Goal: Task Accomplishment & Management: Manage account settings

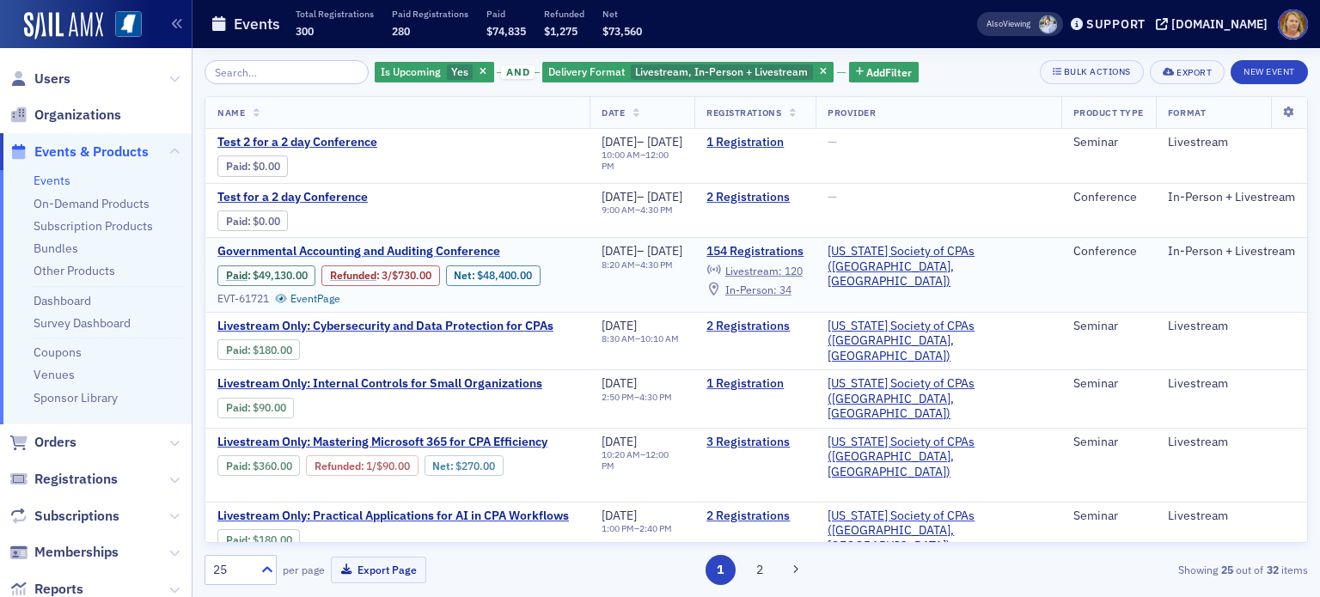
click at [489, 249] on span "Governmental Accounting and Auditing Conference" at bounding box center [361, 251] width 289 height 15
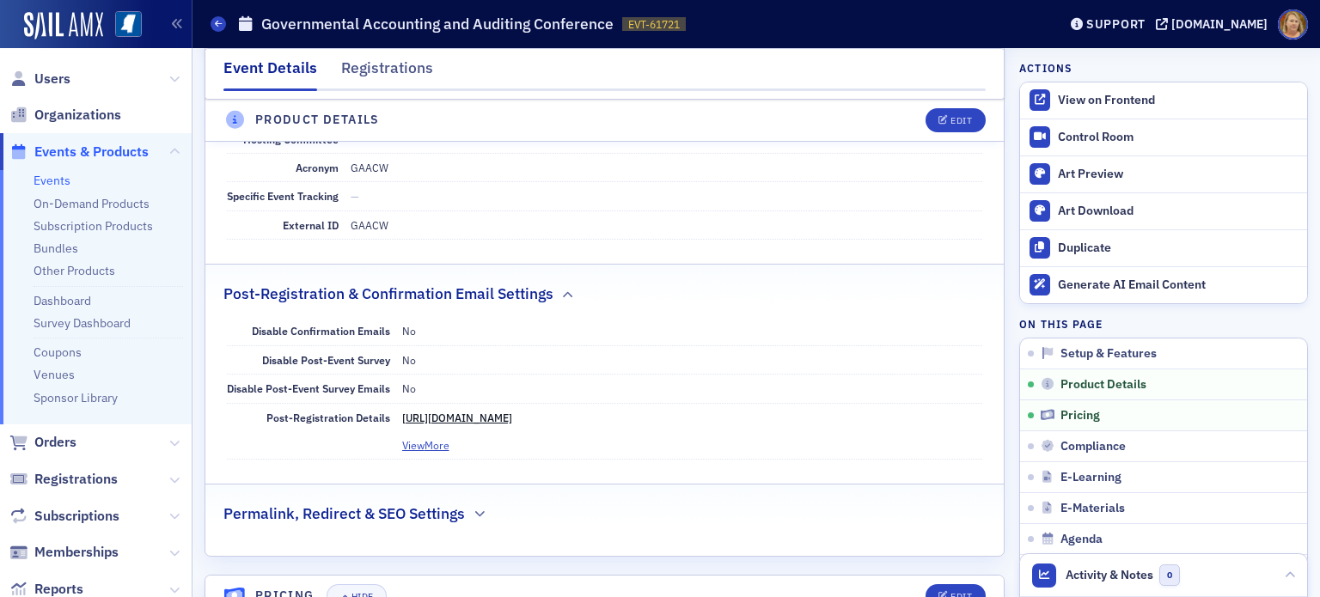
scroll to position [2062, 0]
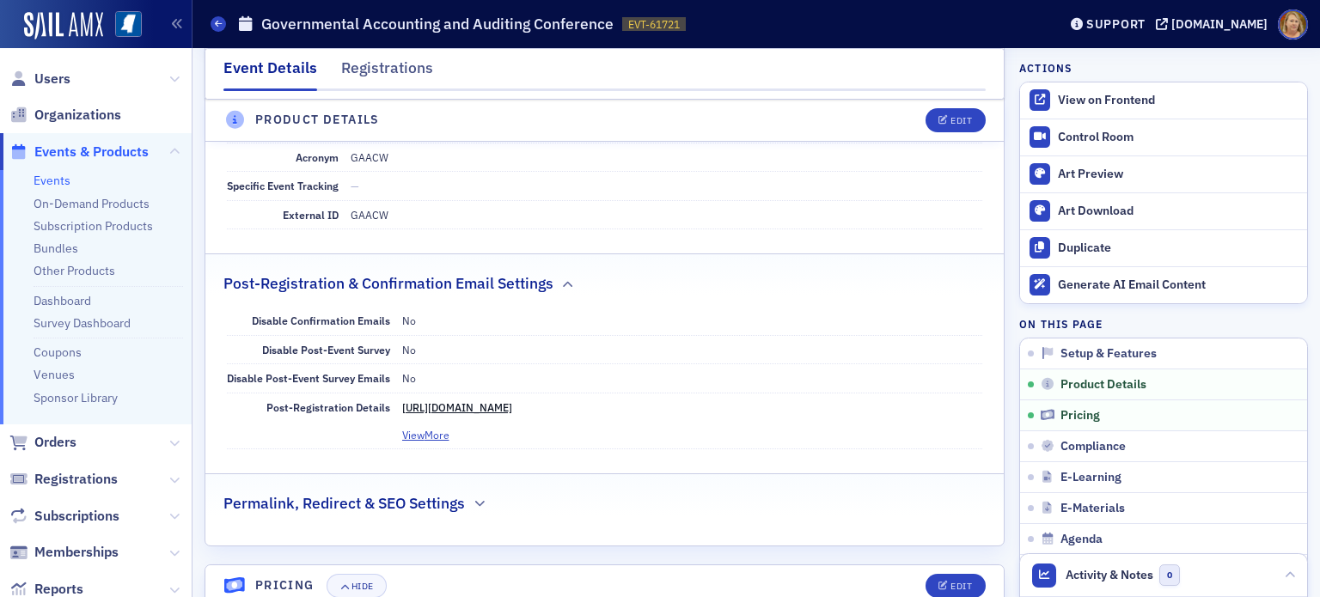
click at [479, 400] on link "https://ms-cpa.org/form/1f088d6b-d6f0-687e-99f4-52c6e9455b60" at bounding box center [457, 407] width 110 height 14
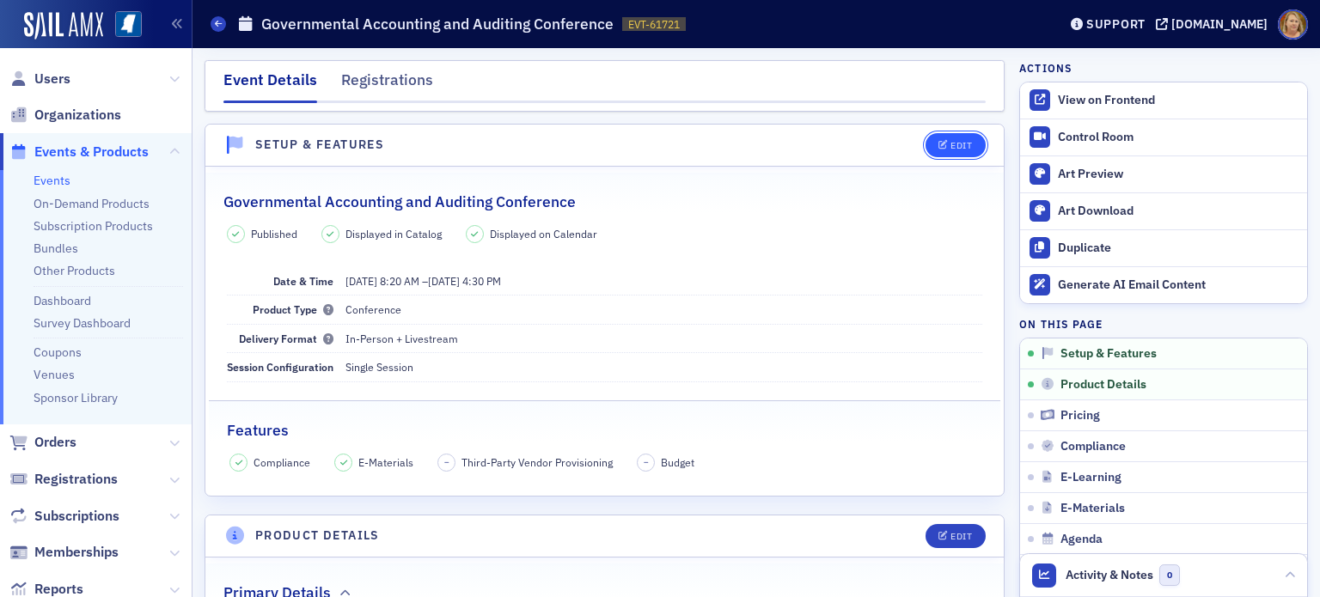
click at [938, 141] on icon "button" at bounding box center [943, 145] width 10 height 9
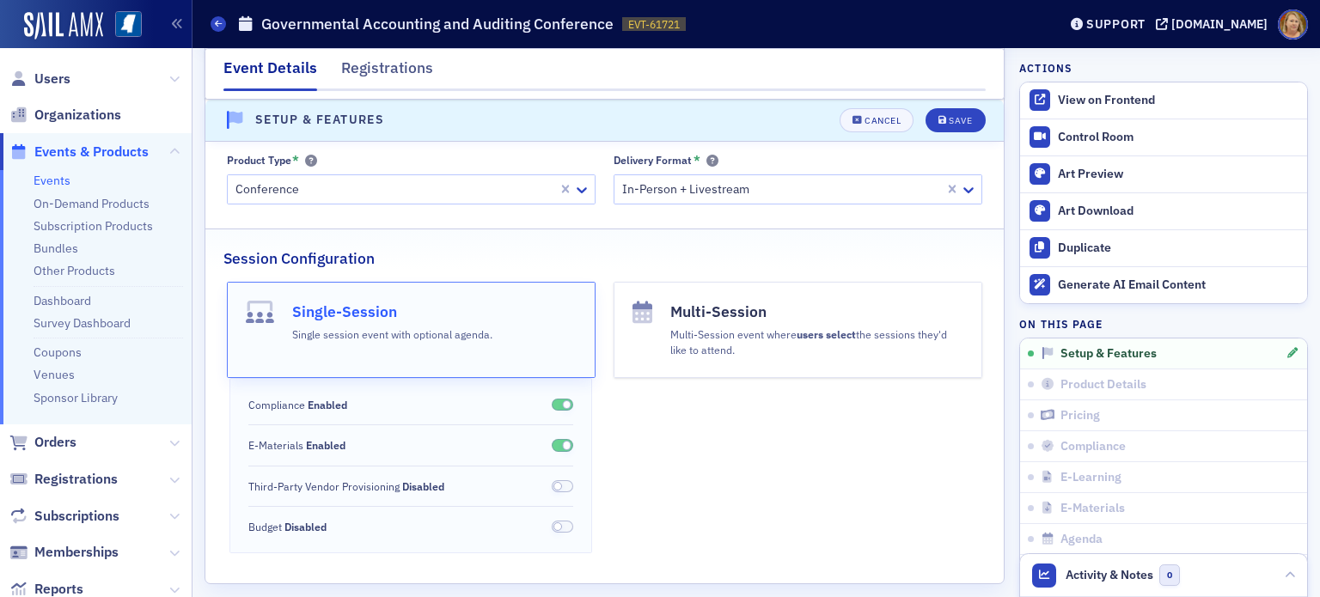
scroll to position [367, 0]
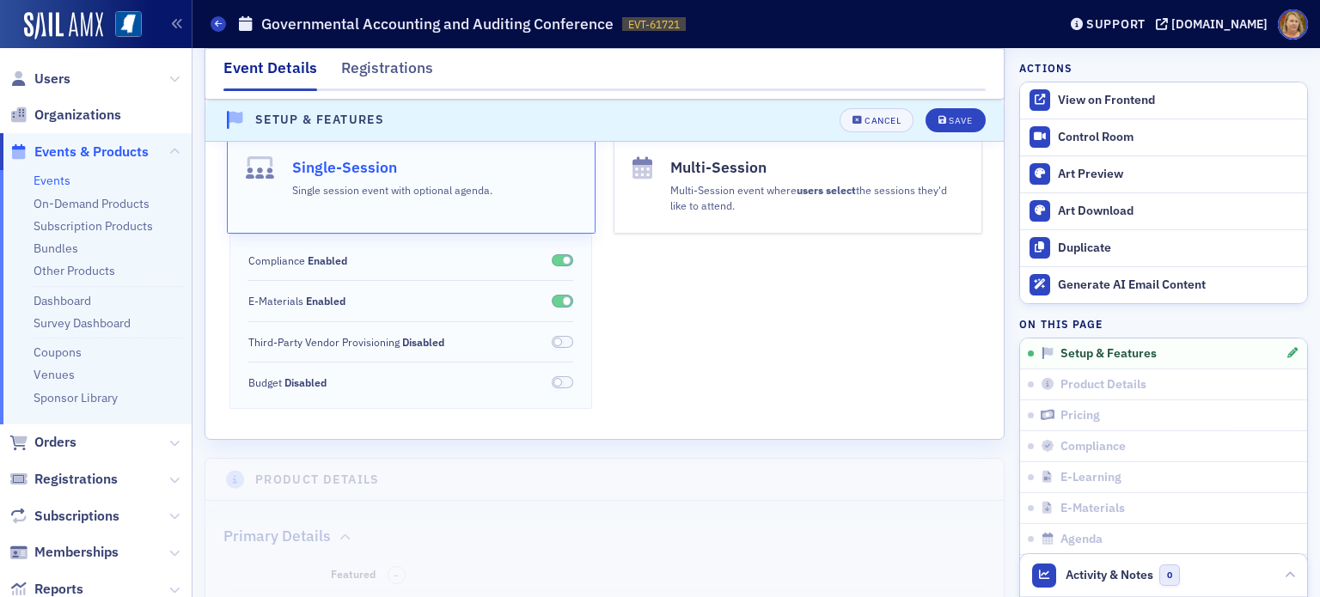
click at [687, 210] on p "Multi-Session event where users select the sessions they'd like to attend." at bounding box center [816, 198] width 293 height 32
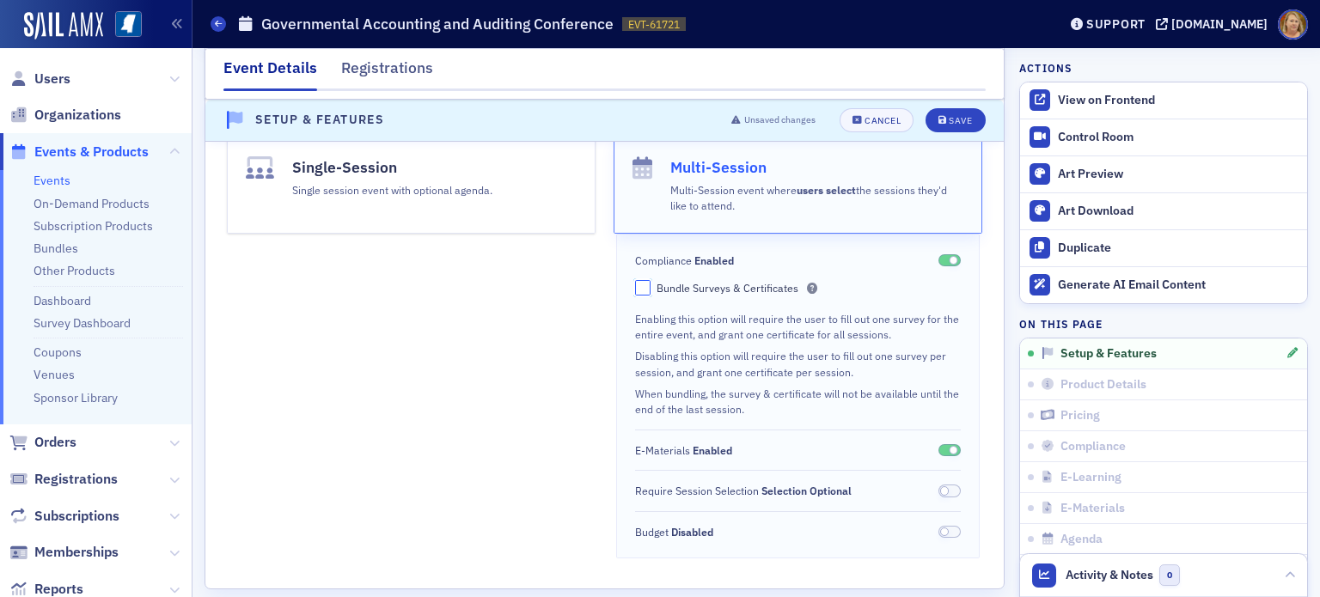
click at [639, 291] on input "Bundle Surveys & Certificates" at bounding box center [642, 287] width 15 height 15
checkbox input "true"
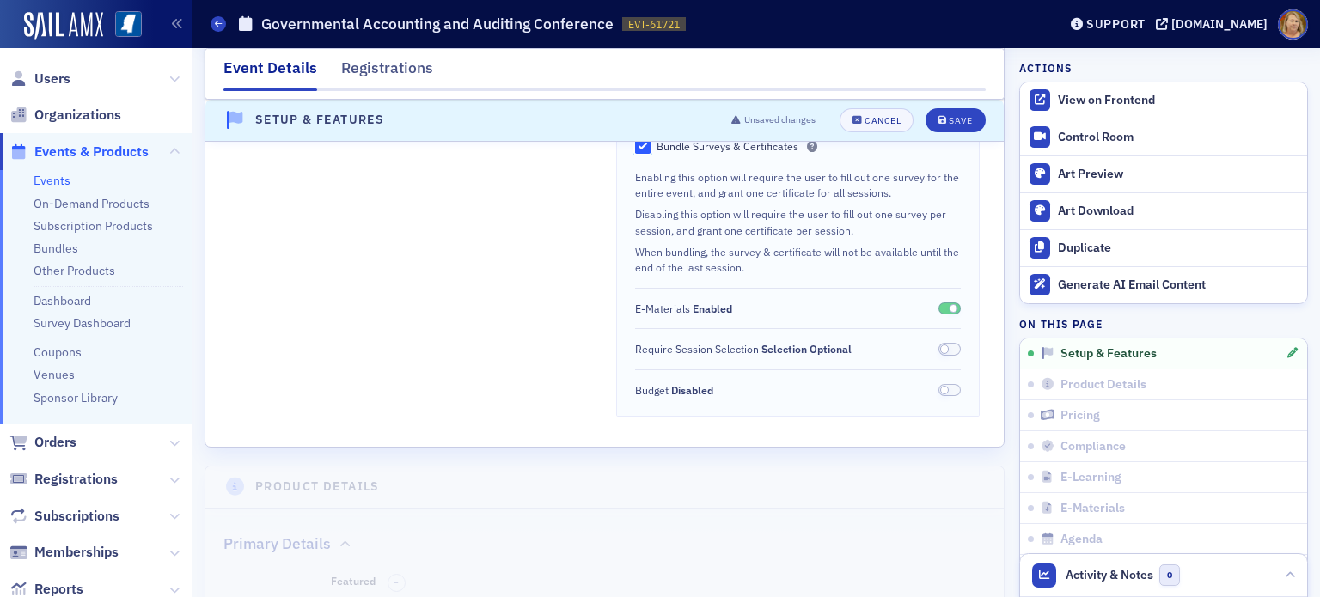
scroll to position [539, 0]
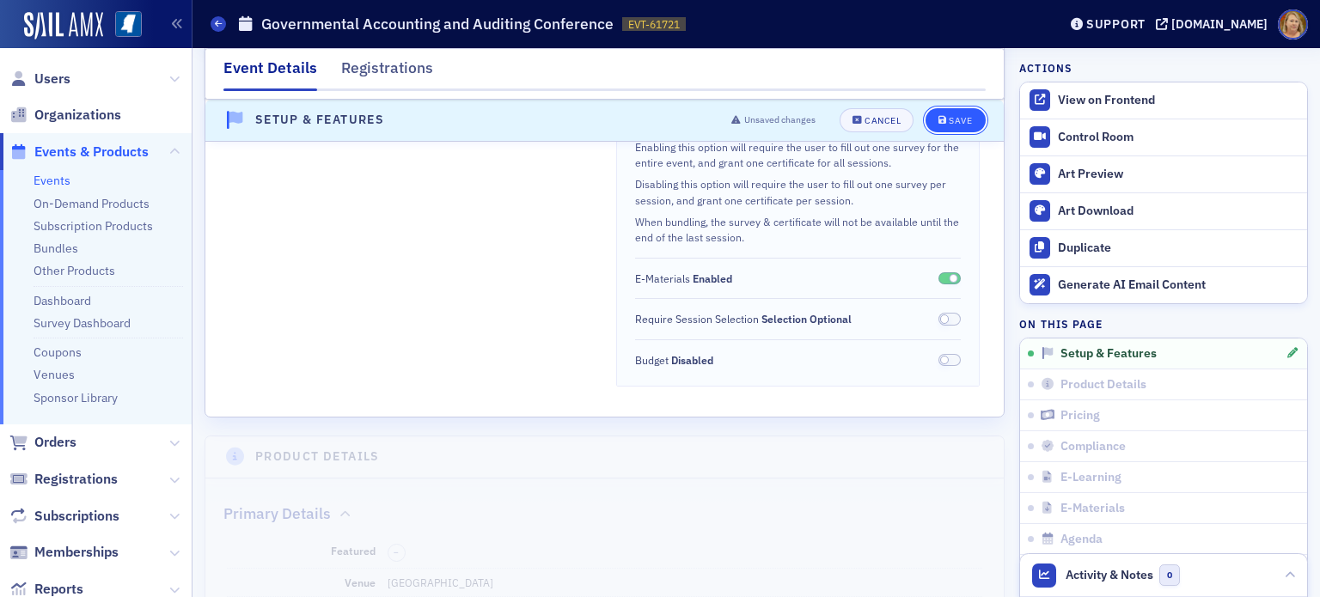
click at [948, 118] on div "Save" at bounding box center [959, 120] width 23 height 9
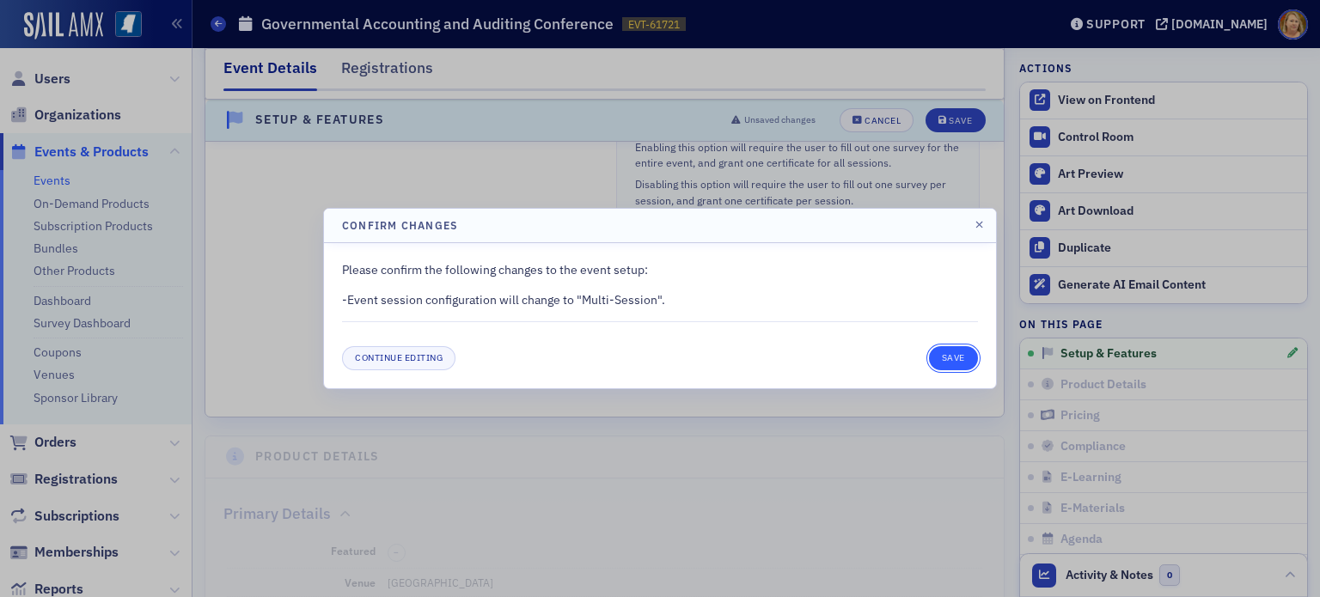
click at [951, 352] on button "Save" at bounding box center [953, 358] width 49 height 24
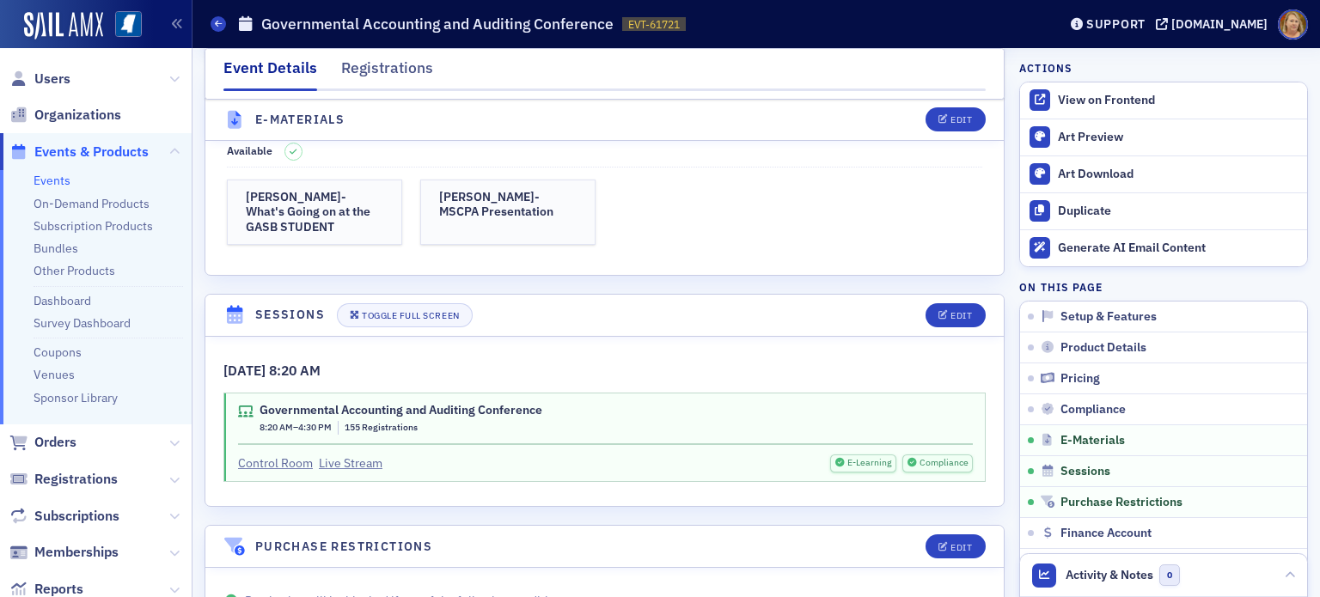
scroll to position [3374, 0]
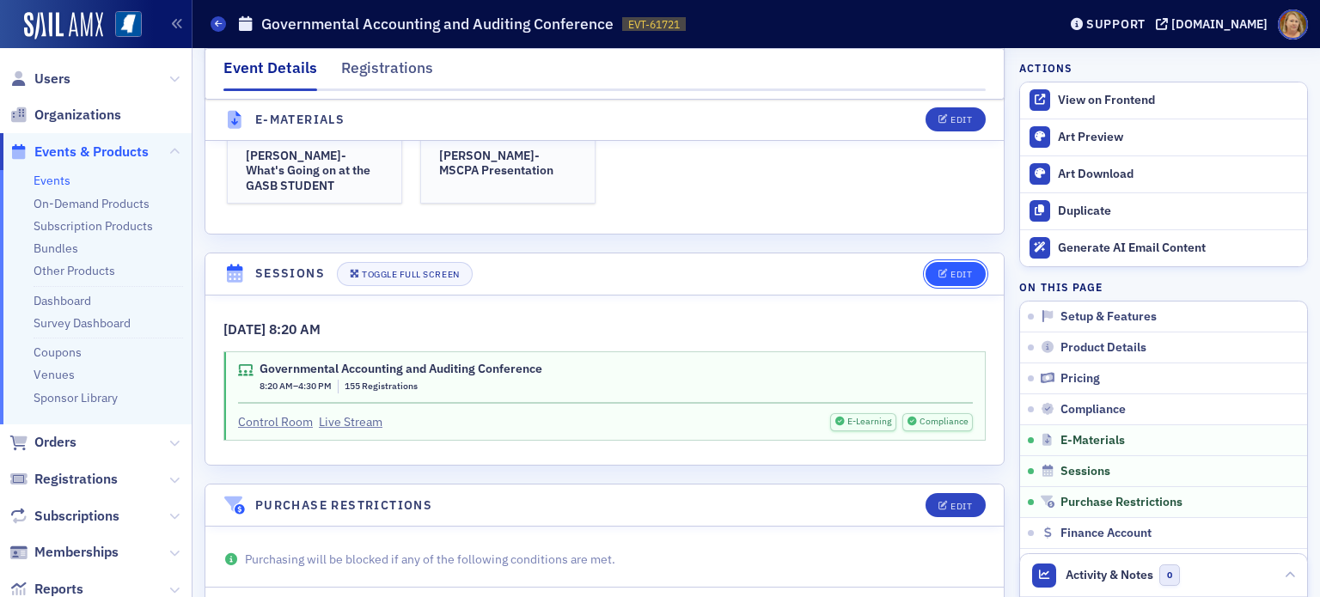
click at [950, 270] on div "Edit" at bounding box center [960, 274] width 21 height 9
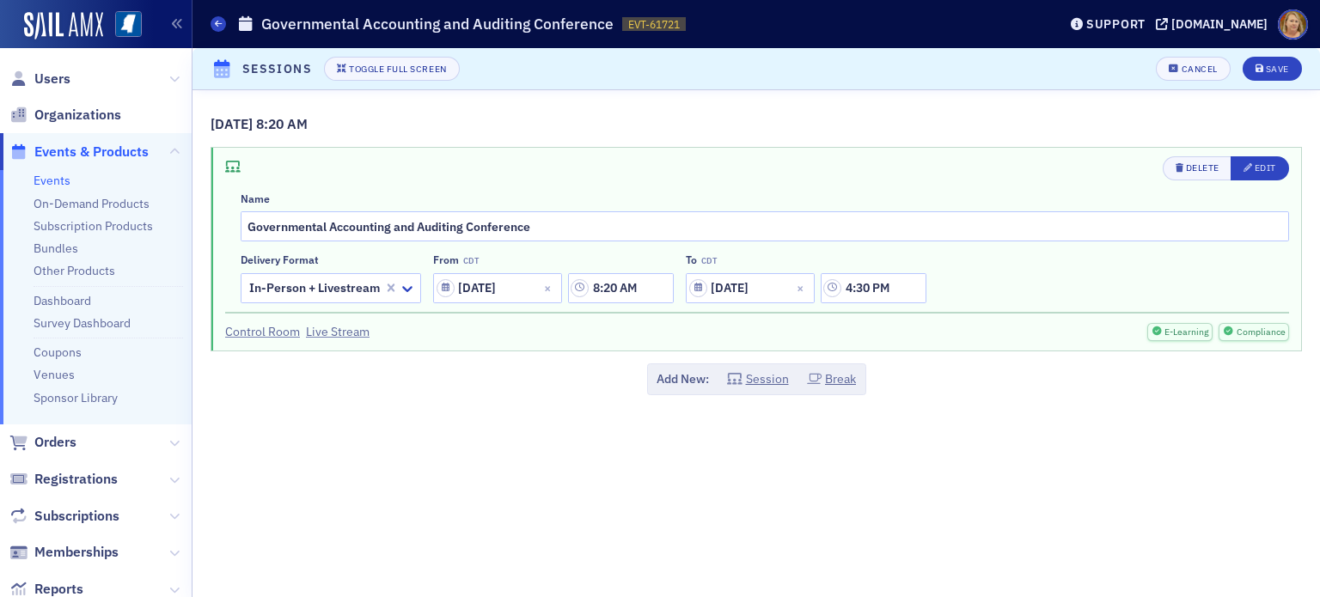
scroll to position [3461, 0]
click at [741, 373] on icon "button" at bounding box center [734, 379] width 15 height 12
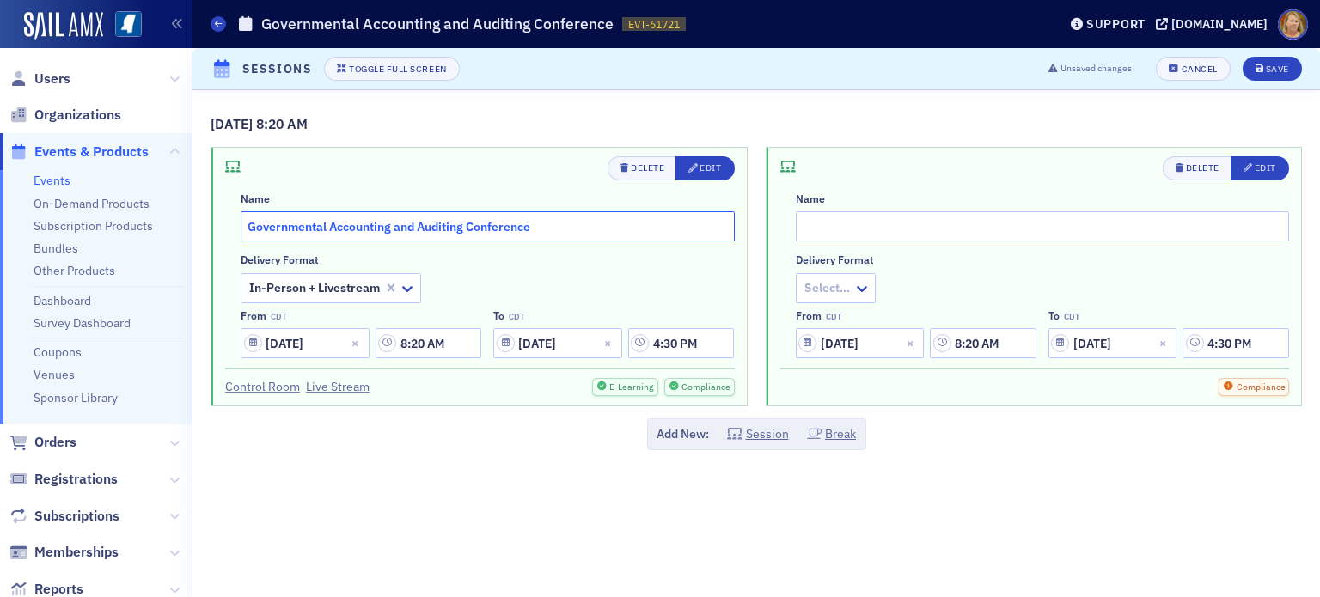
click at [242, 225] on input "Governmental Accounting and Auditing Conference" at bounding box center [488, 226] width 494 height 30
type input "Day 1-Governmental Accounting and Auditing Conference"
click at [827, 235] on input "text" at bounding box center [1043, 226] width 494 height 30
type input "F"
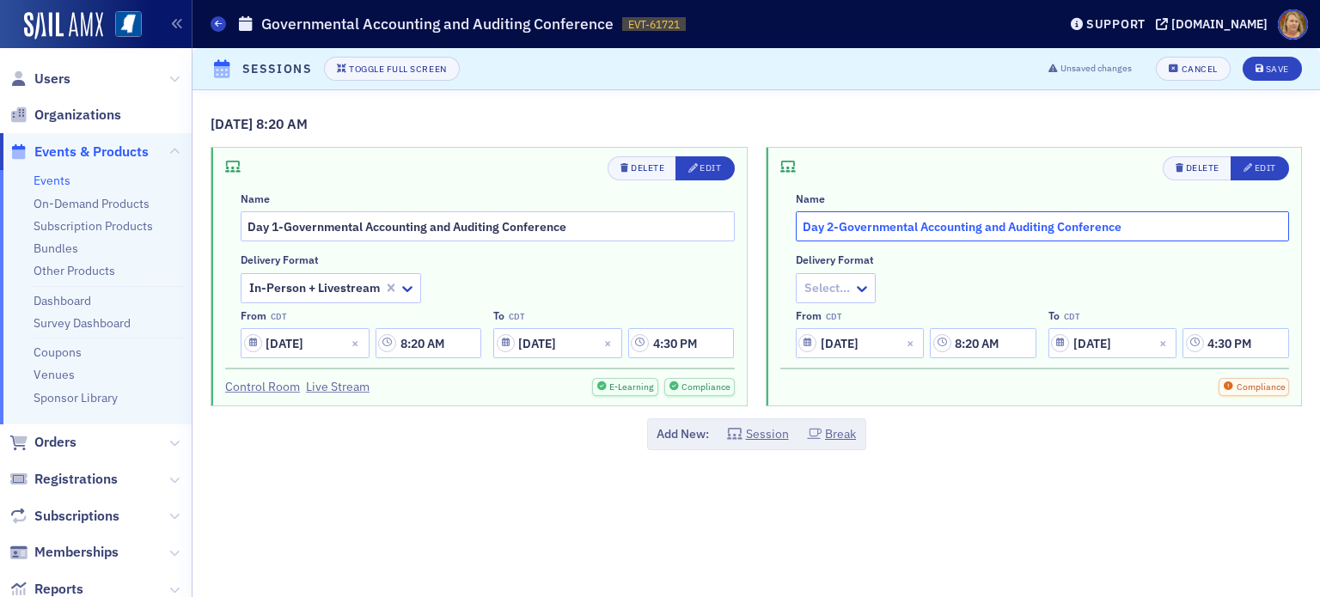
type input "Day 2-Governmental Accounting and Auditing Conference"
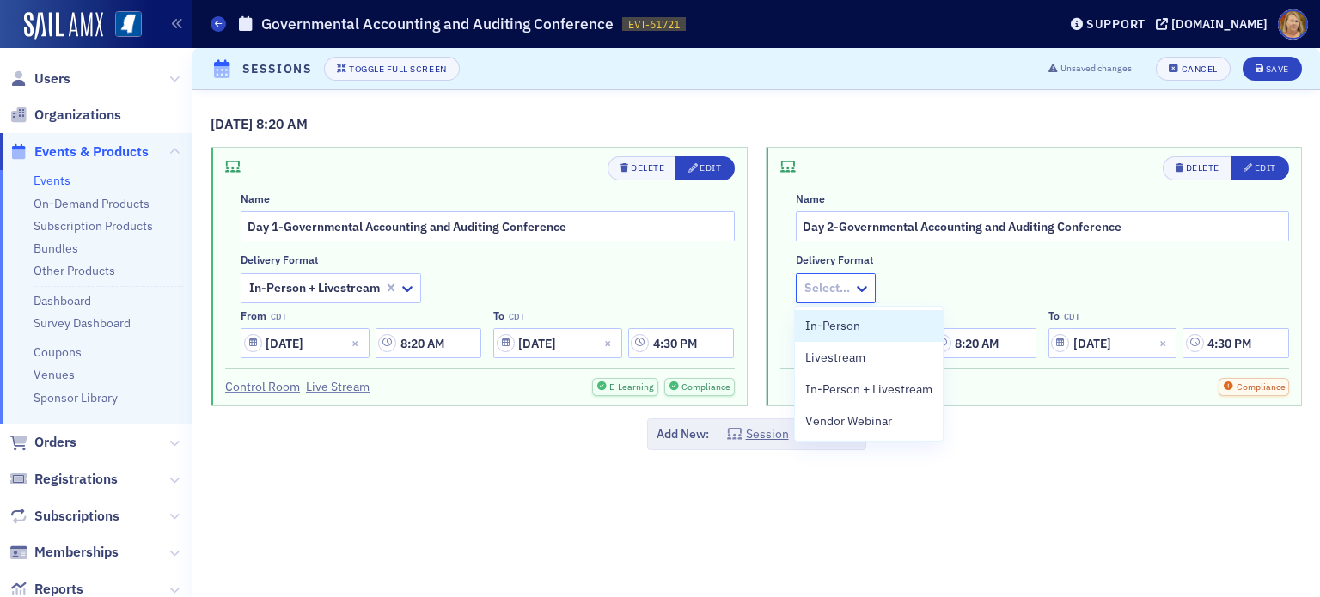
click at [843, 278] on div at bounding box center [826, 288] width 49 height 21
click at [869, 387] on span "In-Person + Livestream" at bounding box center [868, 390] width 127 height 18
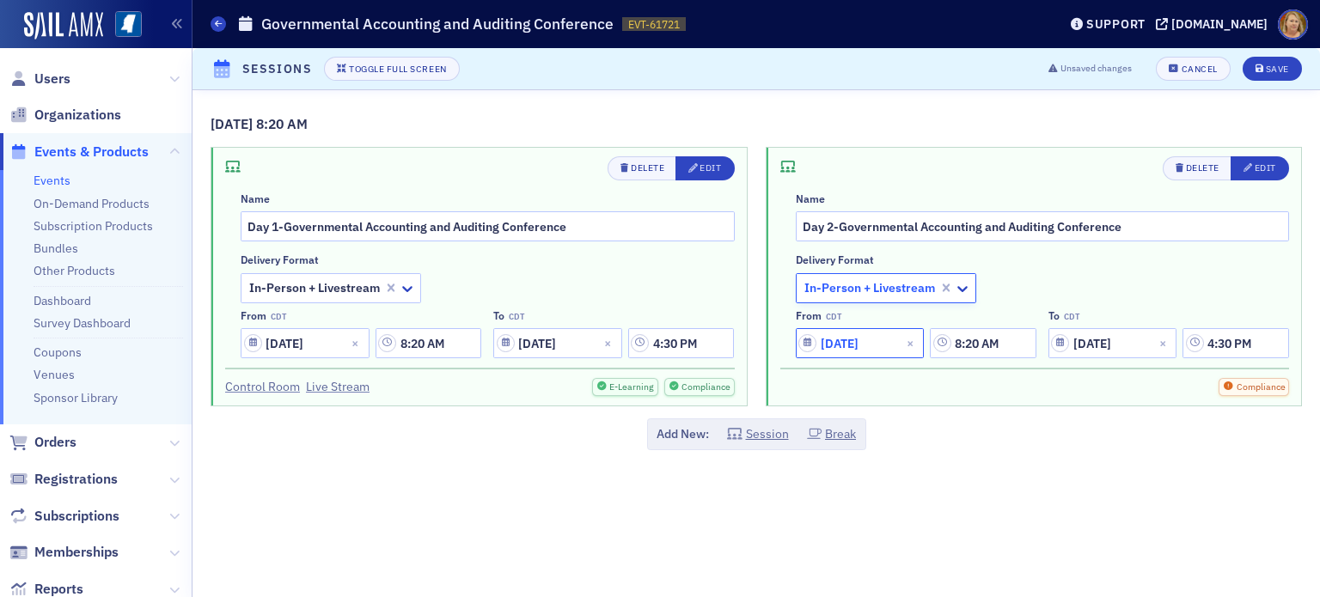
select select "8"
select select "2025"
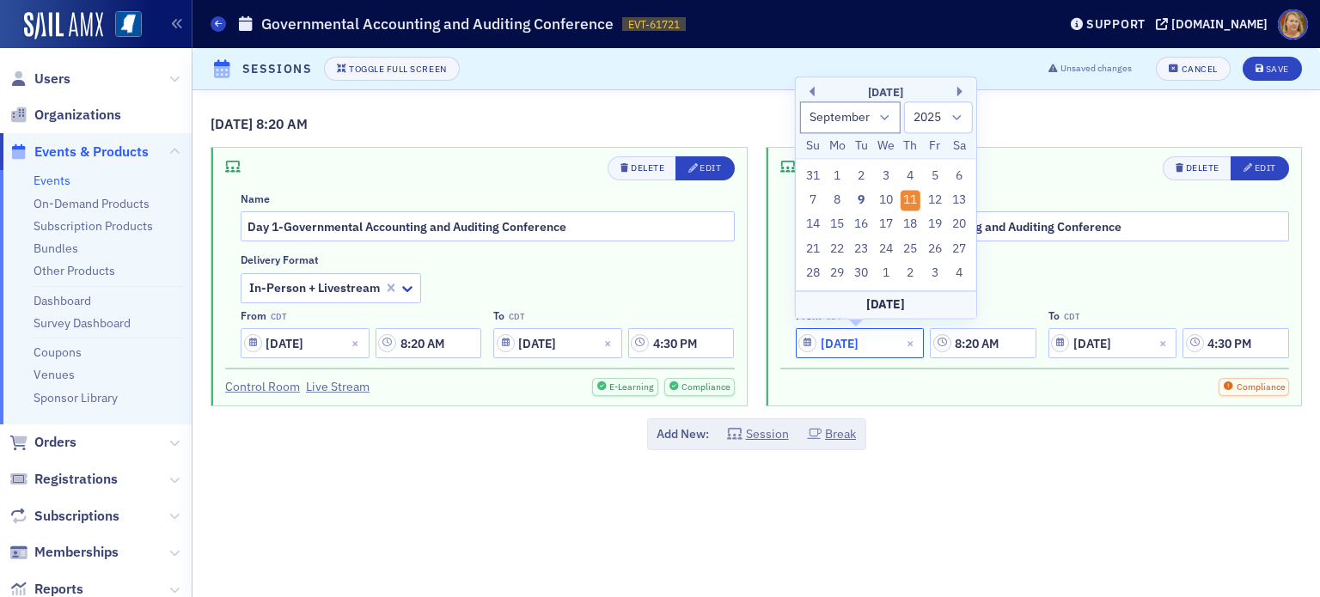
click at [880, 350] on input "09/11/2025" at bounding box center [860, 343] width 129 height 30
click at [936, 204] on div "12" at bounding box center [934, 200] width 21 height 21
type input "[DATE]"
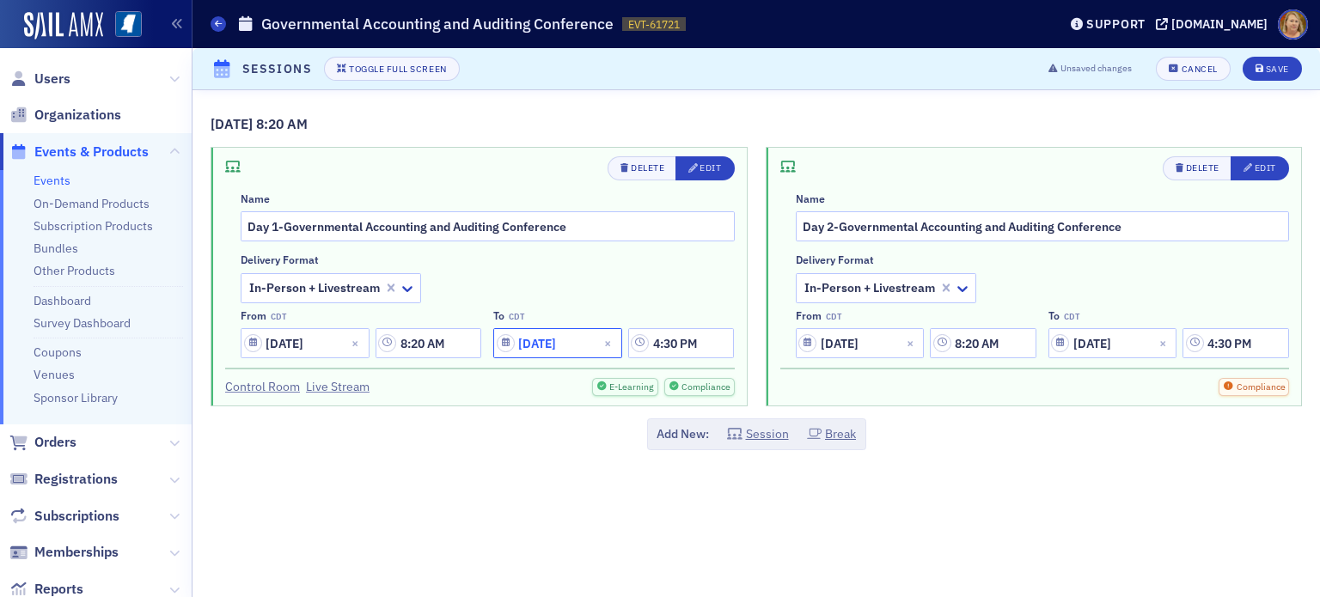
click at [519, 339] on input "[DATE]" at bounding box center [557, 343] width 129 height 30
select select "8"
select select "2025"
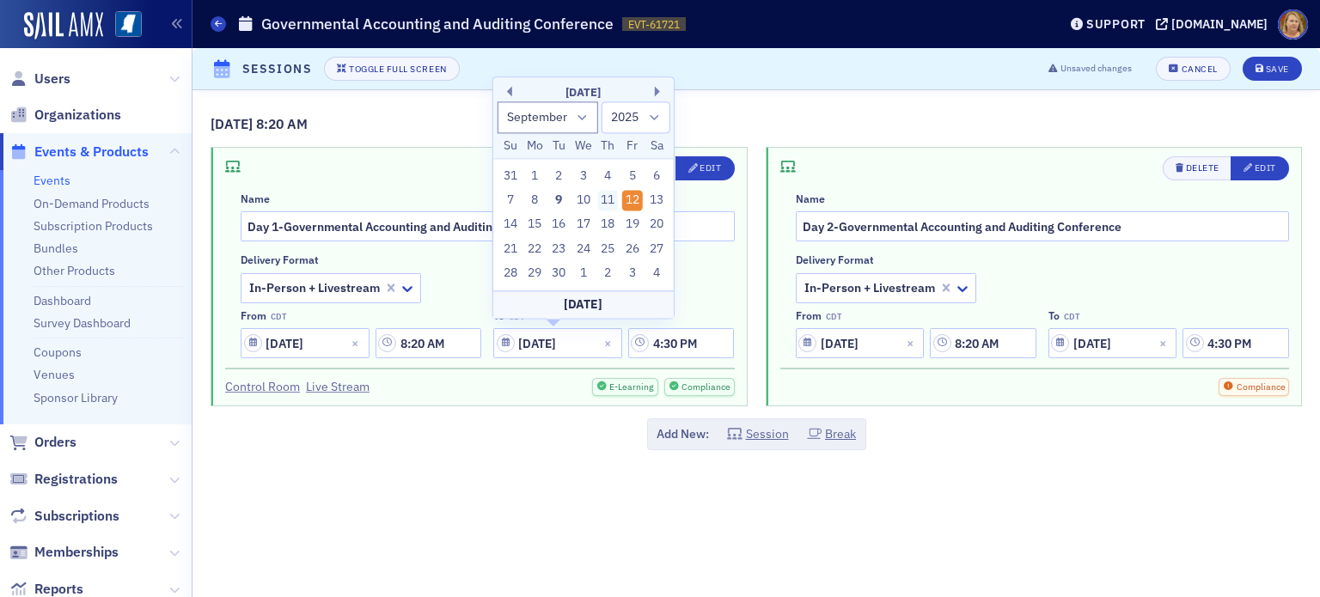
click at [606, 202] on div "11" at bounding box center [607, 200] width 21 height 21
type input "09/11/2025"
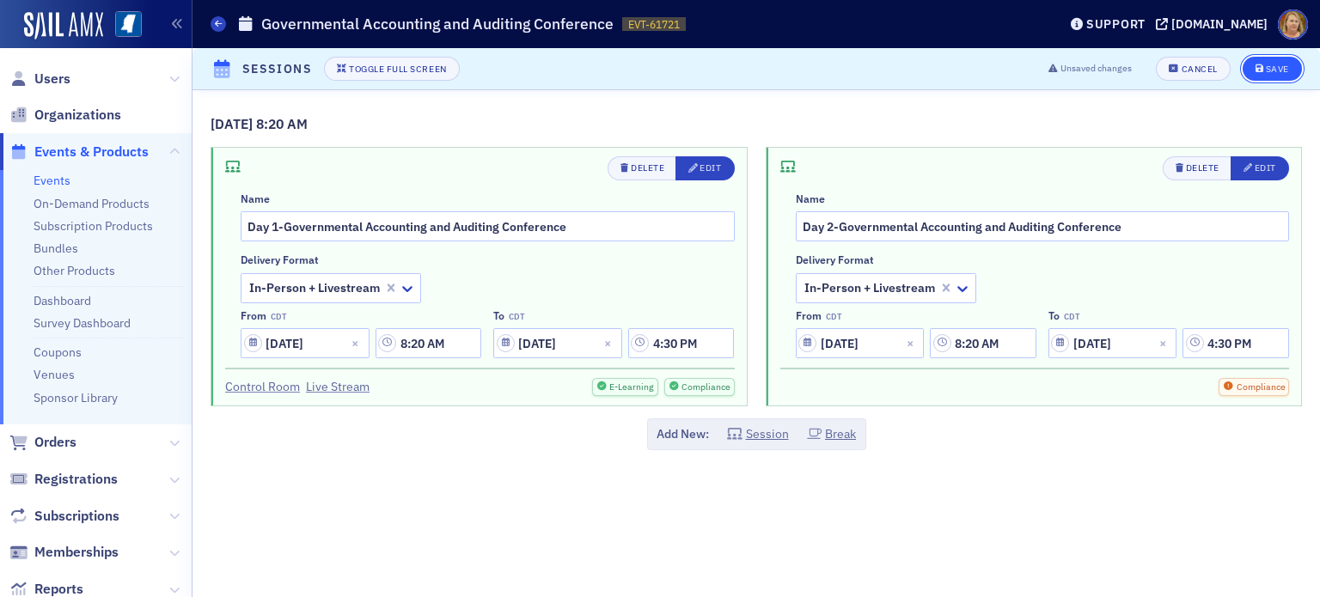
click at [1272, 74] on div "Save" at bounding box center [1277, 68] width 23 height 9
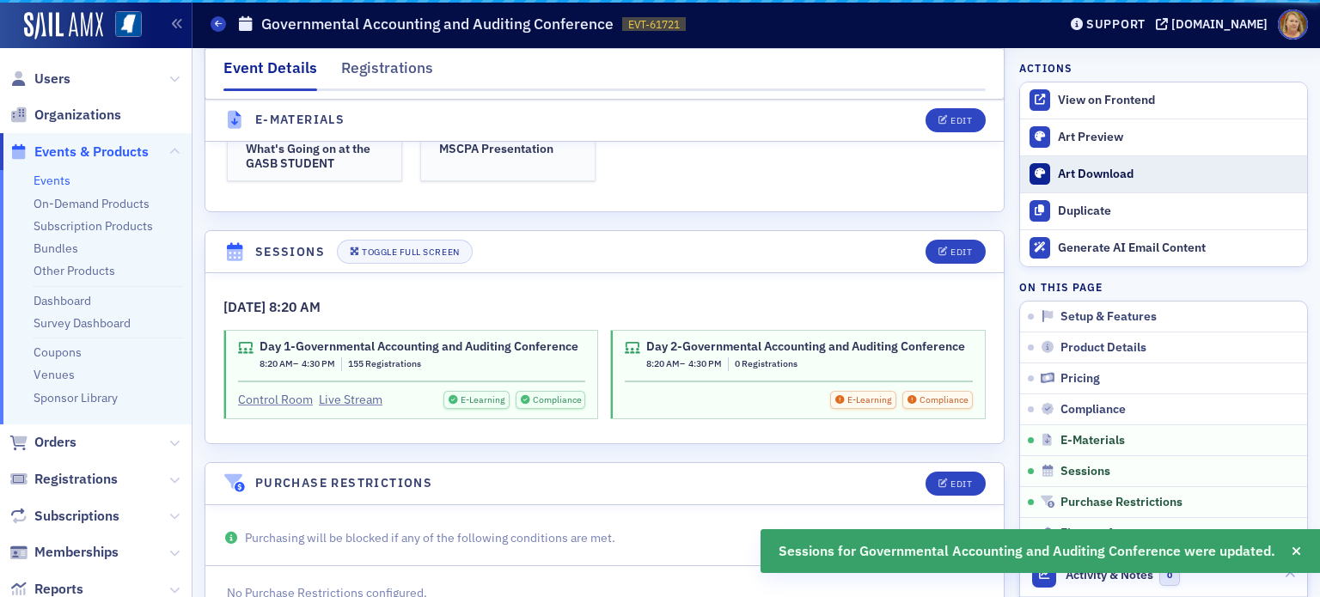
scroll to position [3525, 0]
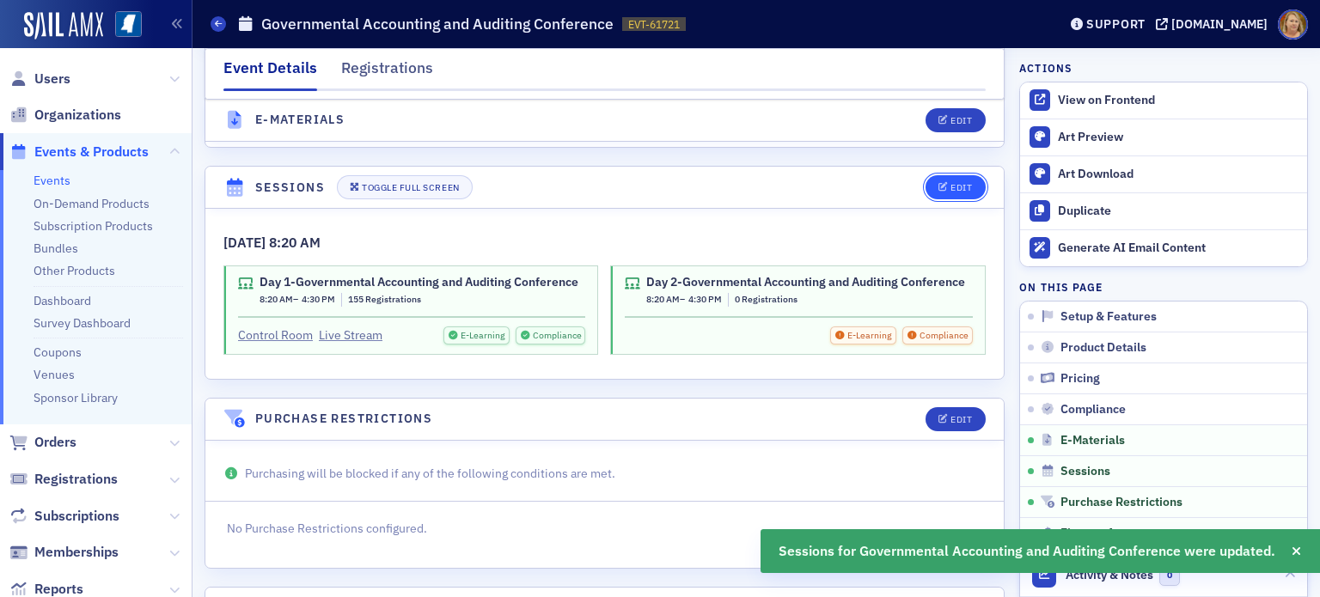
click at [954, 183] on div "Edit" at bounding box center [960, 187] width 21 height 9
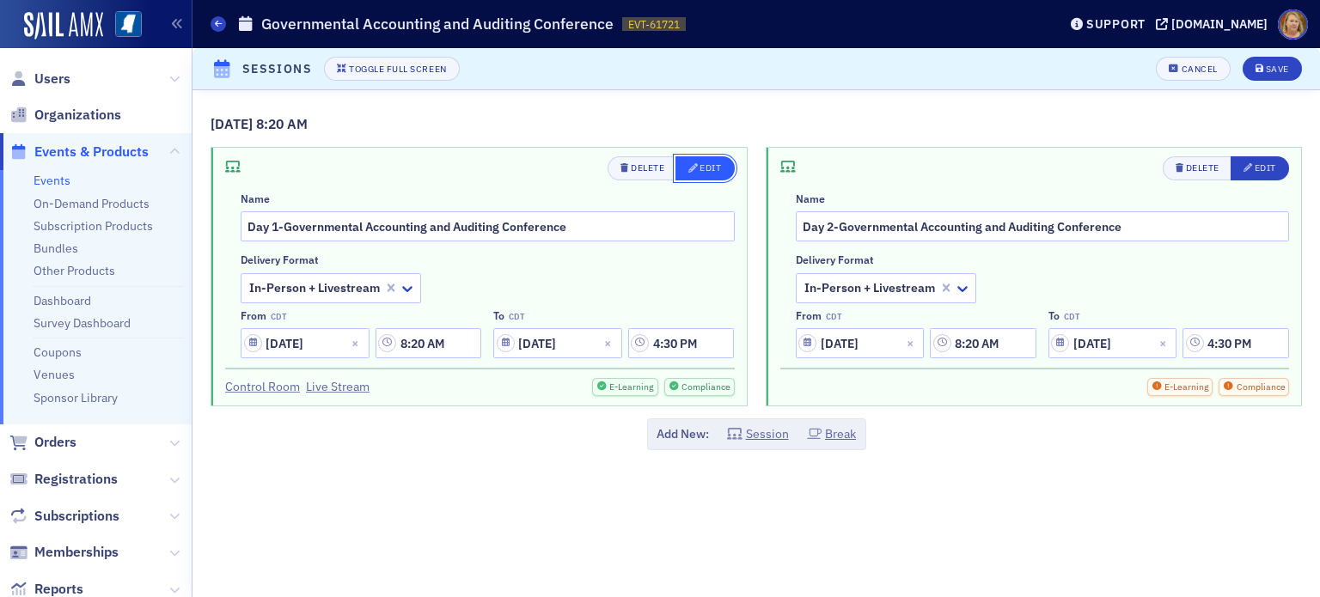
click at [704, 172] on div "Edit" at bounding box center [709, 167] width 21 height 9
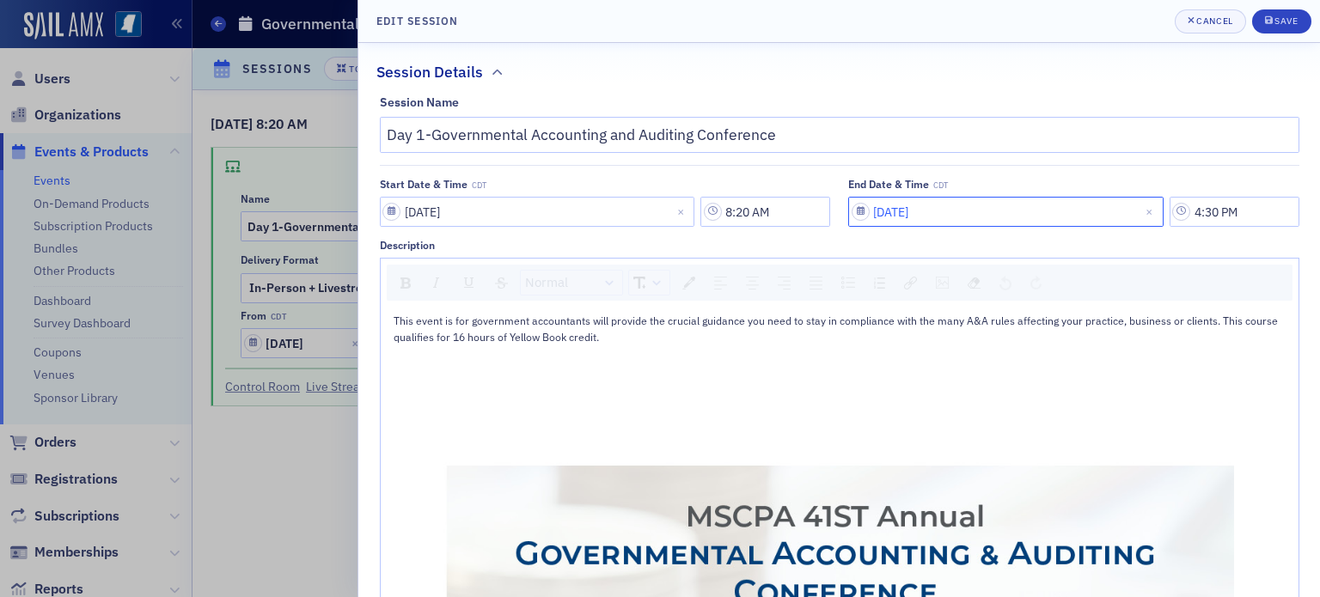
click at [881, 208] on input "[DATE]" at bounding box center [1005, 212] width 315 height 30
select select "8"
select select "2025"
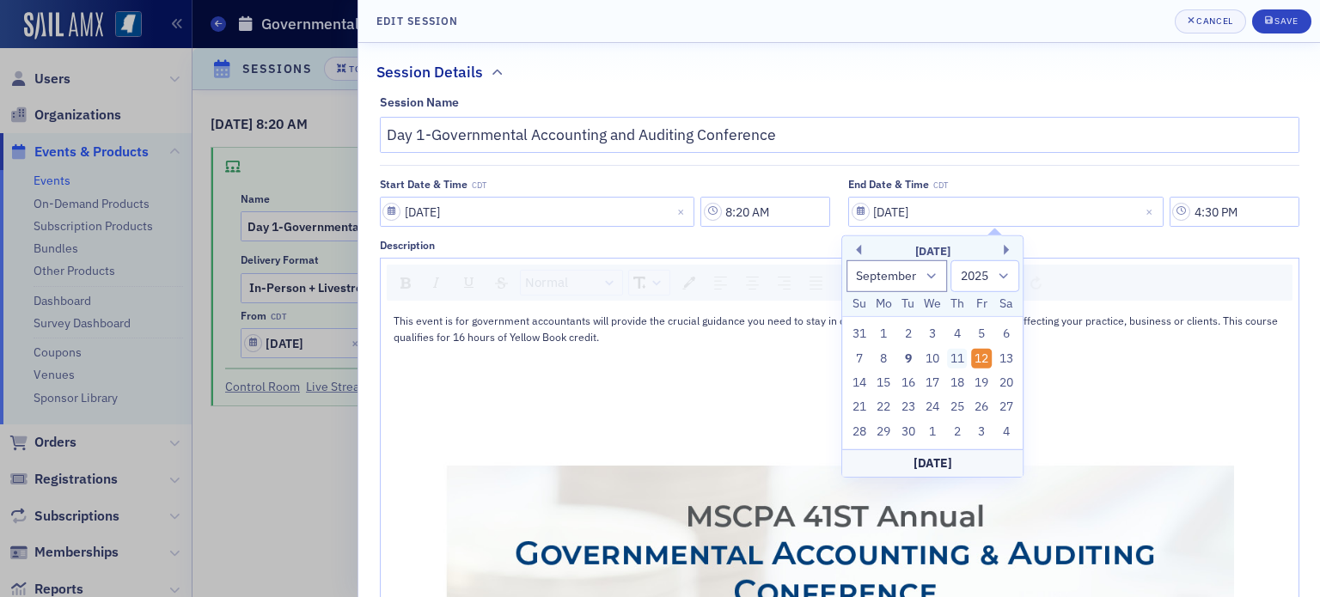
click at [961, 358] on div "11" at bounding box center [957, 358] width 21 height 21
type input "09/11/2025"
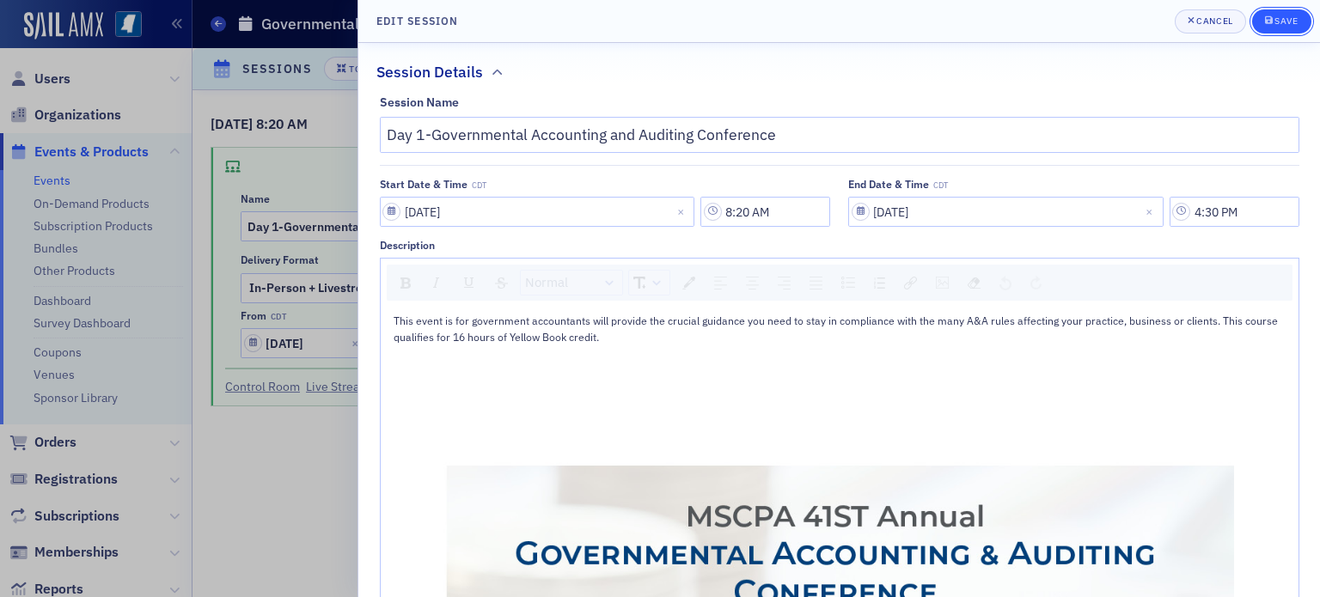
click at [1284, 18] on div "Save" at bounding box center [1285, 20] width 23 height 9
type input "09/11/2025"
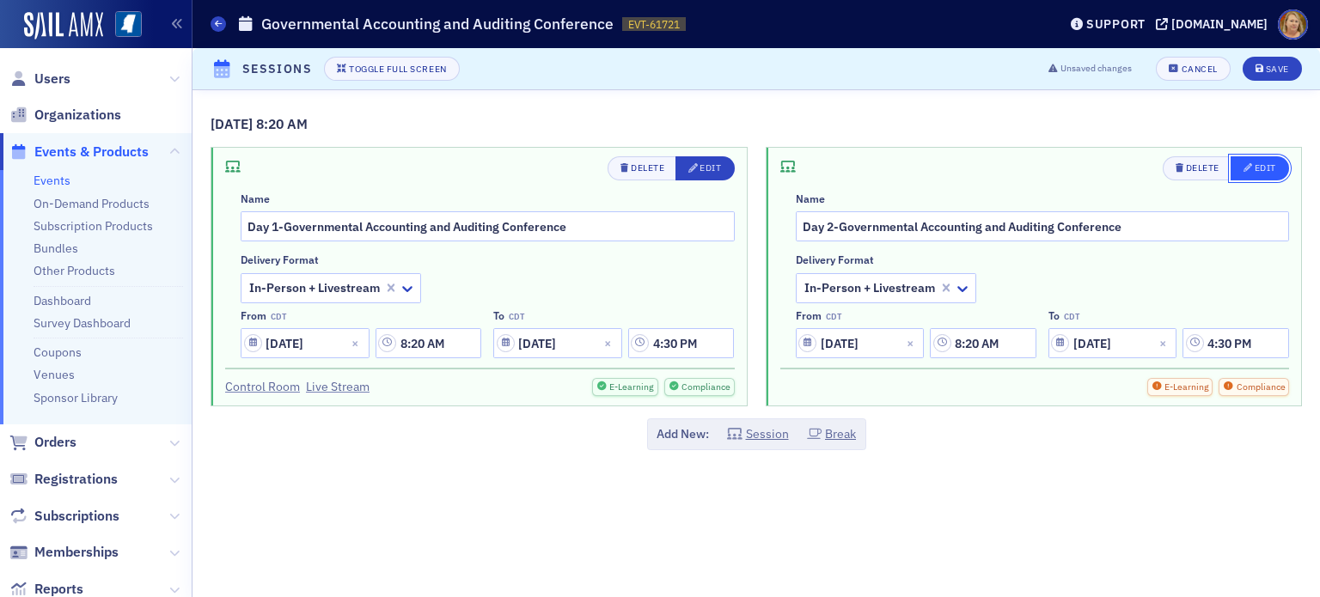
click at [1258, 168] on div "Edit" at bounding box center [1264, 167] width 21 height 9
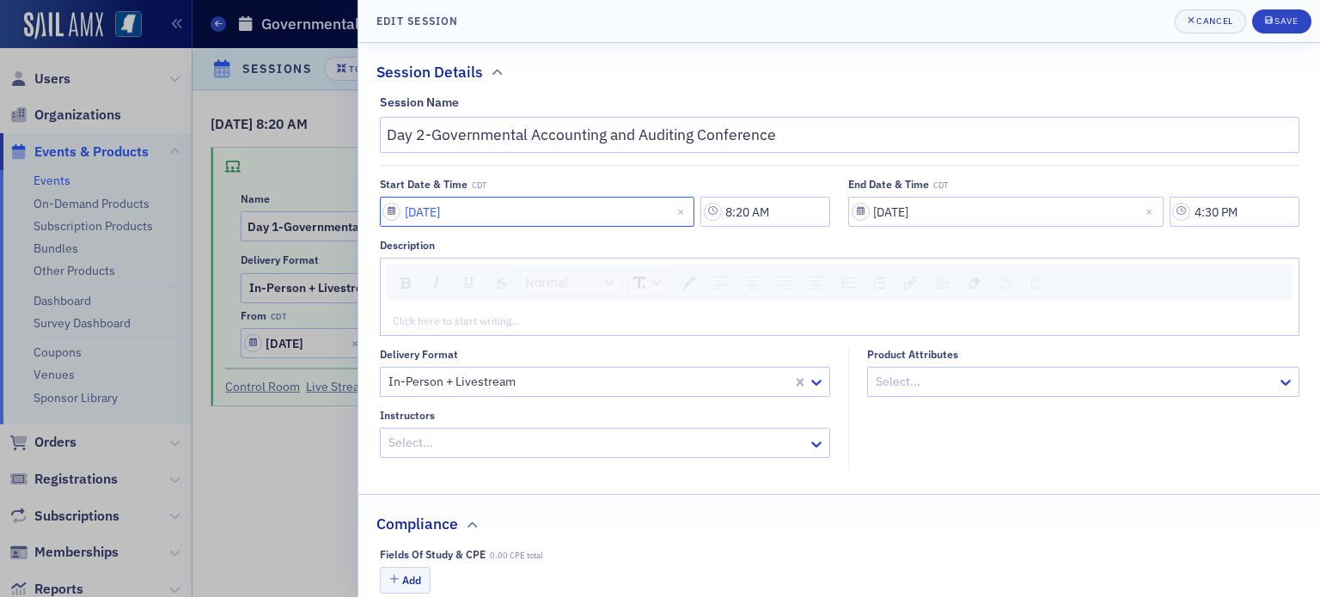
select select "8"
select select "2025"
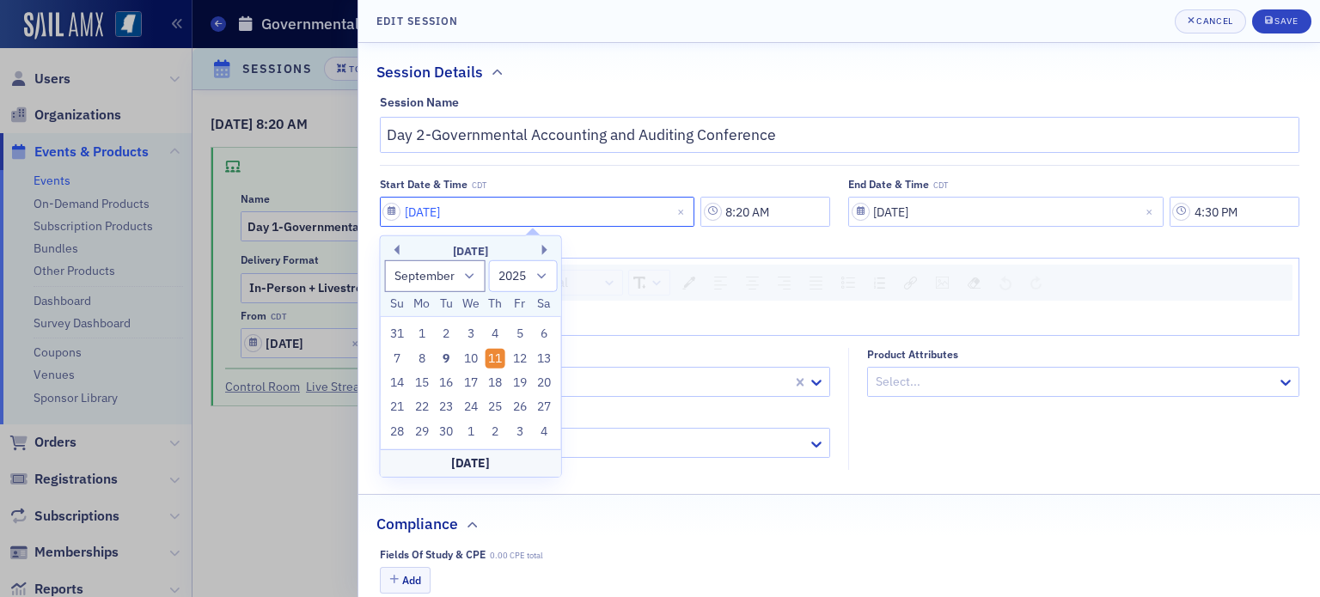
click at [516, 217] on input "09/11/2025" at bounding box center [537, 212] width 315 height 30
click at [518, 365] on div "12" at bounding box center [519, 358] width 21 height 21
type input "09/12/2025"
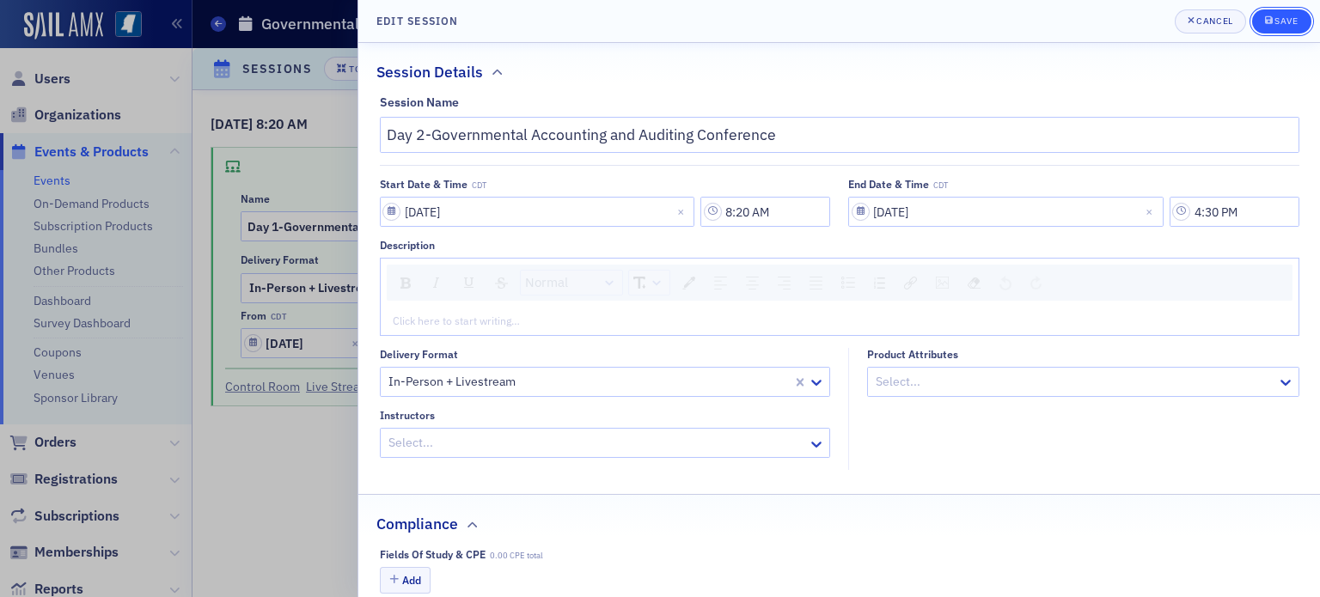
click at [1265, 27] on div "submit" at bounding box center [1270, 22] width 10 height 14
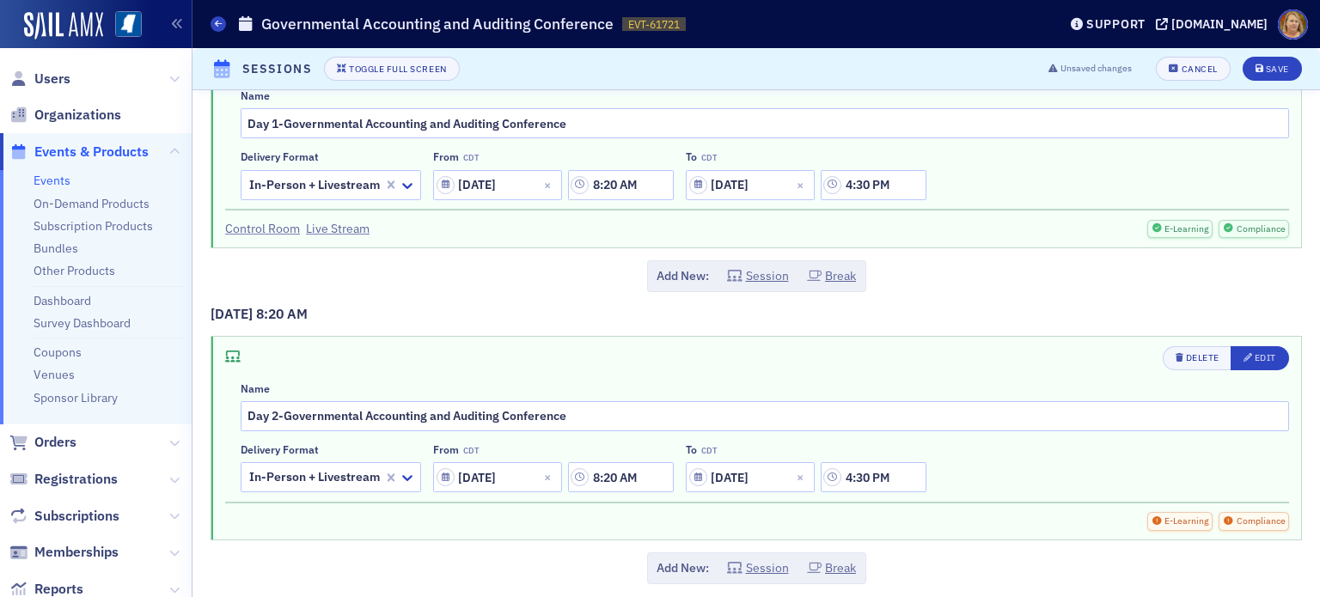
scroll to position [111, 0]
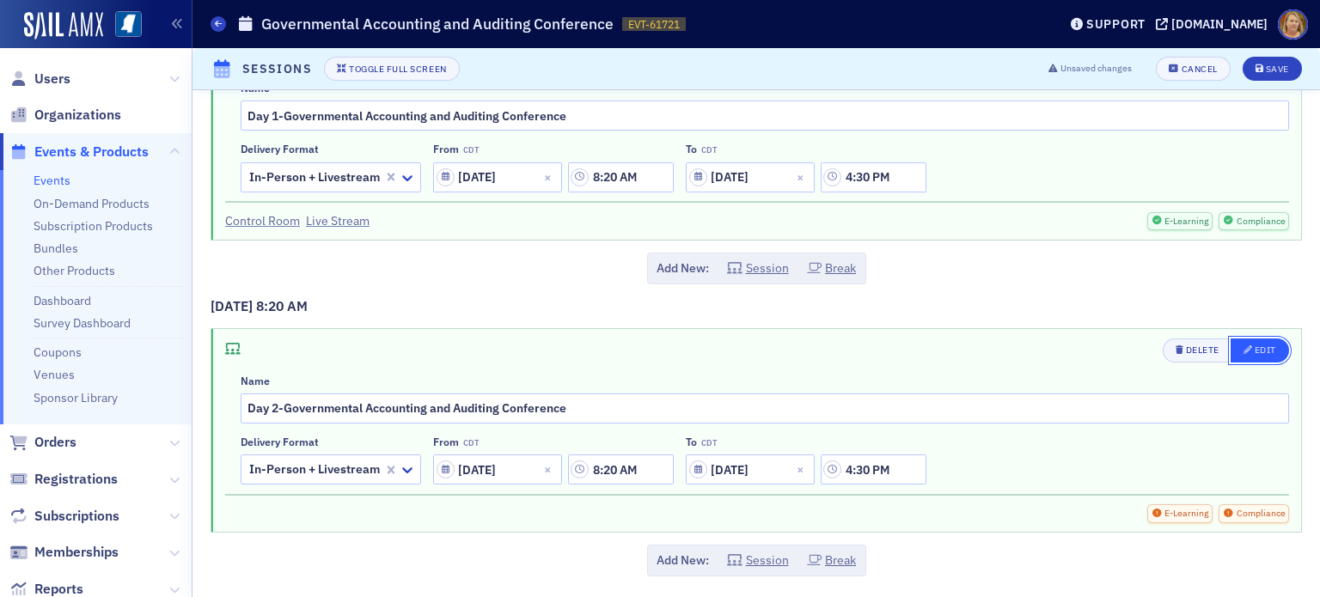
click at [1230, 351] on button "Edit" at bounding box center [1259, 351] width 58 height 24
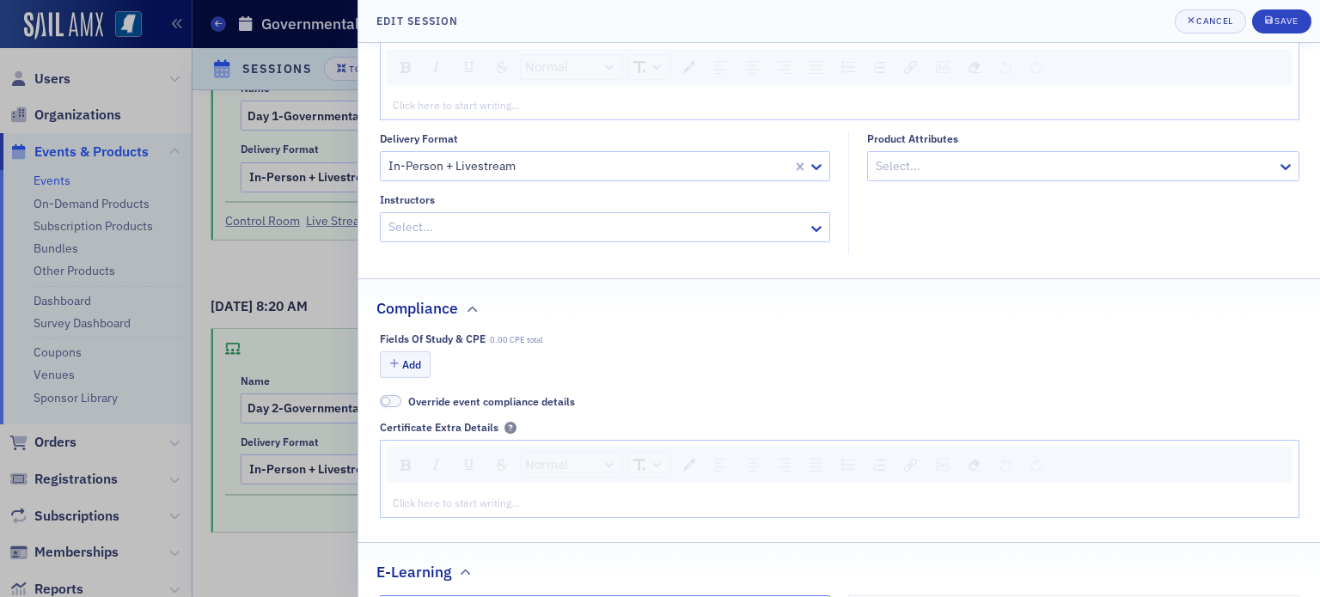
scroll to position [258, 0]
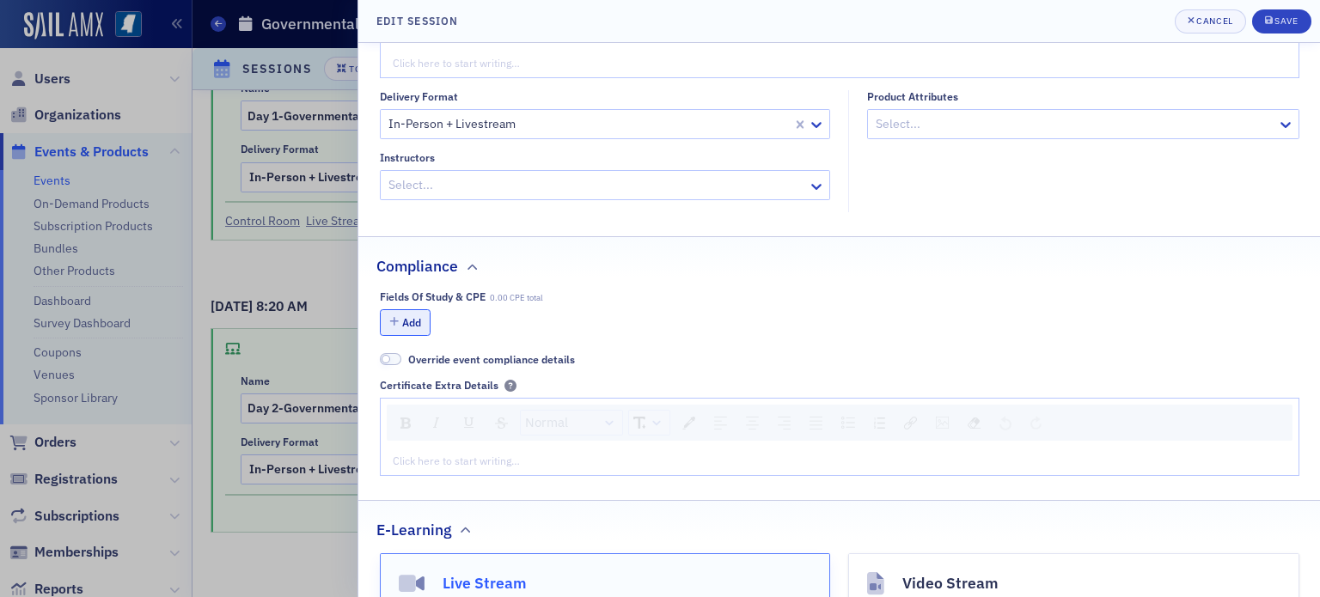
click at [409, 322] on button "Add" at bounding box center [406, 322] width 52 height 27
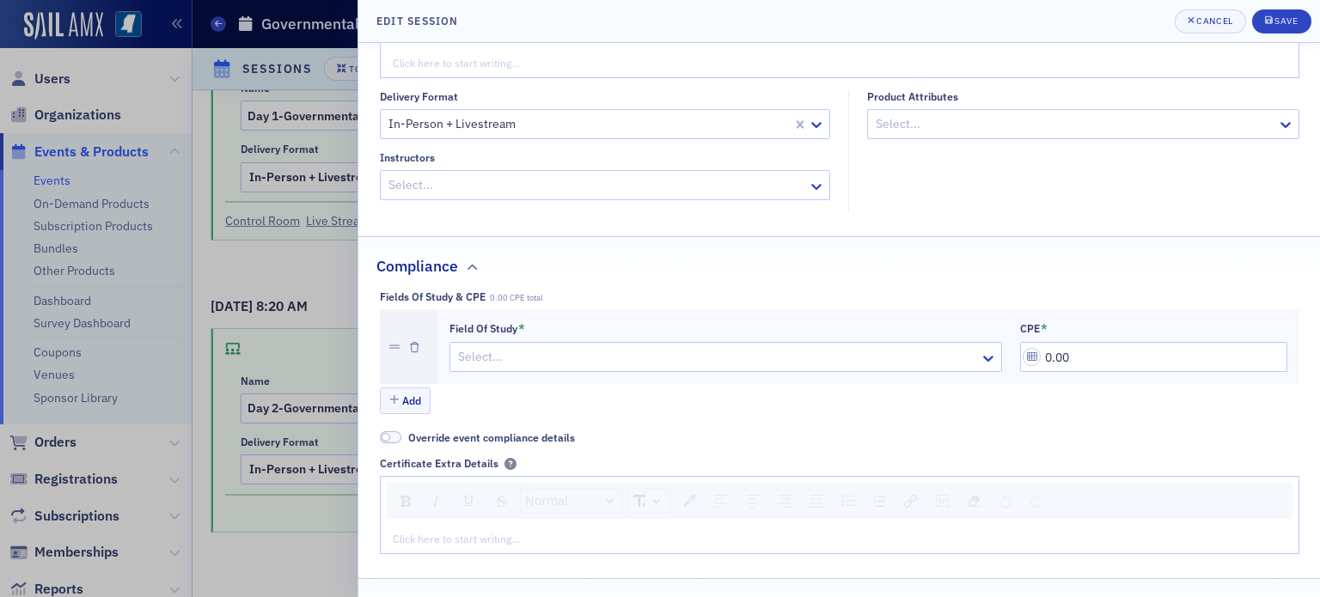
click at [583, 363] on div at bounding box center [717, 356] width 522 height 21
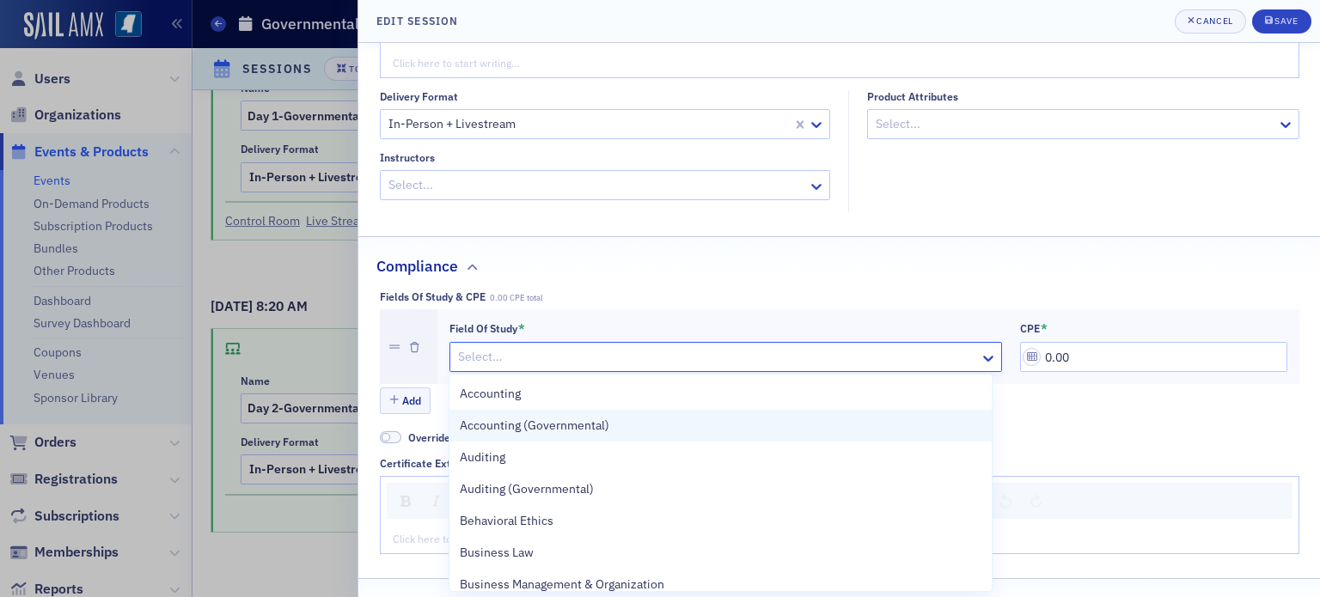
click at [596, 420] on span "Accounting (Governmental)" at bounding box center [534, 426] width 149 height 18
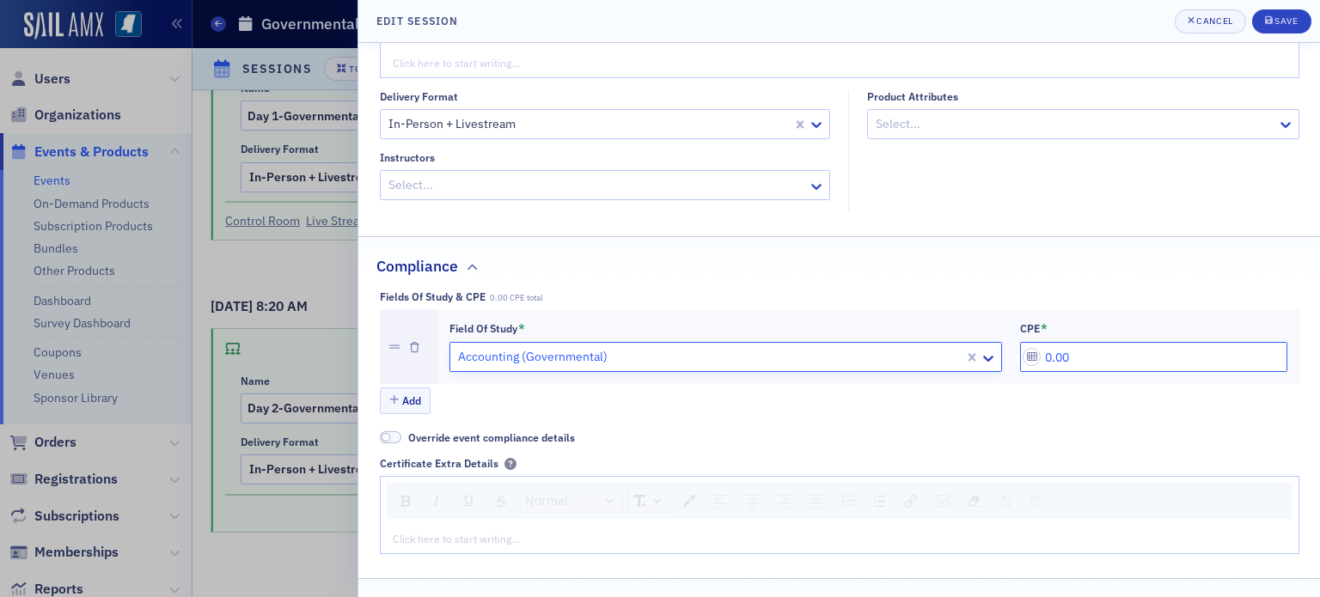
click at [1053, 355] on input "0.00" at bounding box center [1153, 357] width 267 height 30
drag, startPoint x: 1086, startPoint y: 348, endPoint x: 1037, endPoint y: 357, distance: 49.7
click at [1037, 357] on input "0.00" at bounding box center [1153, 357] width 267 height 30
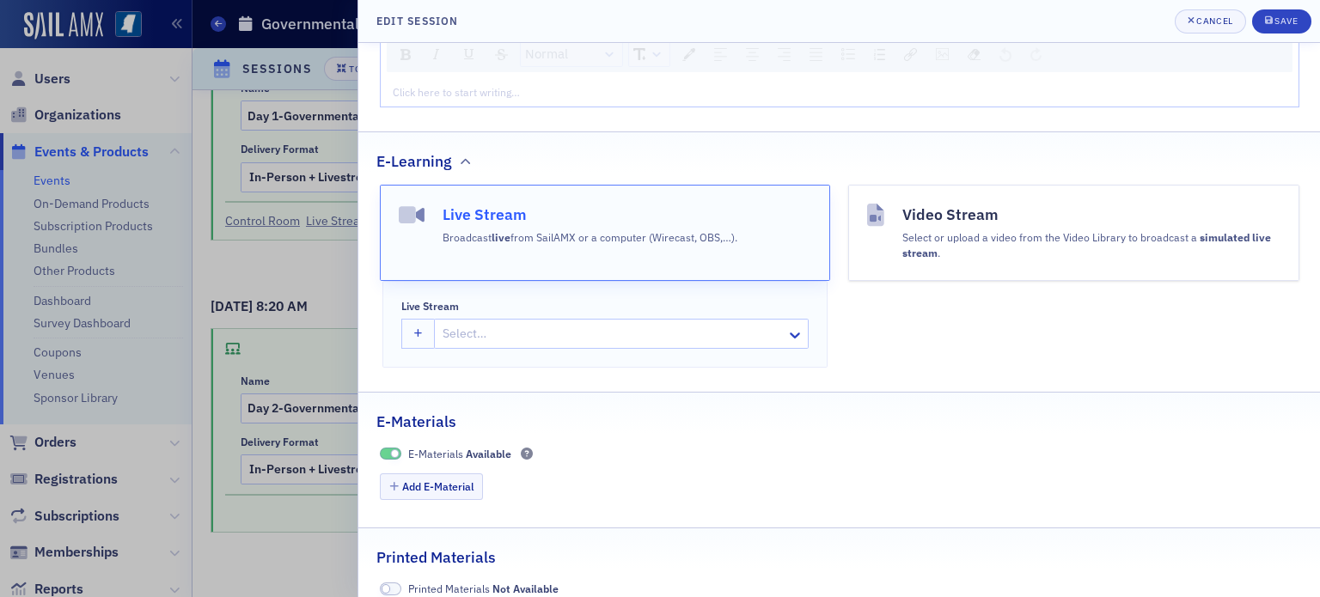
scroll to position [718, 0]
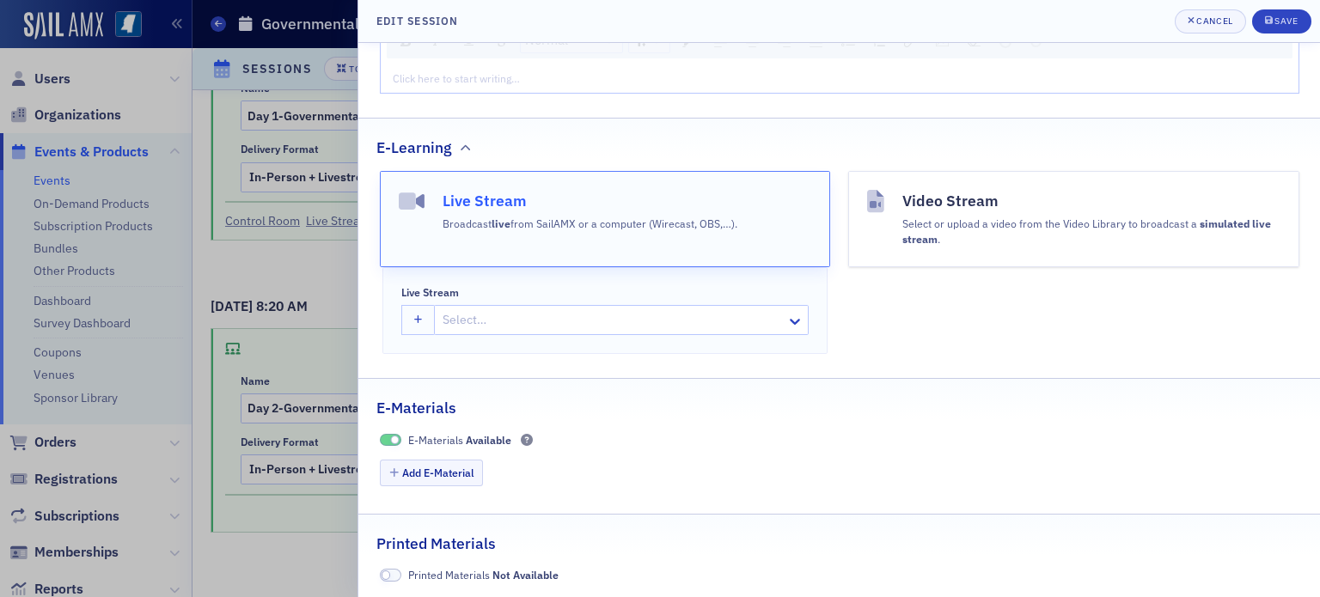
type input "8.00"
click at [759, 311] on div "Select…" at bounding box center [621, 320] width 375 height 30
click at [412, 319] on button "button" at bounding box center [418, 320] width 34 height 30
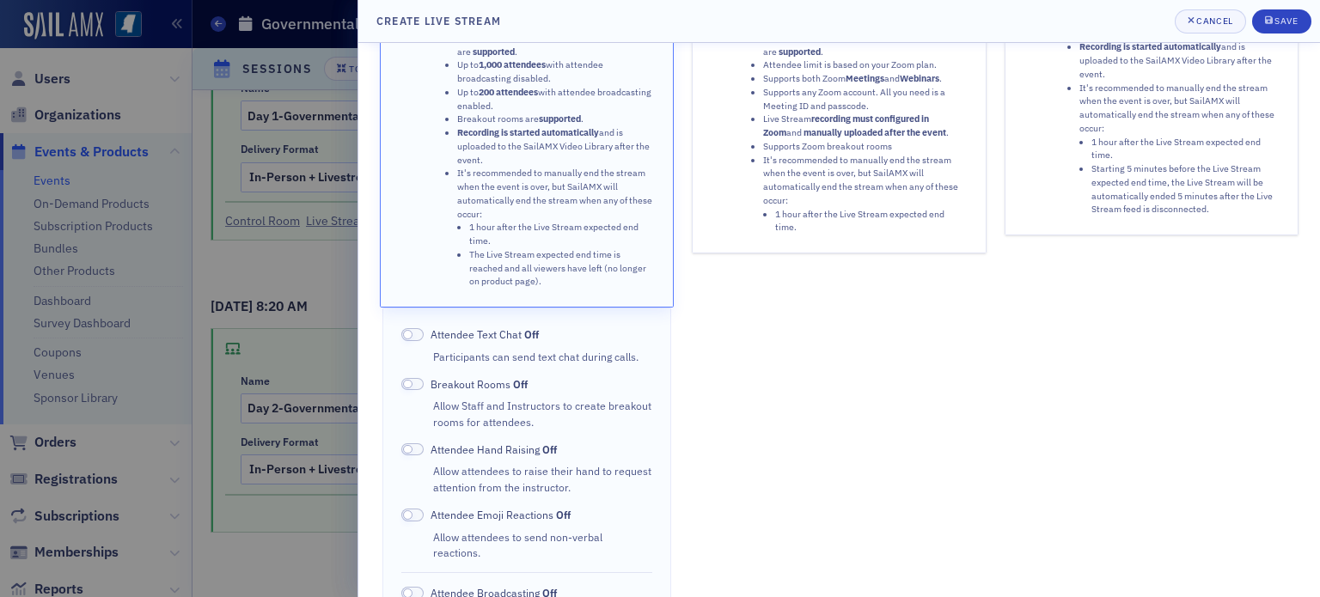
scroll to position [172, 0]
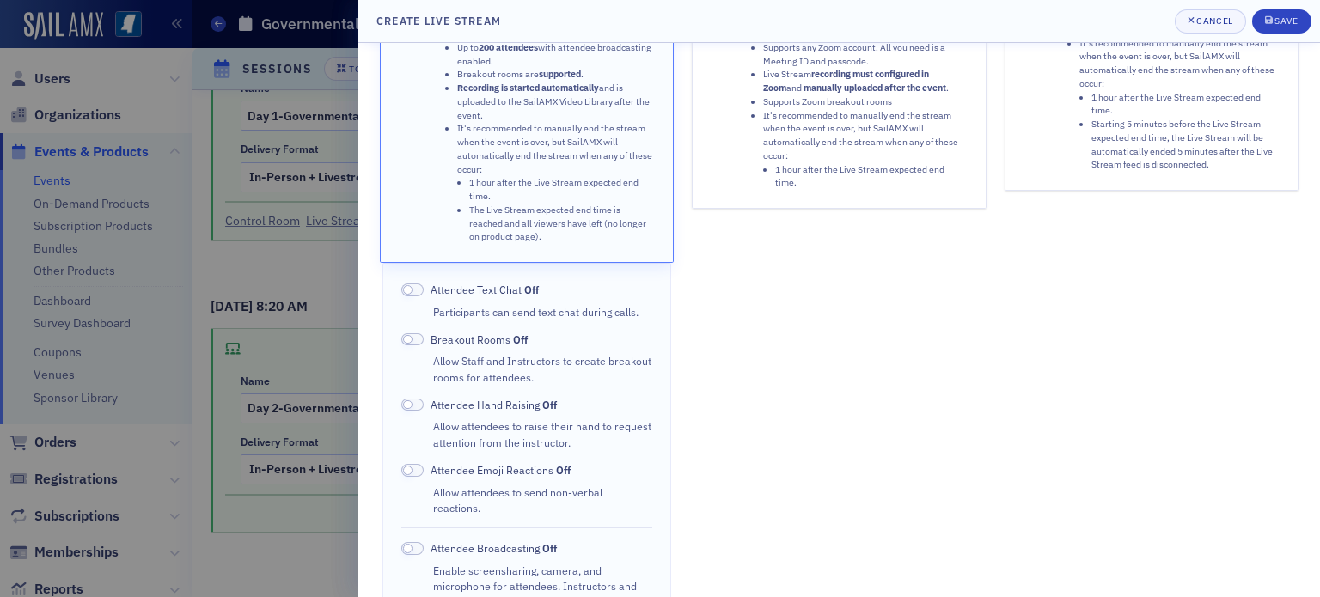
click at [418, 284] on span at bounding box center [412, 290] width 22 height 13
click at [416, 464] on span at bounding box center [412, 470] width 22 height 13
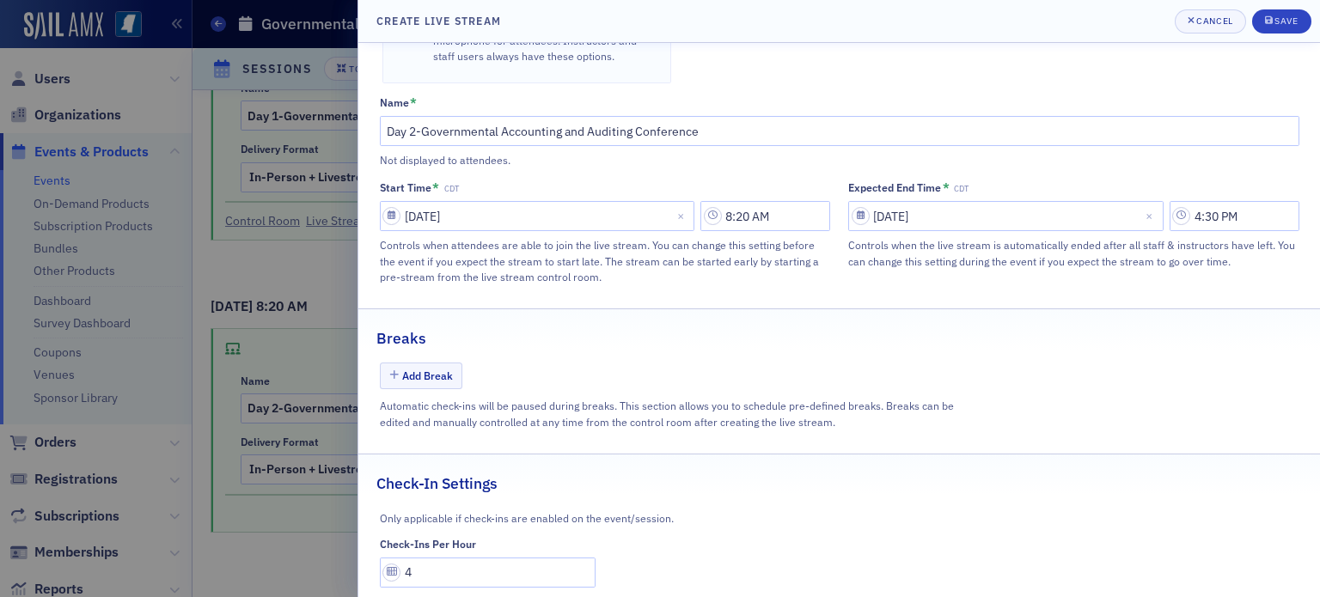
scroll to position [732, 0]
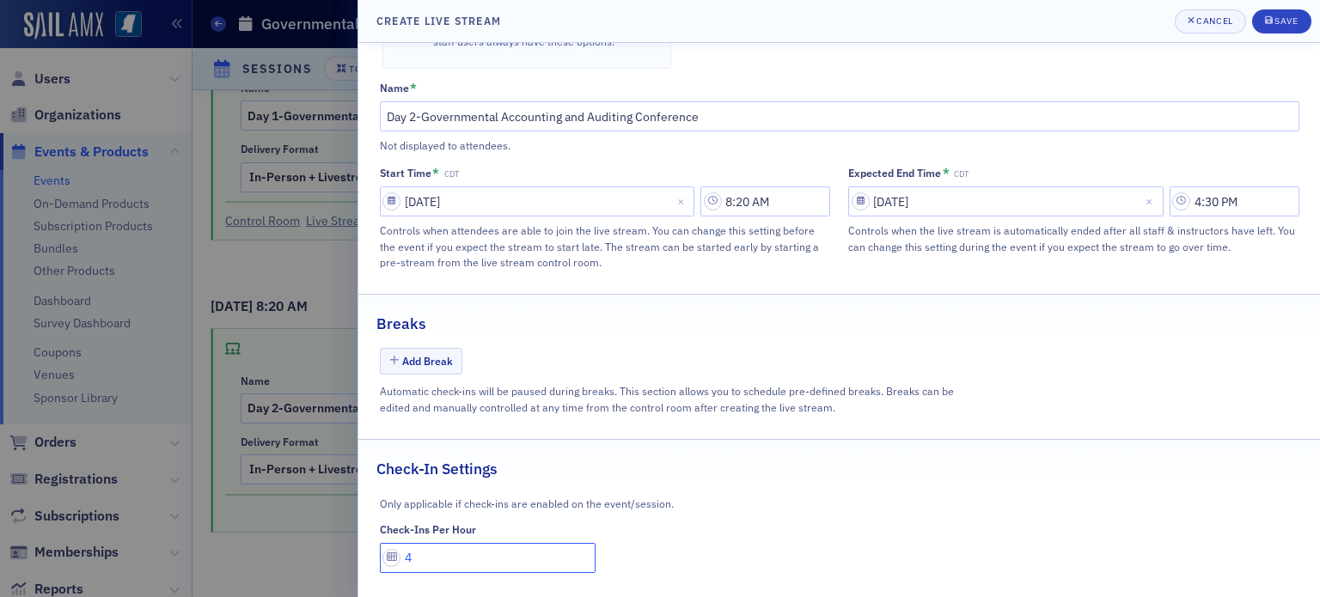
drag, startPoint x: 415, startPoint y: 537, endPoint x: 404, endPoint y: 541, distance: 12.0
click at [404, 543] on input "4" at bounding box center [488, 558] width 217 height 30
type input "1"
click at [1285, 25] on div "Save" at bounding box center [1285, 20] width 23 height 9
click at [1280, 20] on div "Save" at bounding box center [1285, 20] width 23 height 9
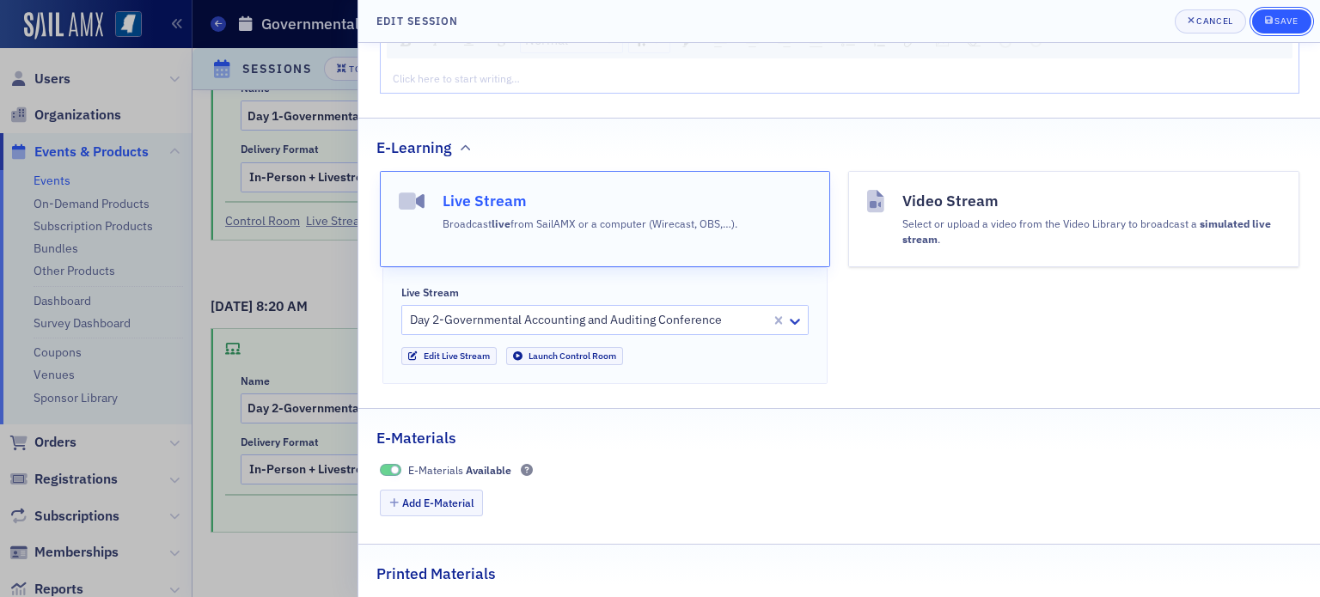
click at [1291, 23] on div "Save" at bounding box center [1285, 20] width 23 height 9
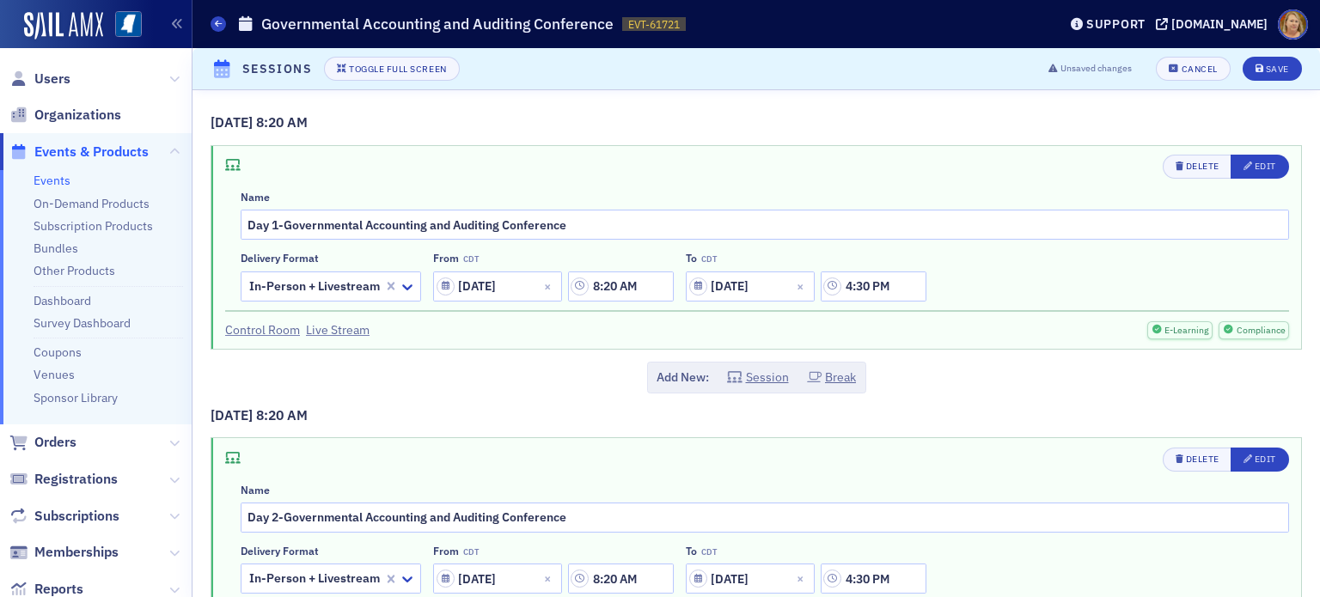
scroll to position [0, 0]
click at [1255, 161] on button "Edit" at bounding box center [1259, 168] width 58 height 24
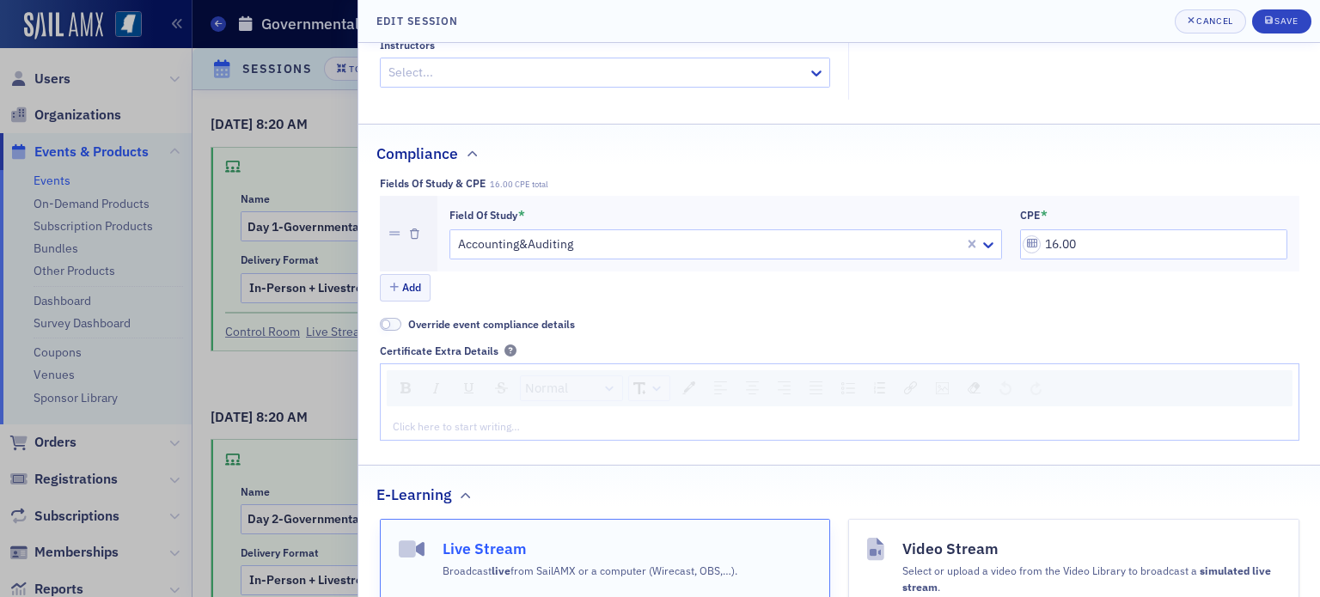
scroll to position [1718, 0]
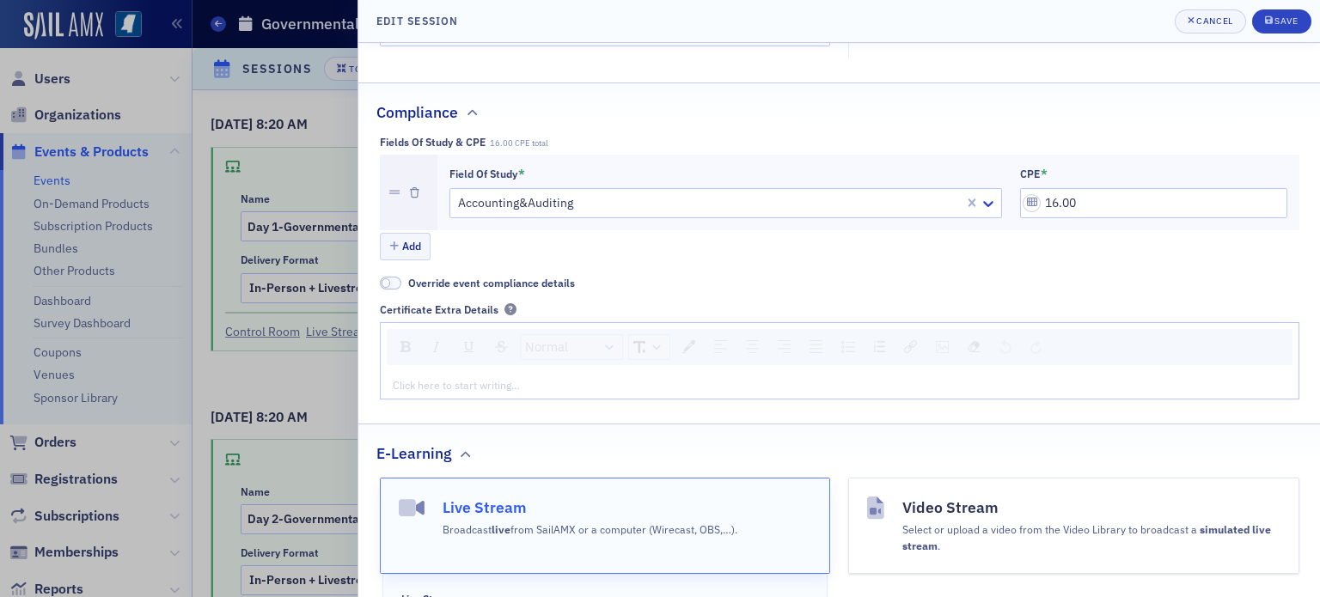
drag, startPoint x: 1086, startPoint y: 194, endPoint x: 1025, endPoint y: 196, distance: 61.0
click at [564, 198] on div "Accounting&Auditing" at bounding box center [725, 203] width 552 height 30
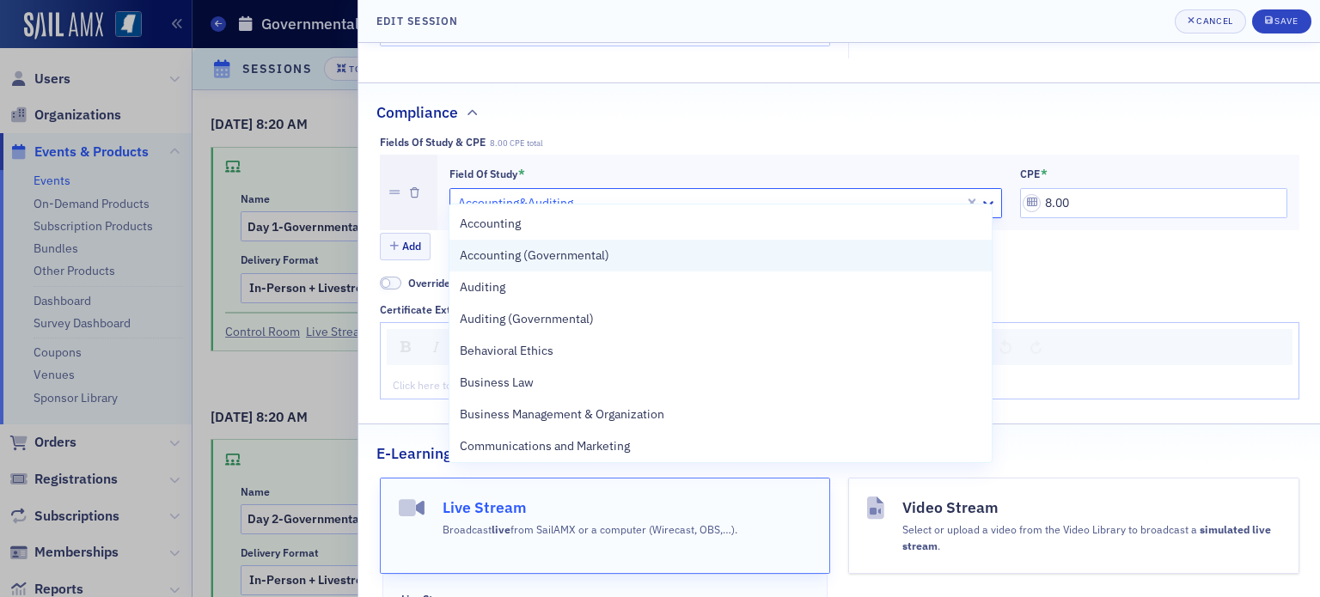
click at [553, 257] on span "Accounting (Governmental)" at bounding box center [534, 256] width 149 height 18
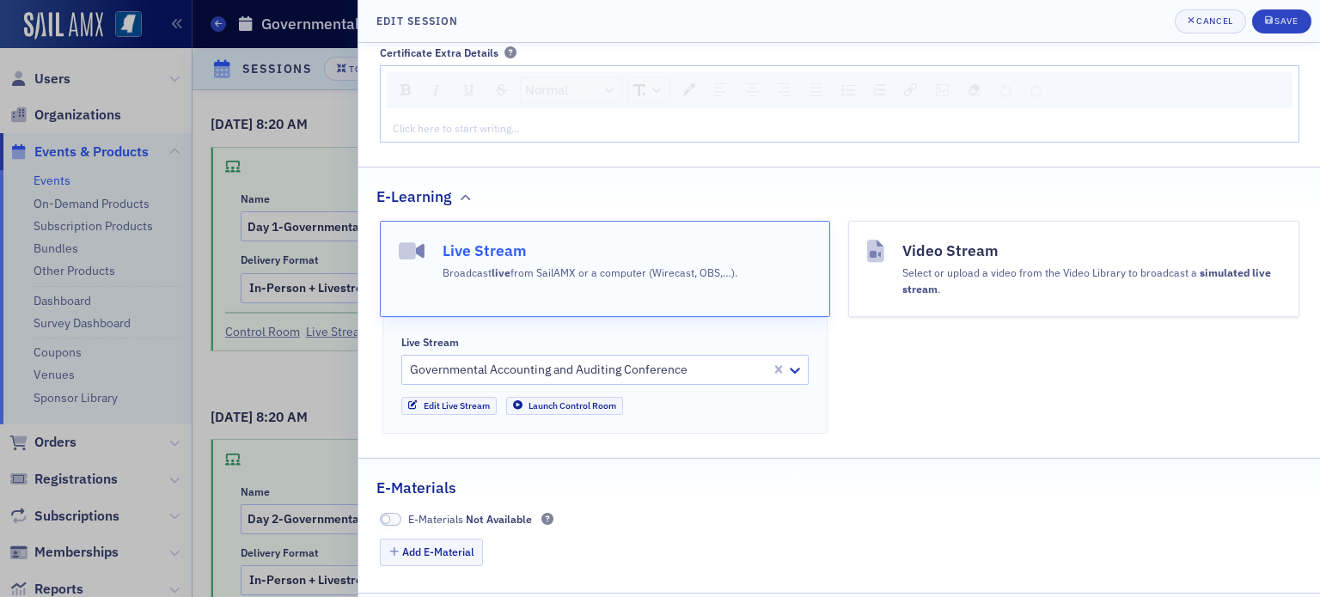
scroll to position [2039, 0]
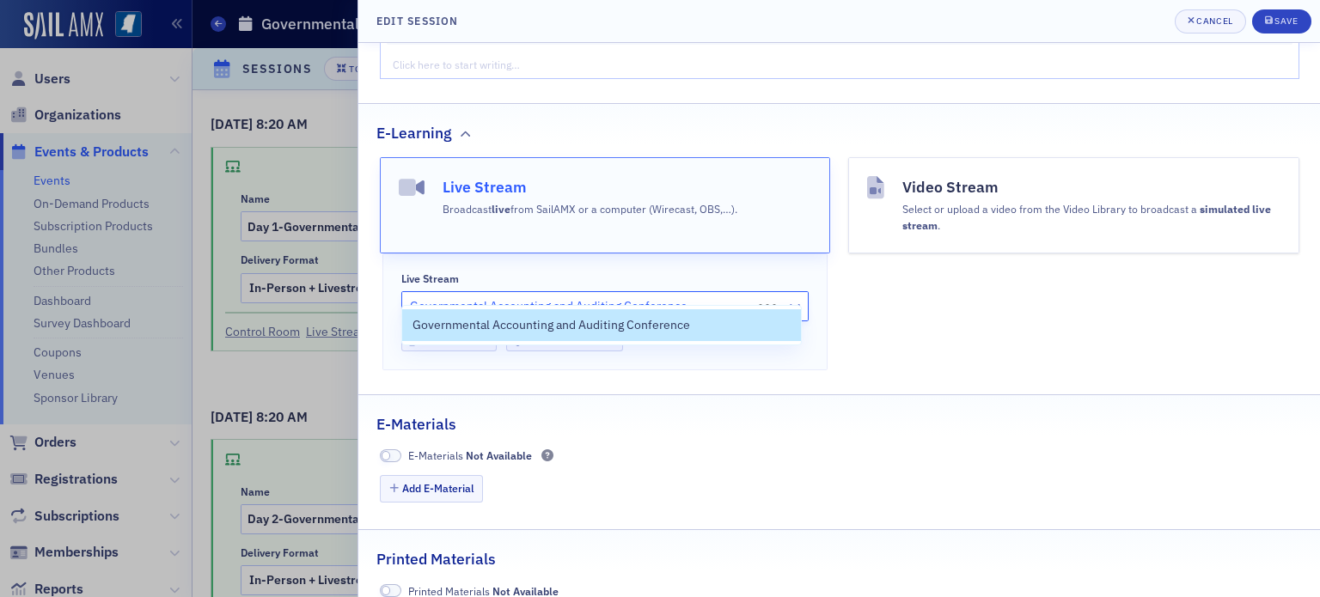
click at [455, 296] on div at bounding box center [579, 306] width 342 height 21
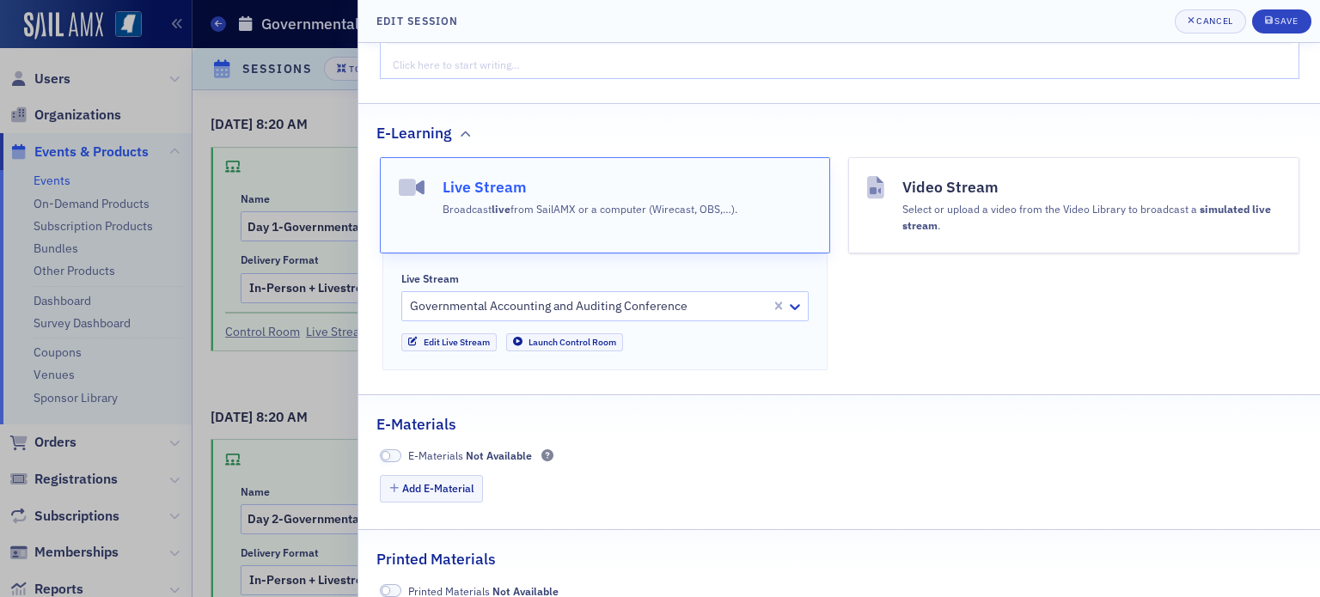
click at [911, 342] on div "Video Stream Select or upload a video from the Video Library to broadcast a sim…" at bounding box center [1073, 263] width 451 height 213
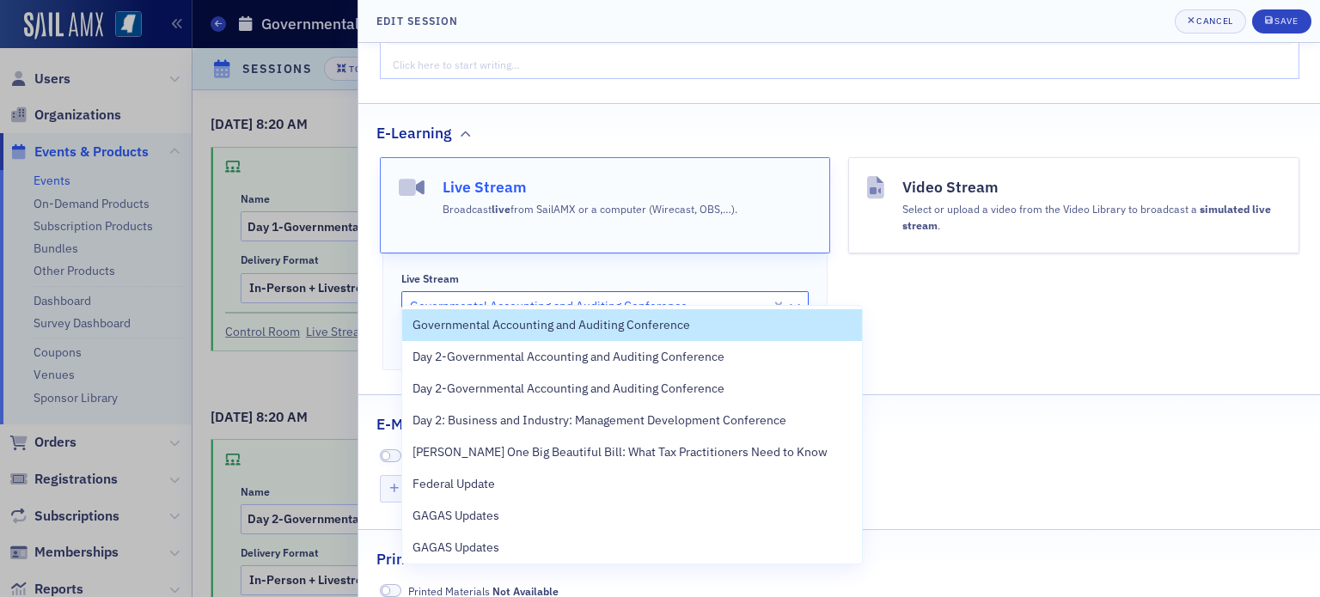
click at [418, 296] on div at bounding box center [588, 306] width 361 height 21
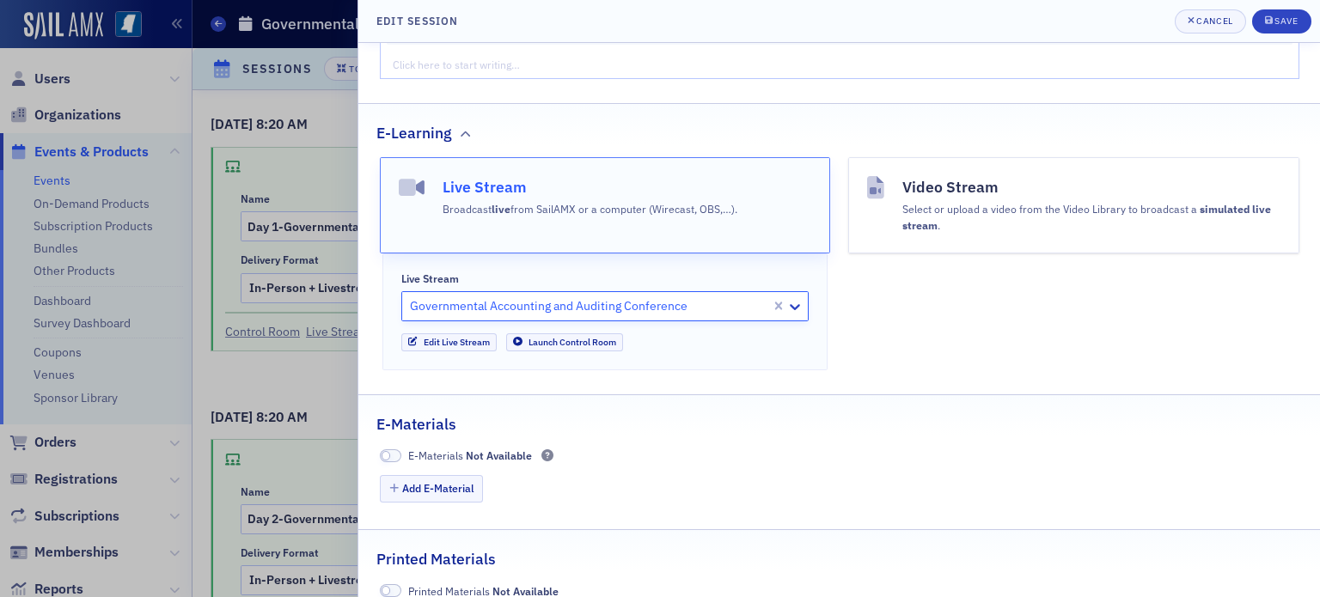
click at [418, 296] on div at bounding box center [588, 306] width 361 height 21
click at [480, 333] on link "Edit Live Stream" at bounding box center [448, 342] width 95 height 18
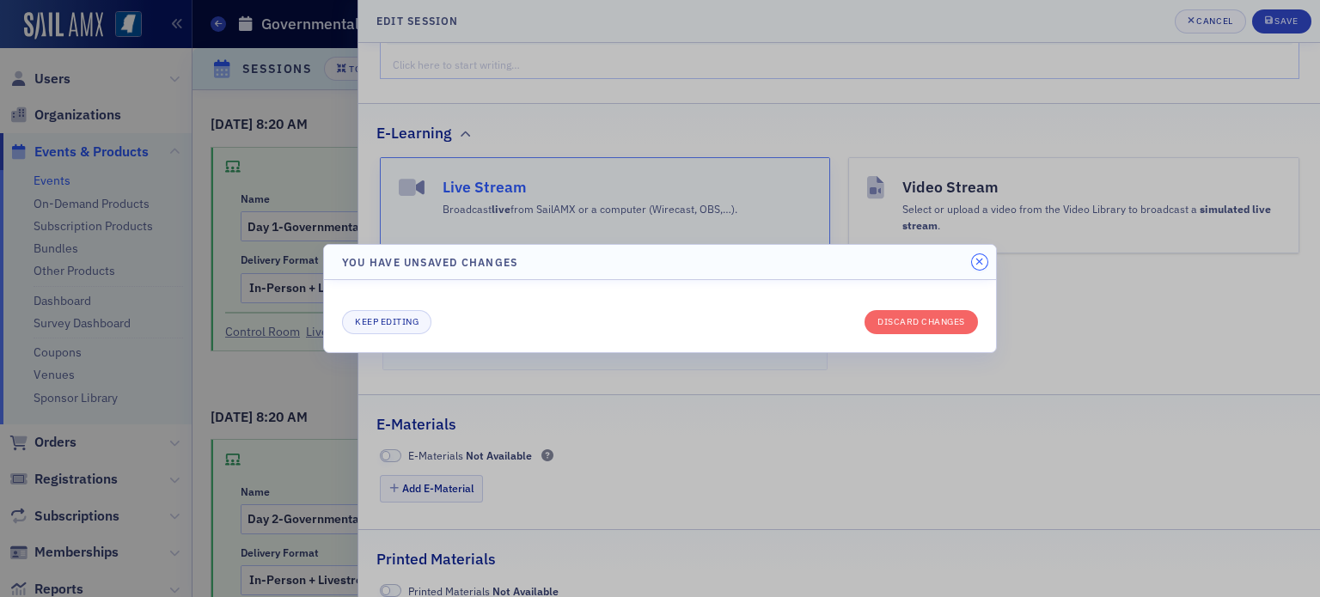
click at [975, 264] on icon "button" at bounding box center [979, 262] width 8 height 10
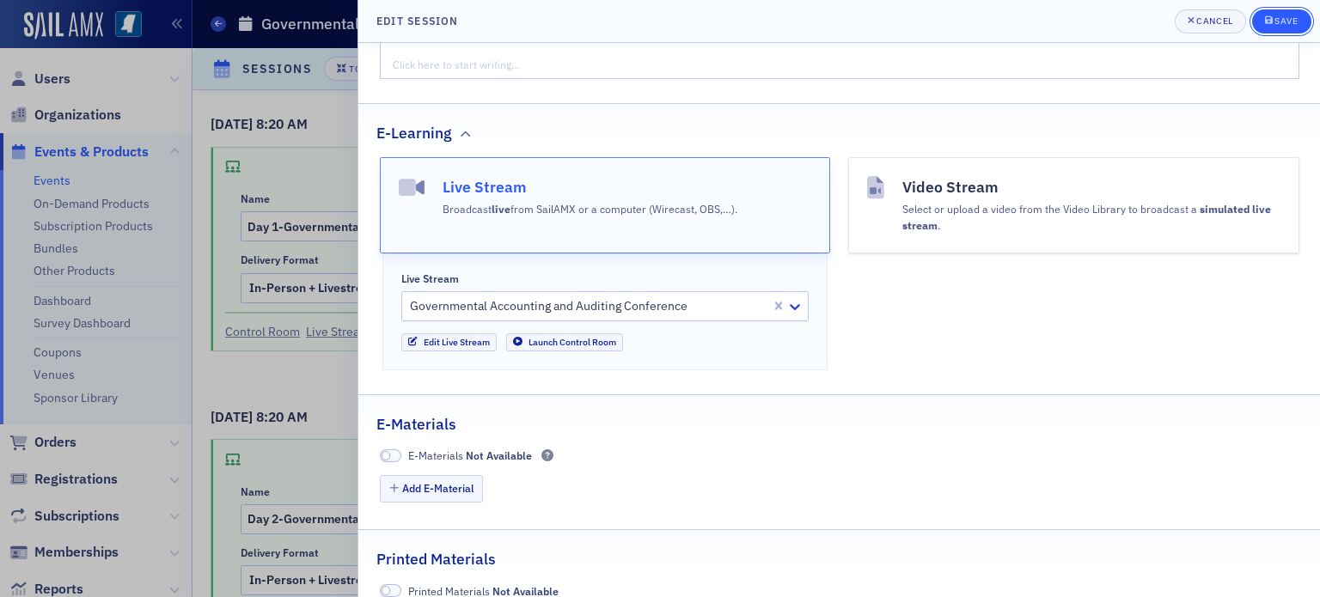
click at [1296, 20] on div "Save" at bounding box center [1285, 20] width 23 height 9
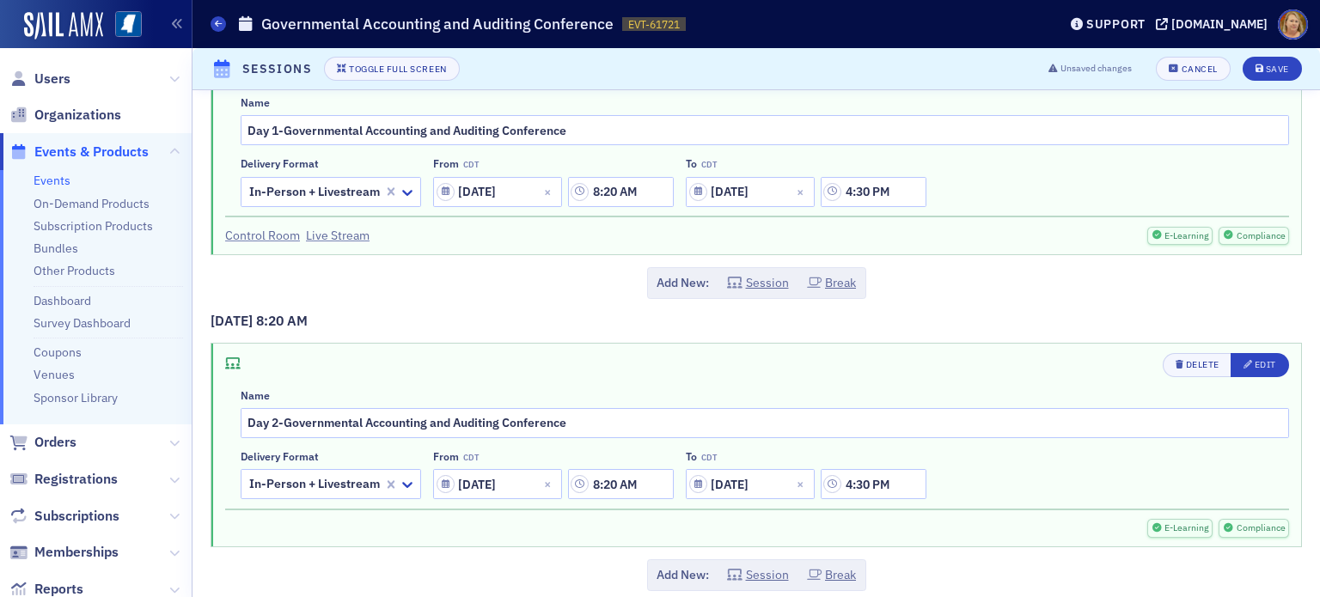
scroll to position [111, 0]
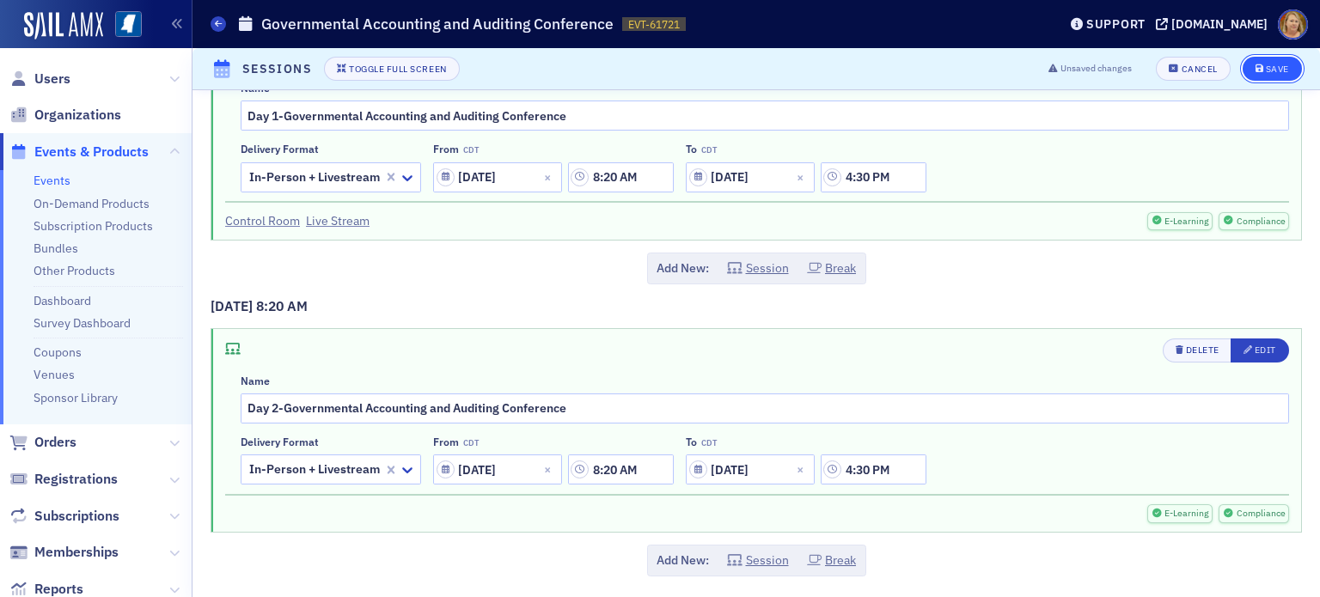
click at [1266, 64] on div "Save" at bounding box center [1277, 68] width 23 height 9
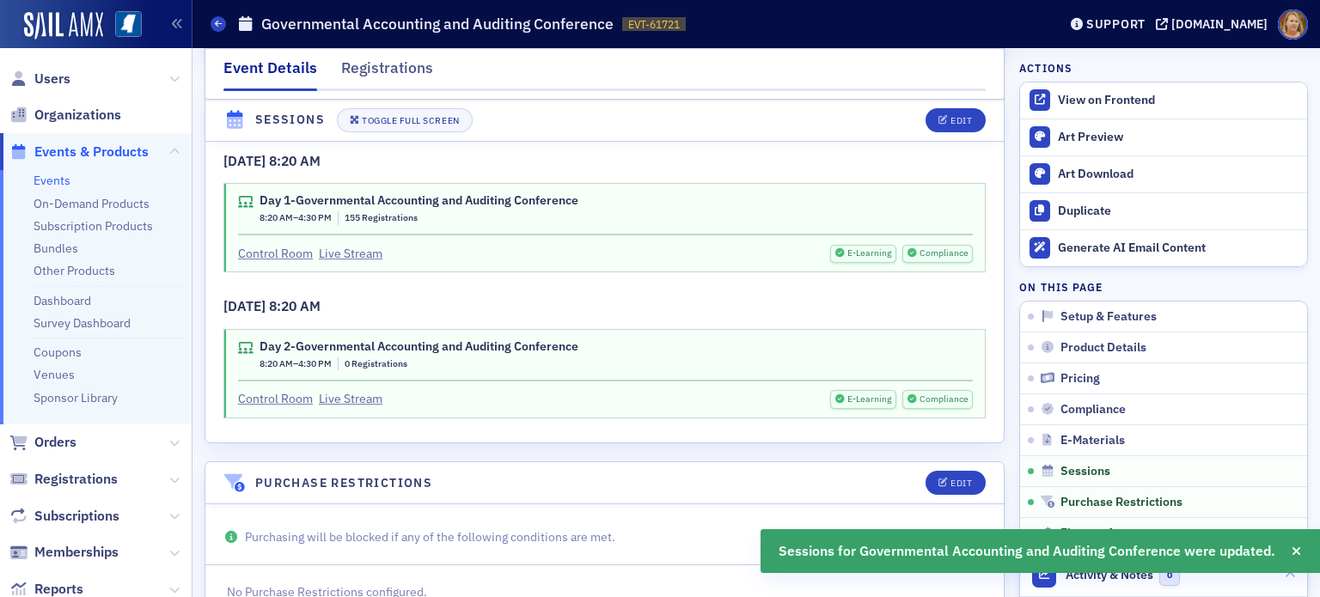
scroll to position [3456, 0]
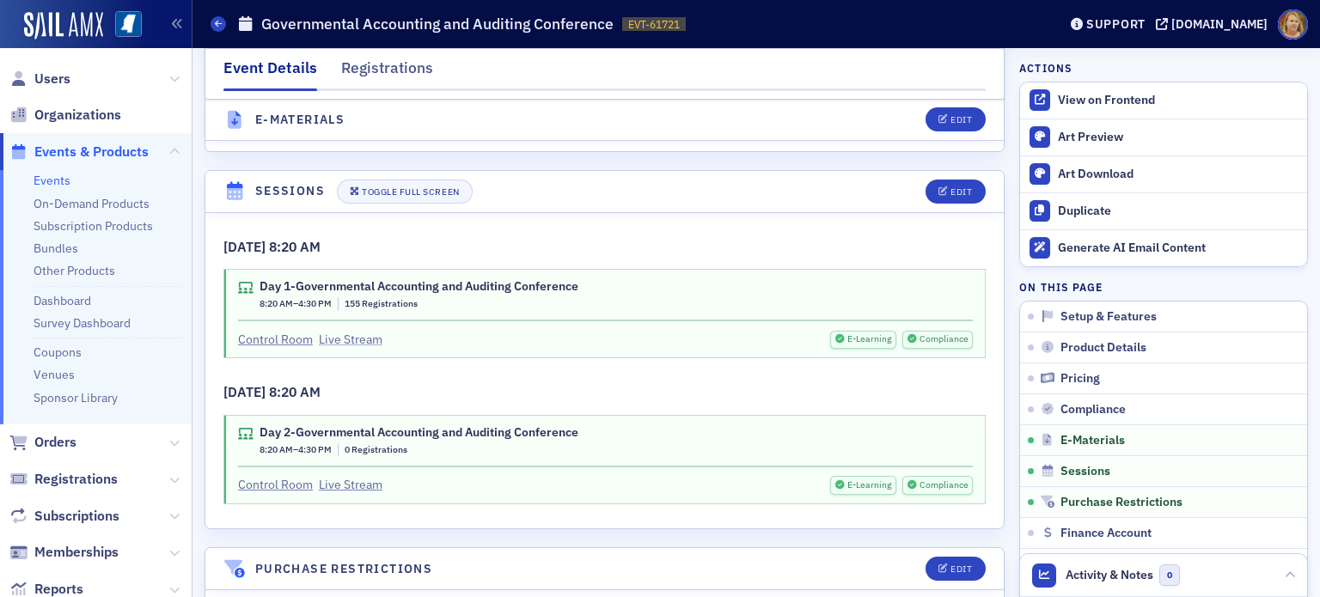
click at [369, 331] on link "Live Stream" at bounding box center [351, 340] width 64 height 18
click at [371, 476] on link "Live Stream" at bounding box center [351, 485] width 64 height 18
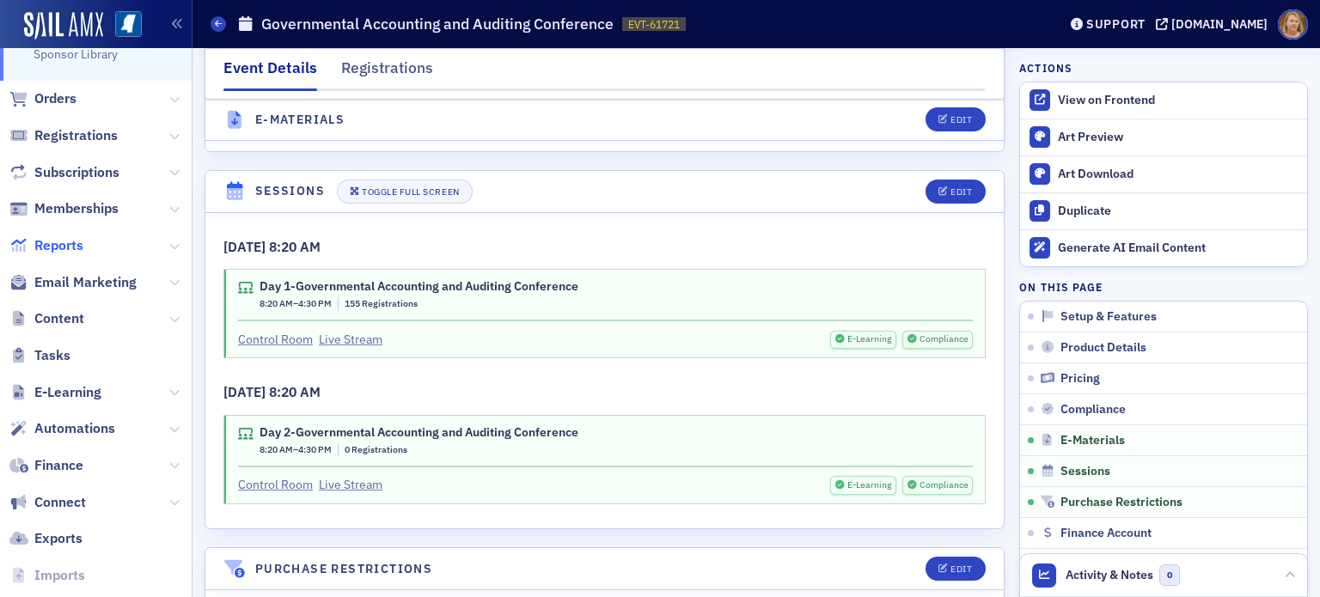
scroll to position [412, 0]
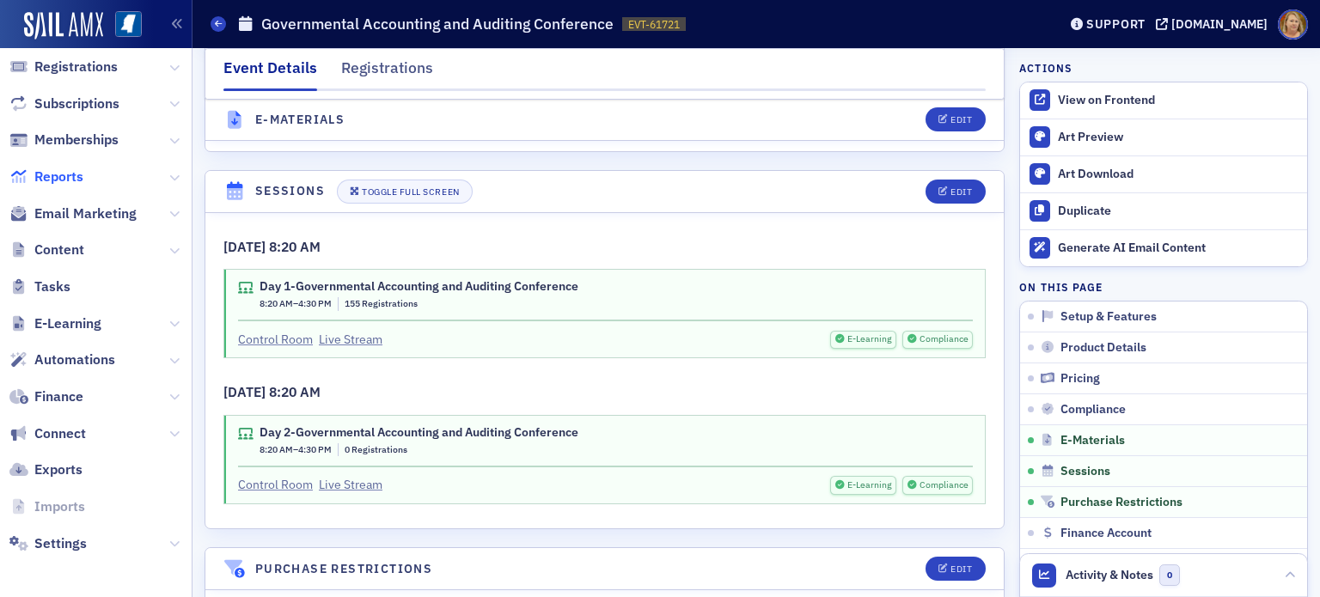
click at [65, 177] on span "Reports" at bounding box center [58, 177] width 49 height 19
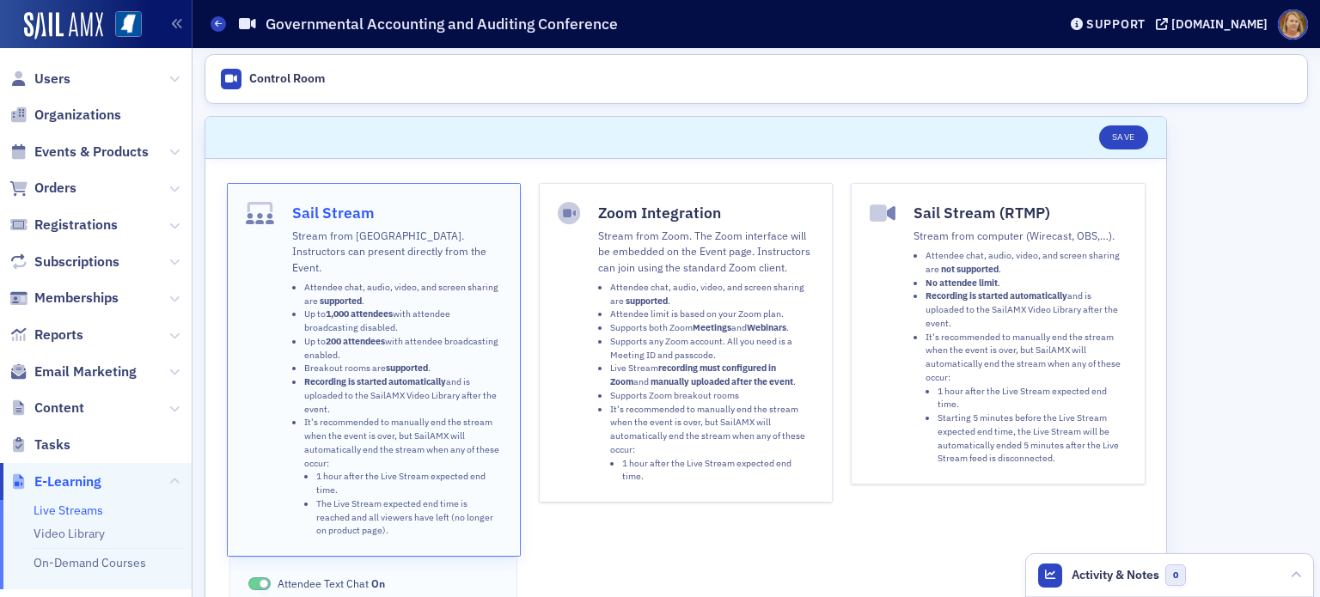
click at [392, 281] on li "Attendee chat, audio, video, and screen sharing are supported ." at bounding box center [403, 294] width 198 height 27
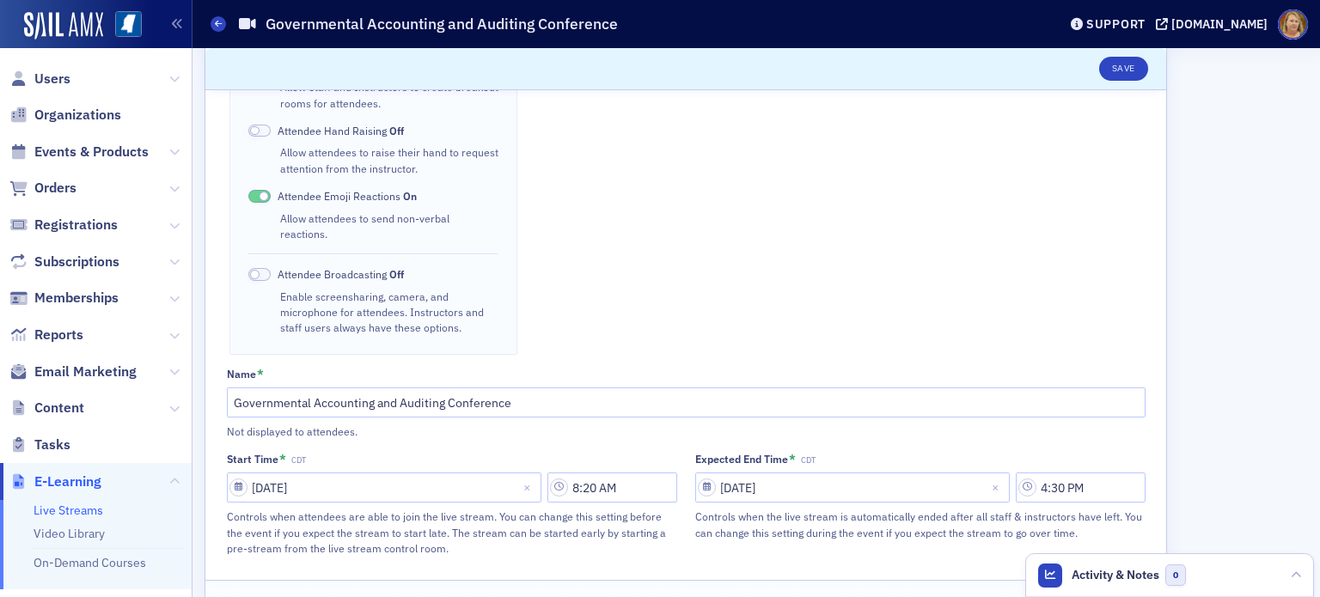
scroll to position [601, 0]
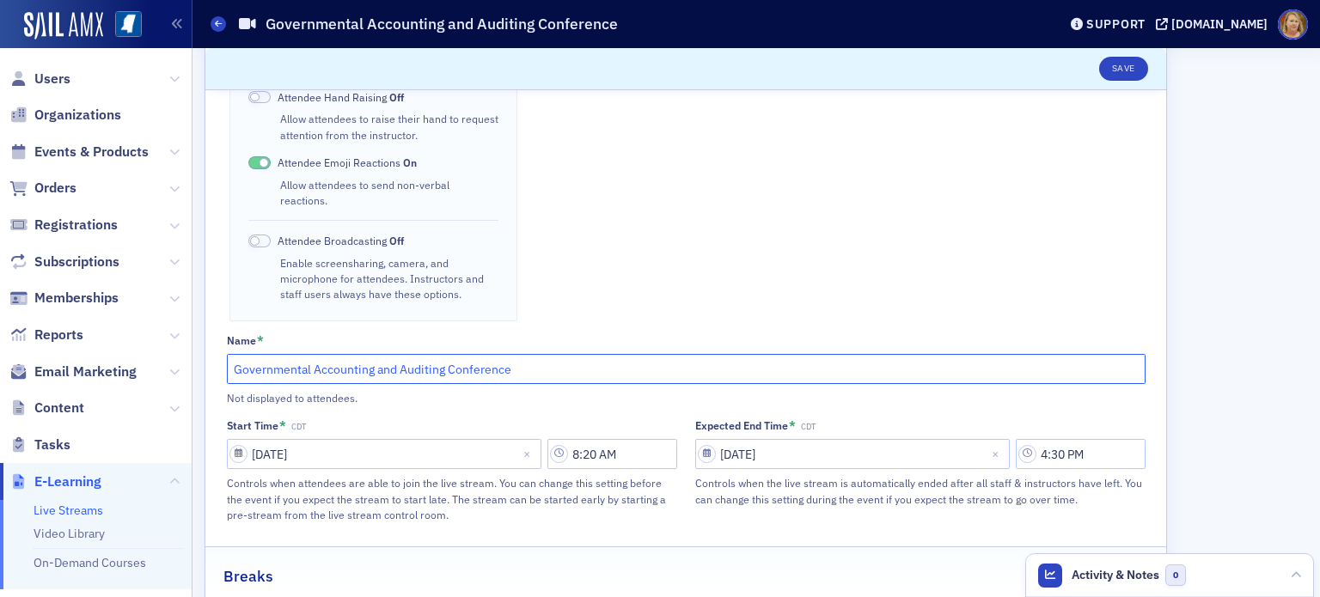
click at [234, 354] on input "Governmental Accounting and Auditing Conference" at bounding box center [686, 369] width 918 height 30
type input "Day 1-Governmental Accounting and Auditing Conference"
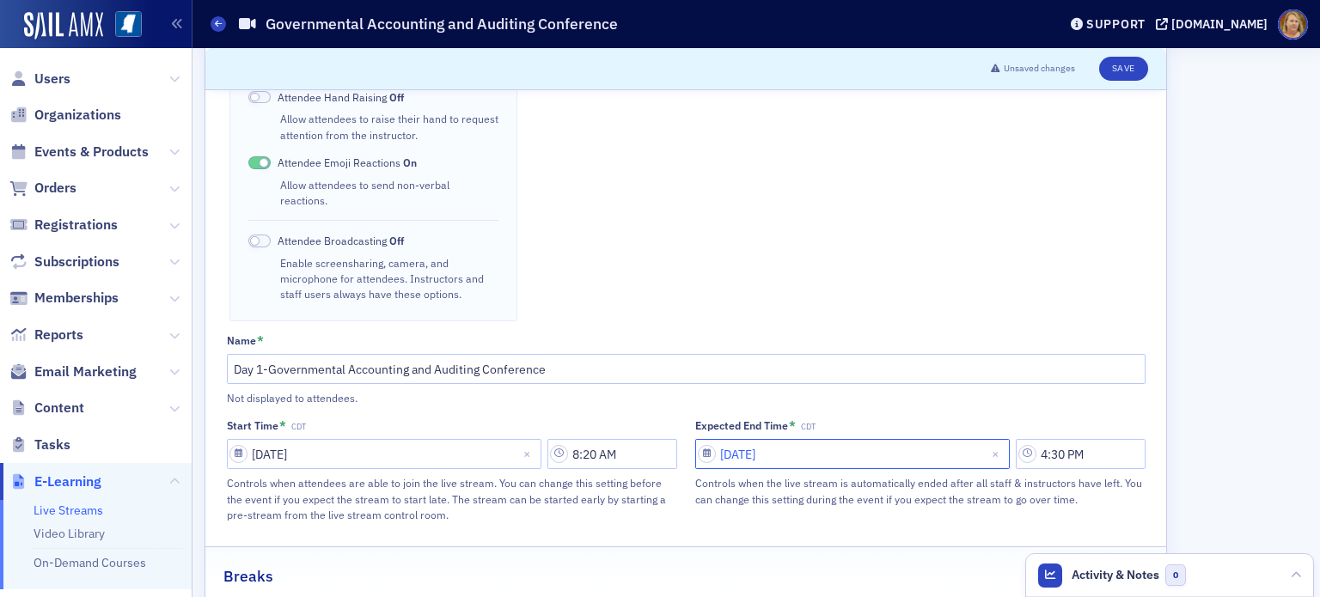
click at [815, 439] on input "[DATE]" at bounding box center [852, 454] width 314 height 30
select select "8"
select select "2025"
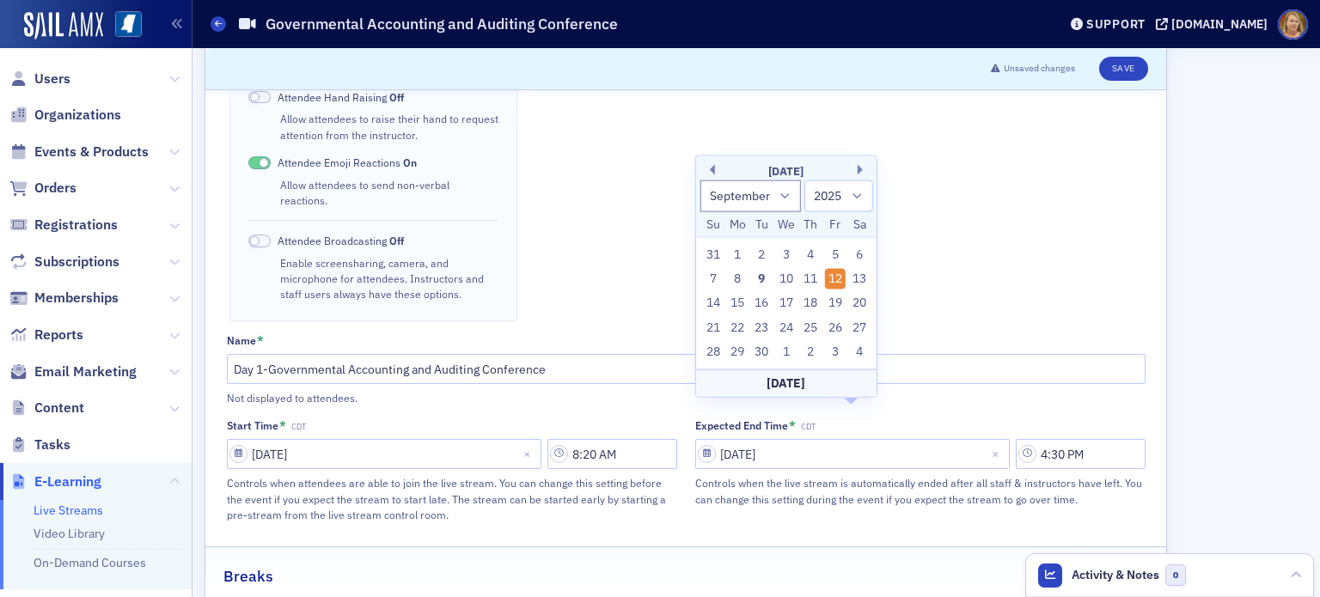
click at [811, 282] on div "11" at bounding box center [810, 279] width 21 height 21
type input "09/11/2025"
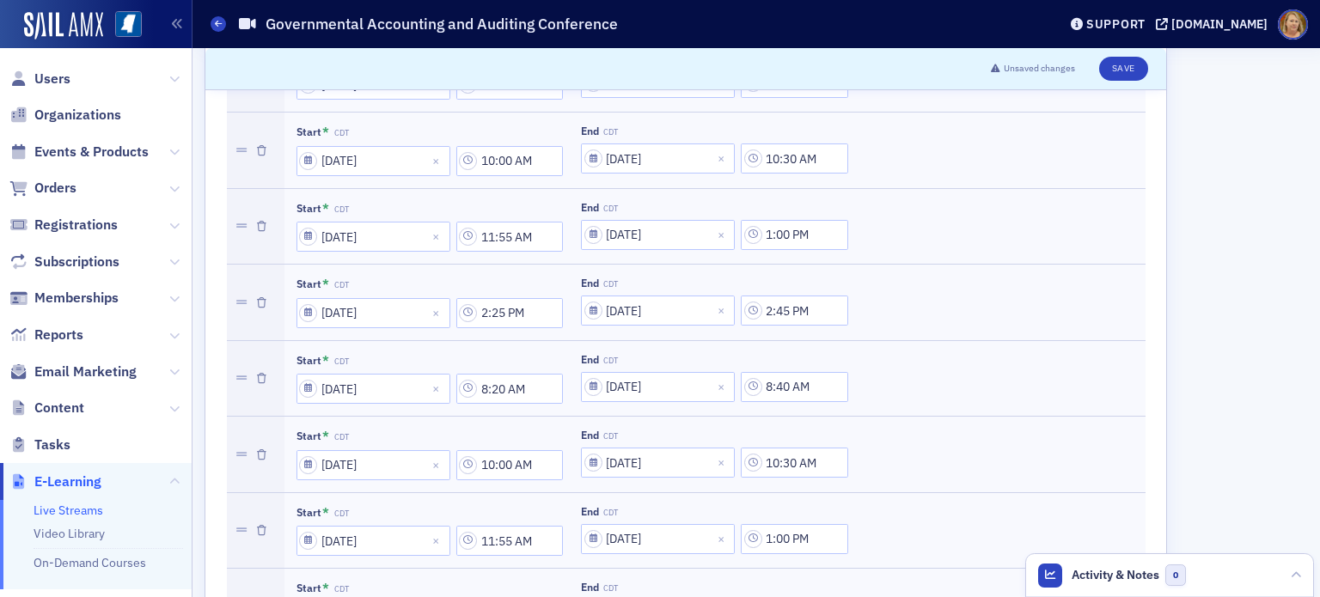
scroll to position [1203, 0]
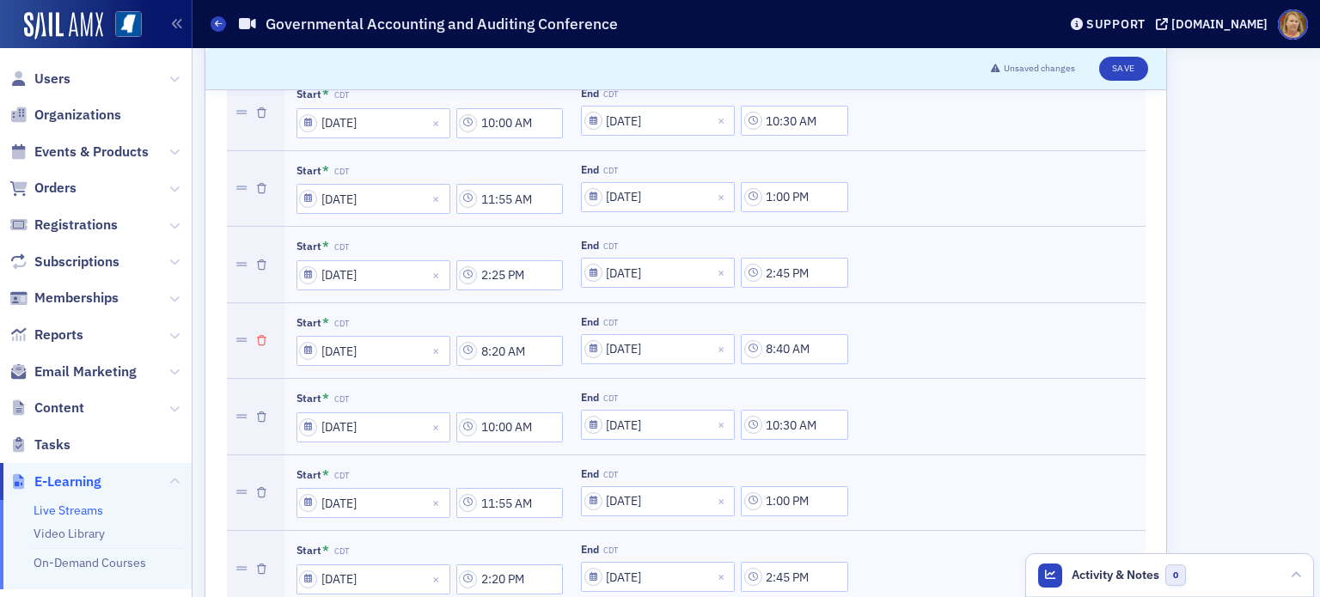
click at [259, 336] on icon "button" at bounding box center [261, 341] width 9 height 10
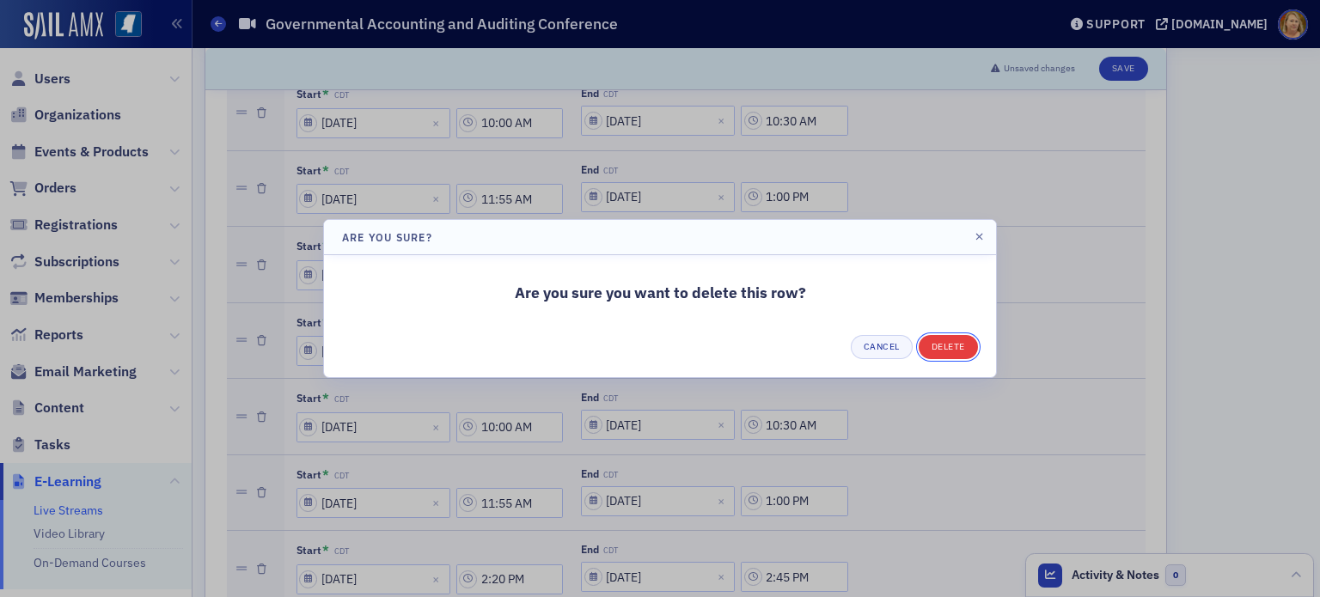
click at [952, 345] on button "Delete" at bounding box center [947, 347] width 59 height 24
type input "10:00 AM"
type input "10:30 AM"
type input "11:55 AM"
type input "1:00 PM"
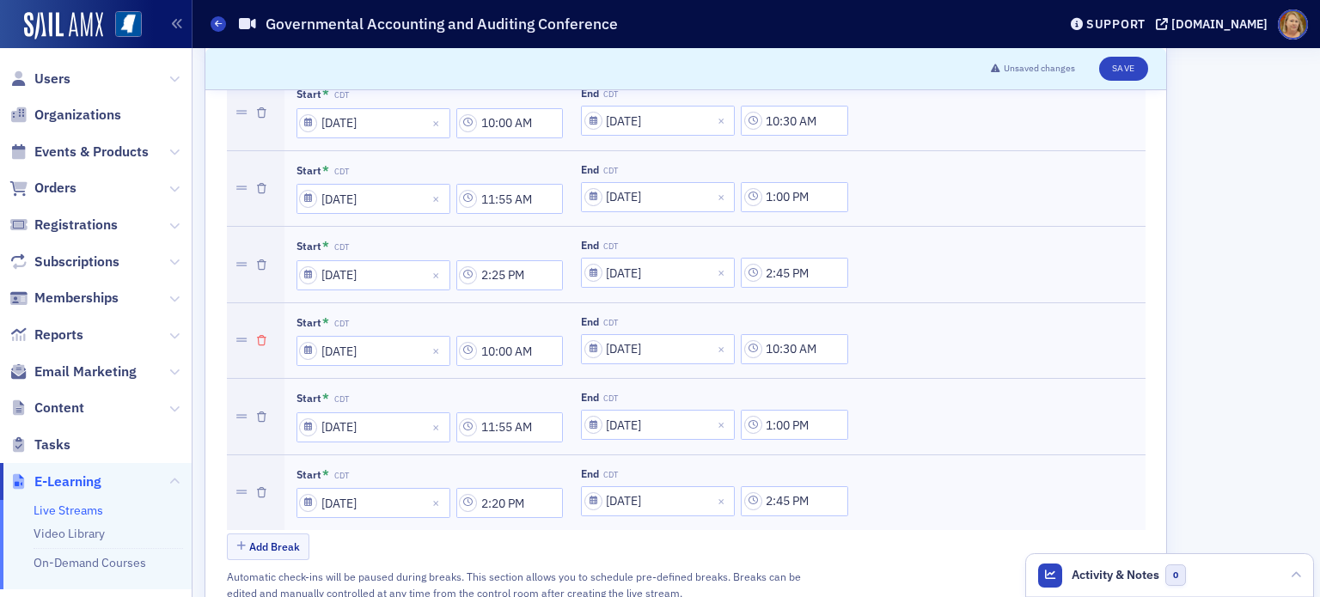
click at [265, 336] on icon "button" at bounding box center [261, 341] width 9 height 10
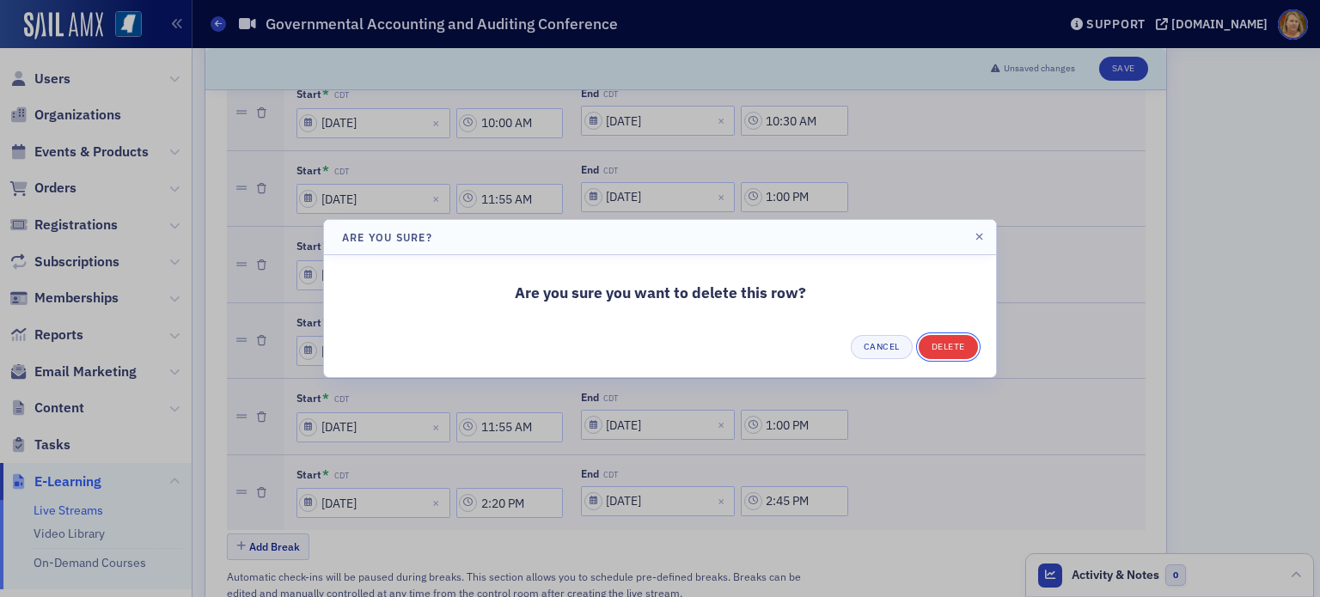
click at [949, 343] on button "Delete" at bounding box center [947, 347] width 59 height 24
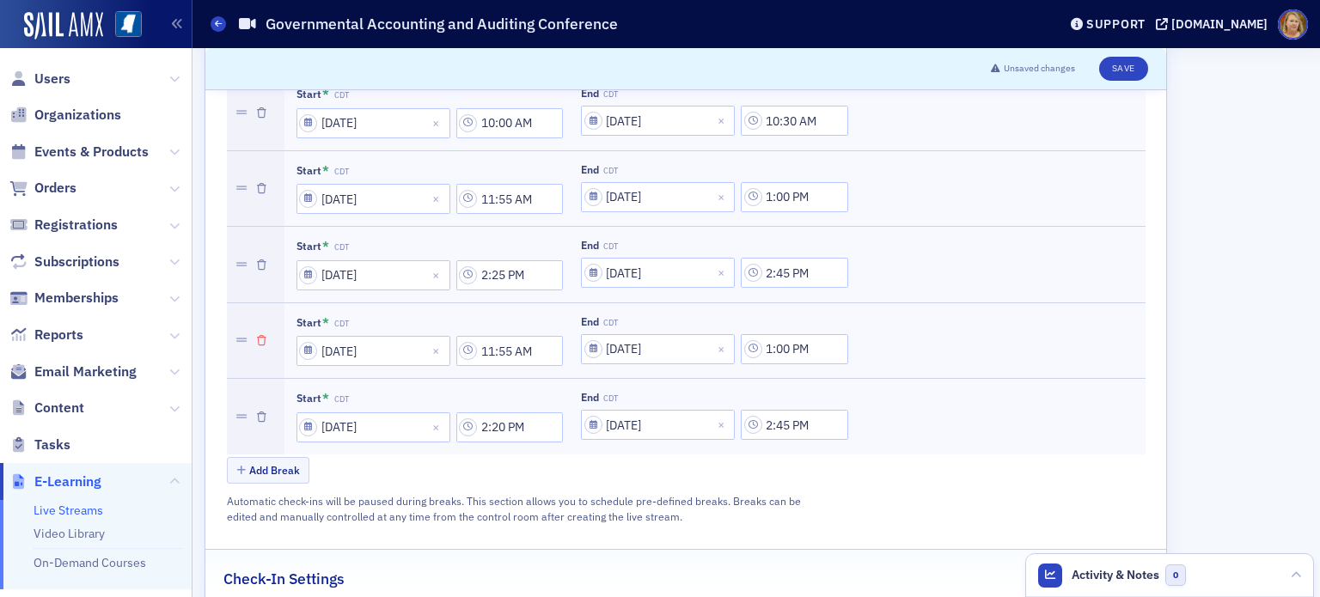
click at [260, 336] on icon "button" at bounding box center [261, 341] width 9 height 10
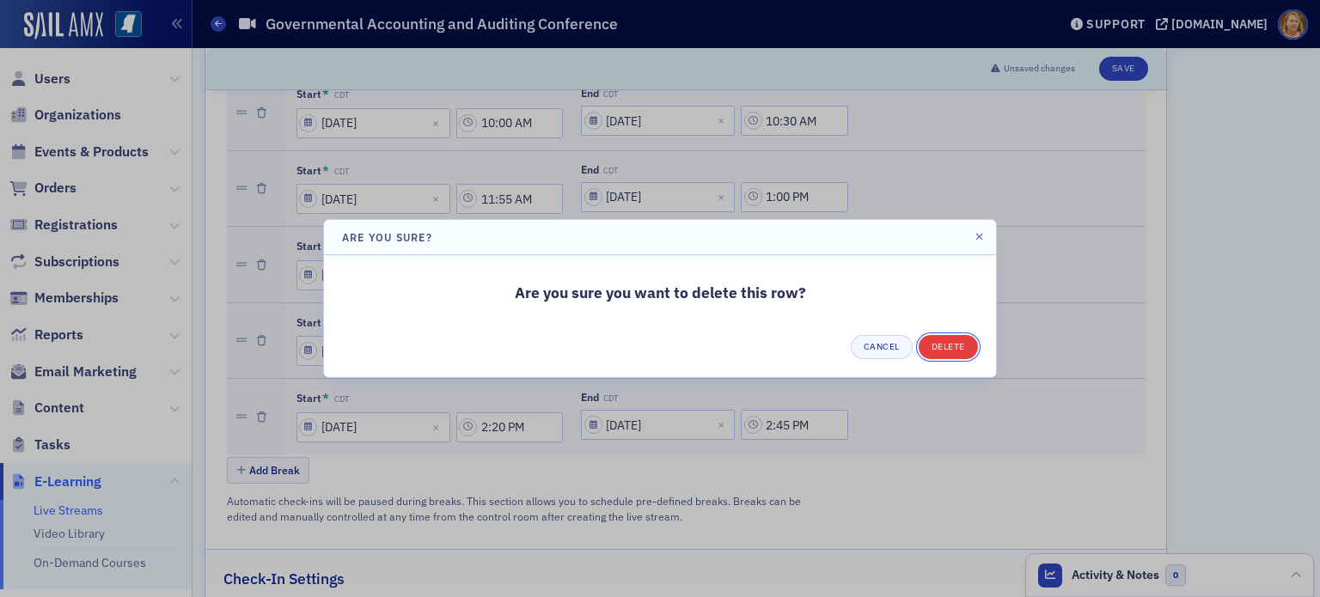
click at [948, 350] on button "Delete" at bounding box center [947, 347] width 59 height 24
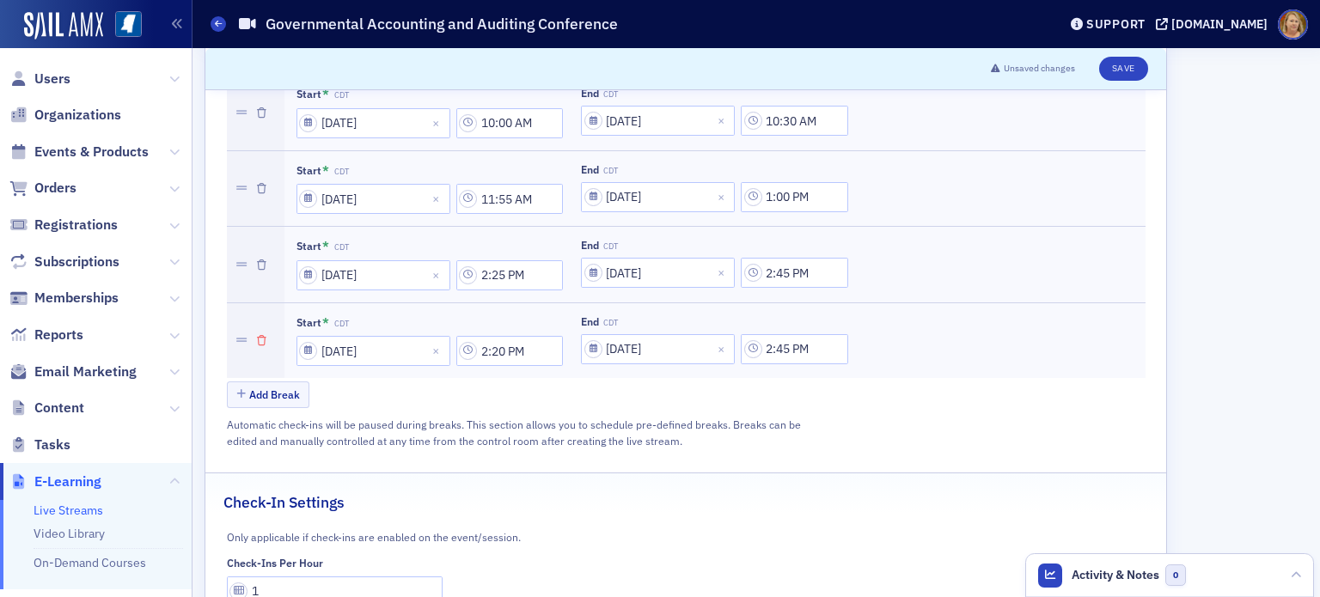
click at [265, 336] on icon "button" at bounding box center [261, 341] width 9 height 10
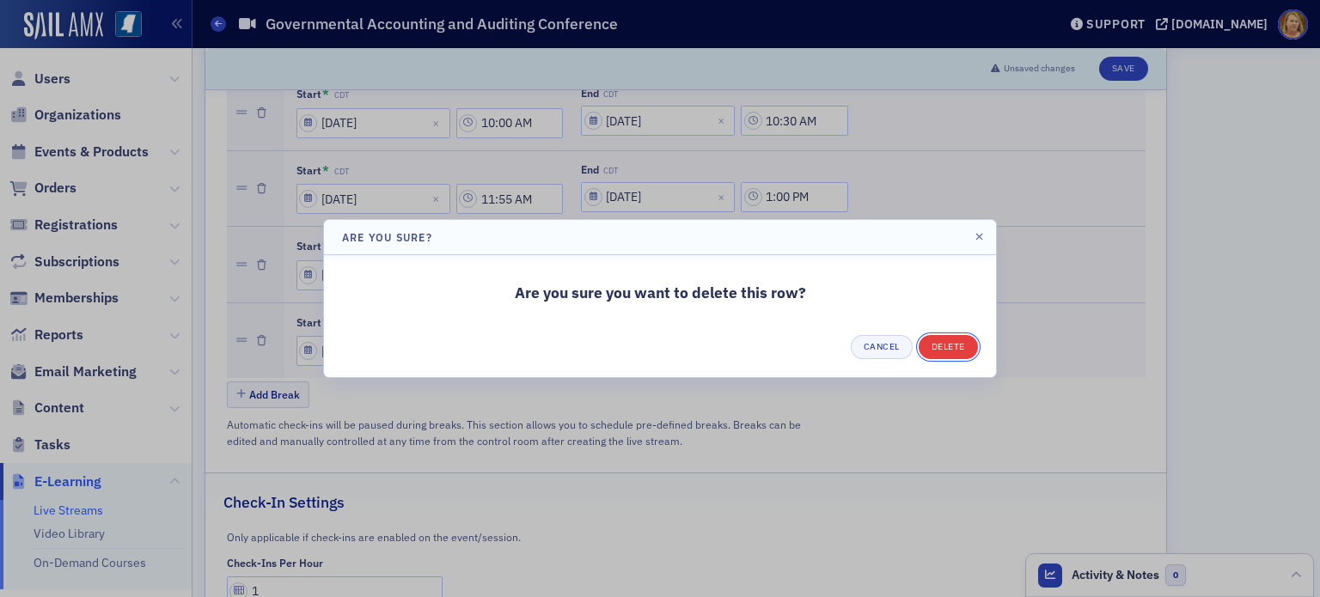
click at [951, 346] on button "Delete" at bounding box center [947, 347] width 59 height 24
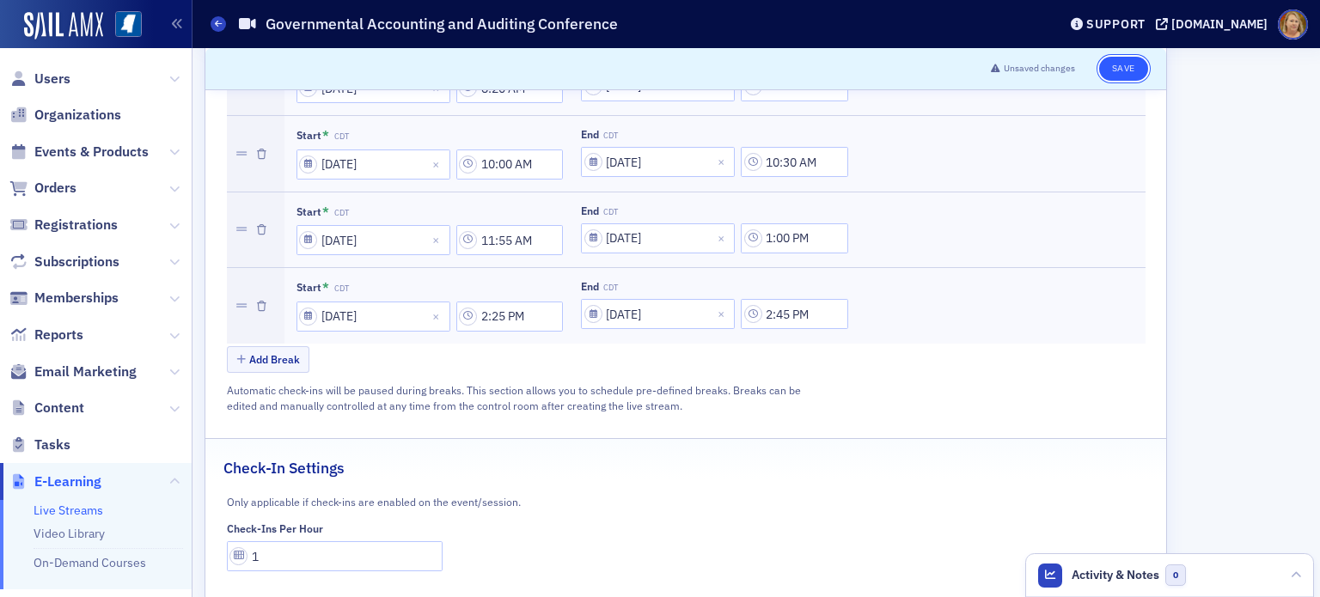
click at [1126, 71] on button "Save" at bounding box center [1123, 69] width 49 height 24
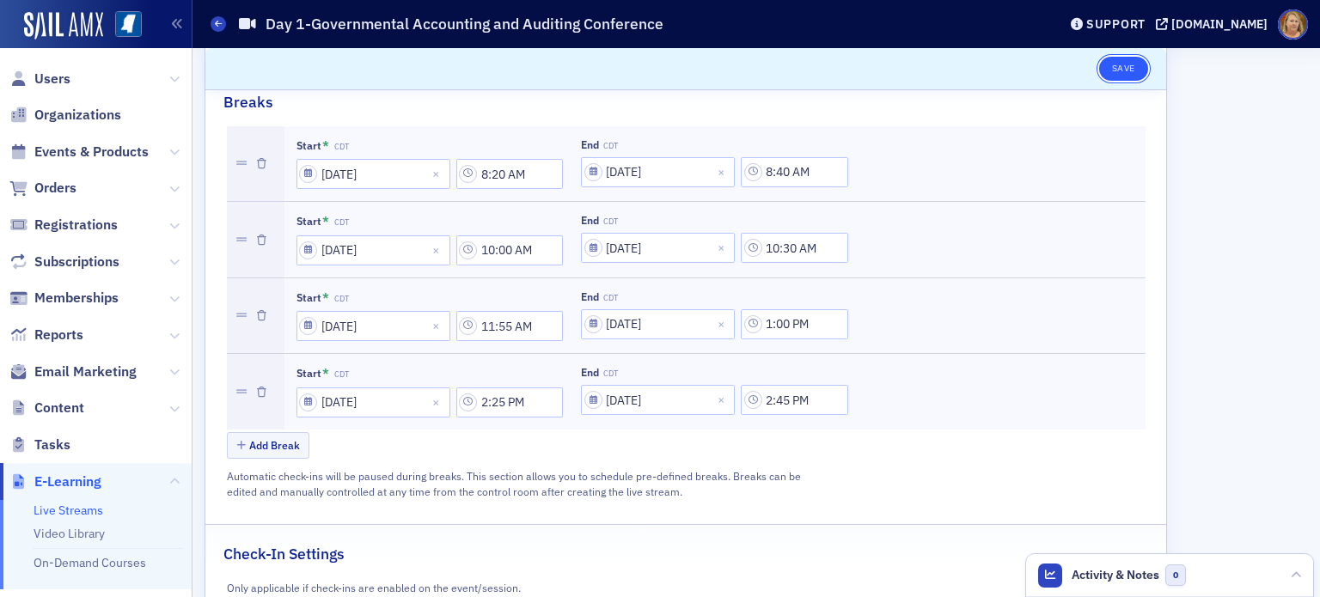
click at [1126, 69] on button "Save" at bounding box center [1123, 69] width 49 height 24
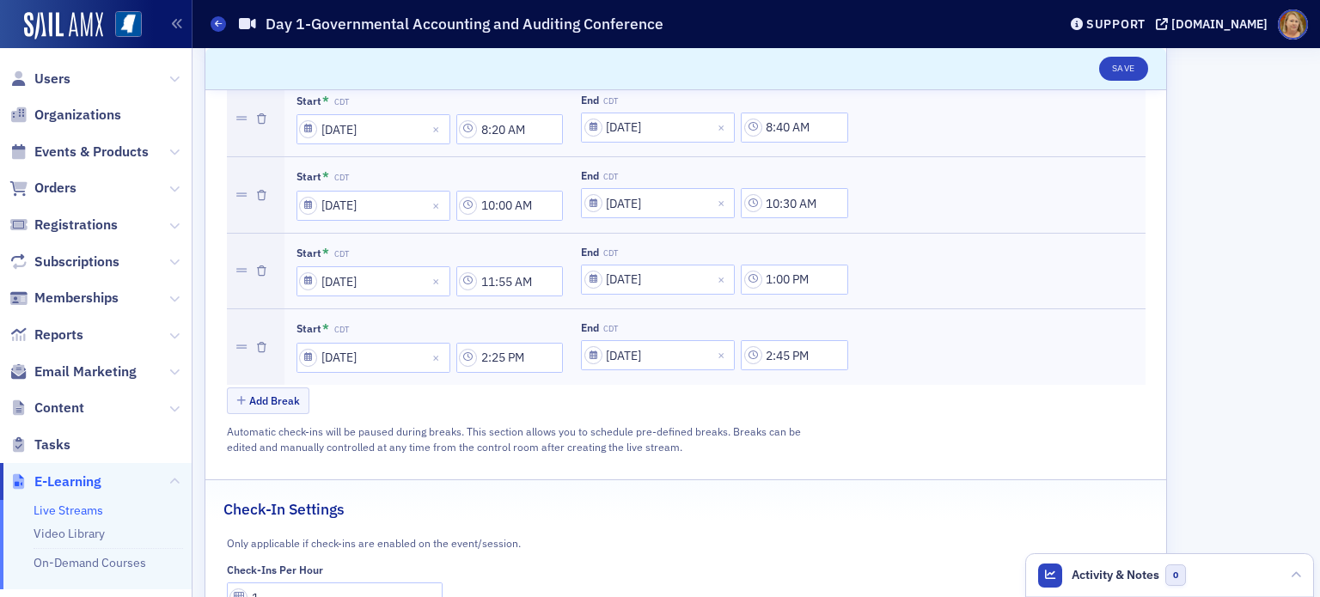
scroll to position [1162, 0]
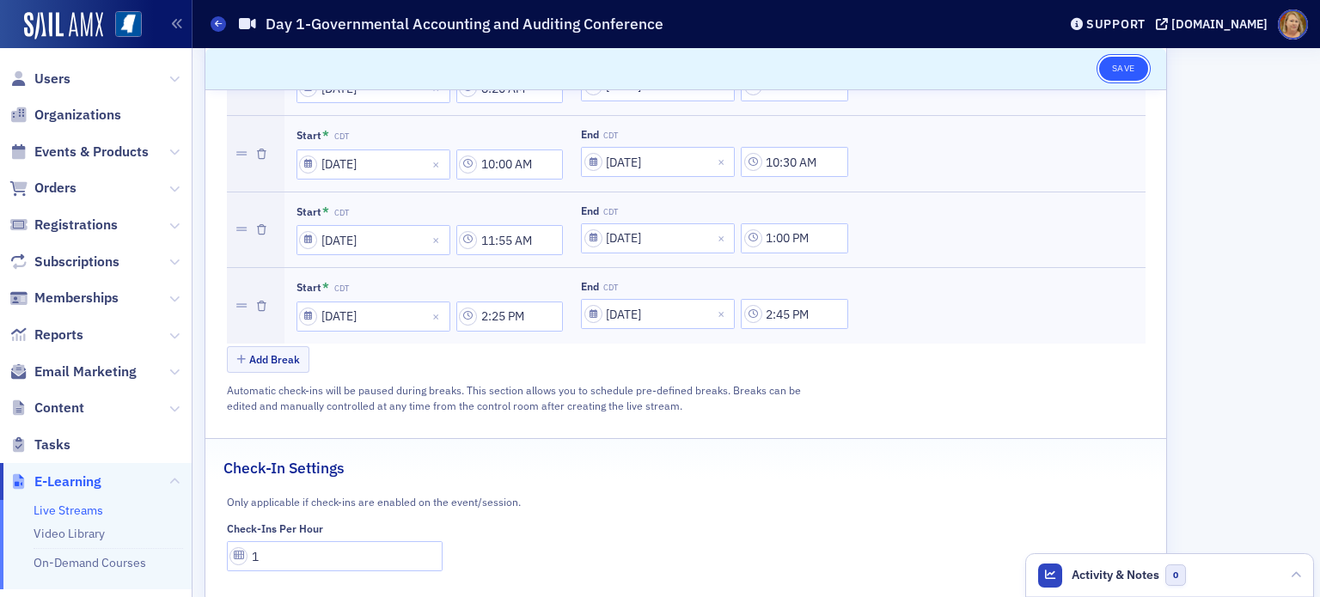
click at [1132, 73] on button "Save" at bounding box center [1123, 69] width 49 height 24
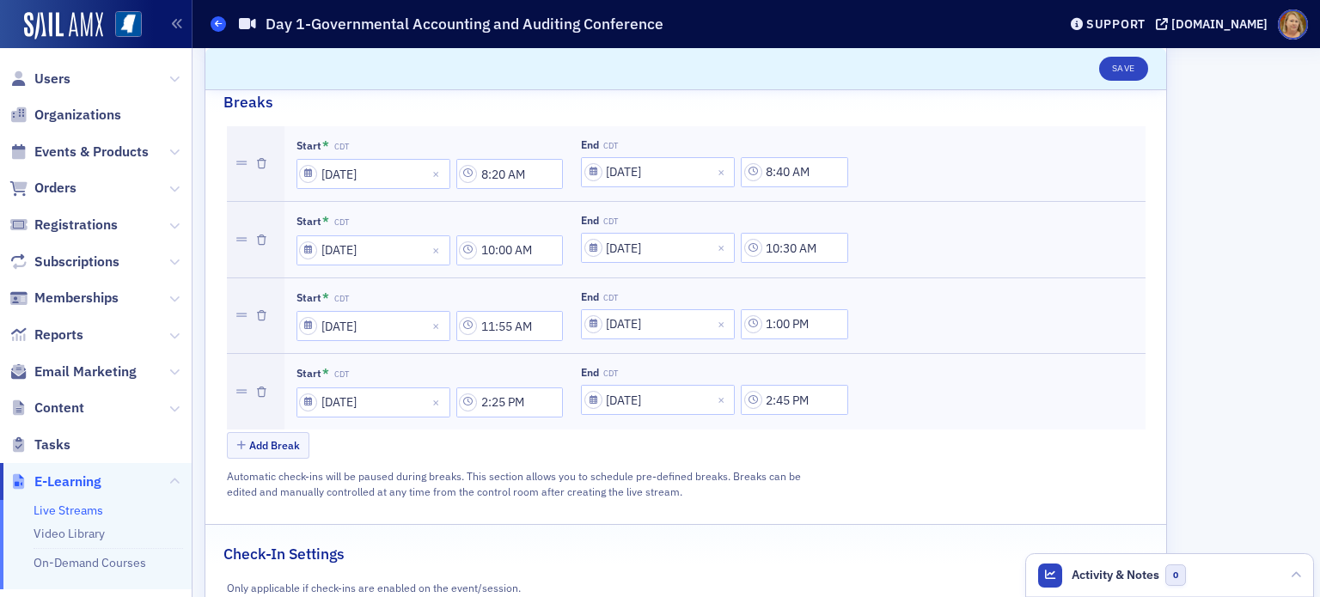
click at [212, 24] on span at bounding box center [217, 23] width 15 height 15
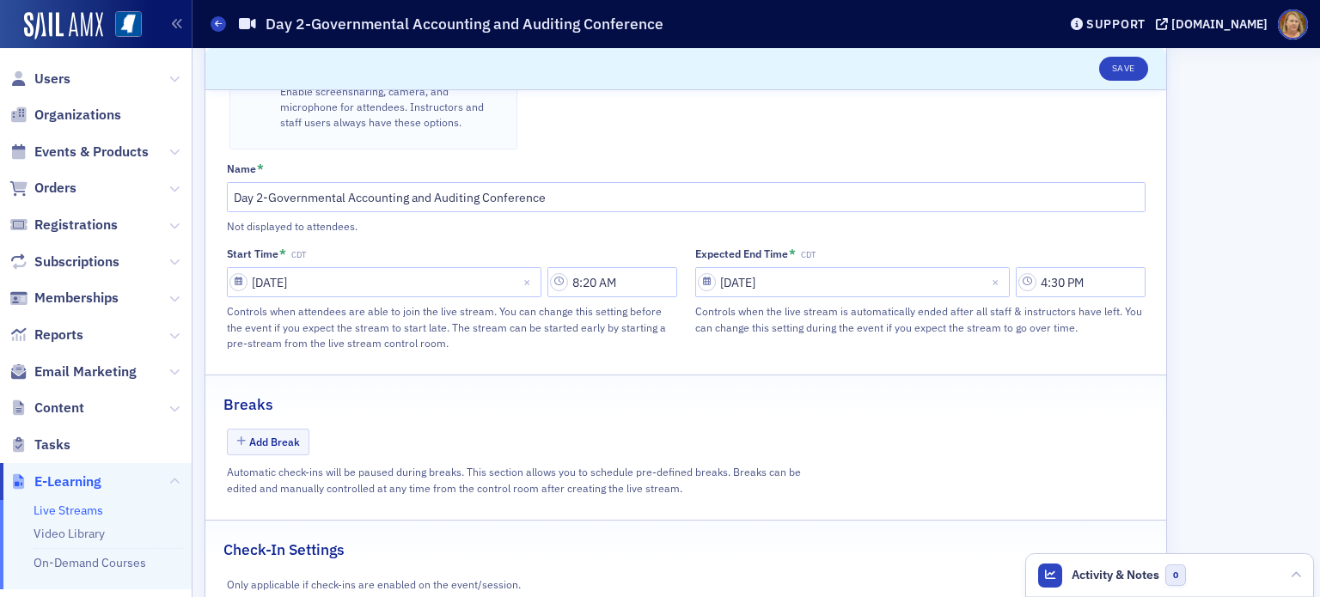
scroll to position [856, 0]
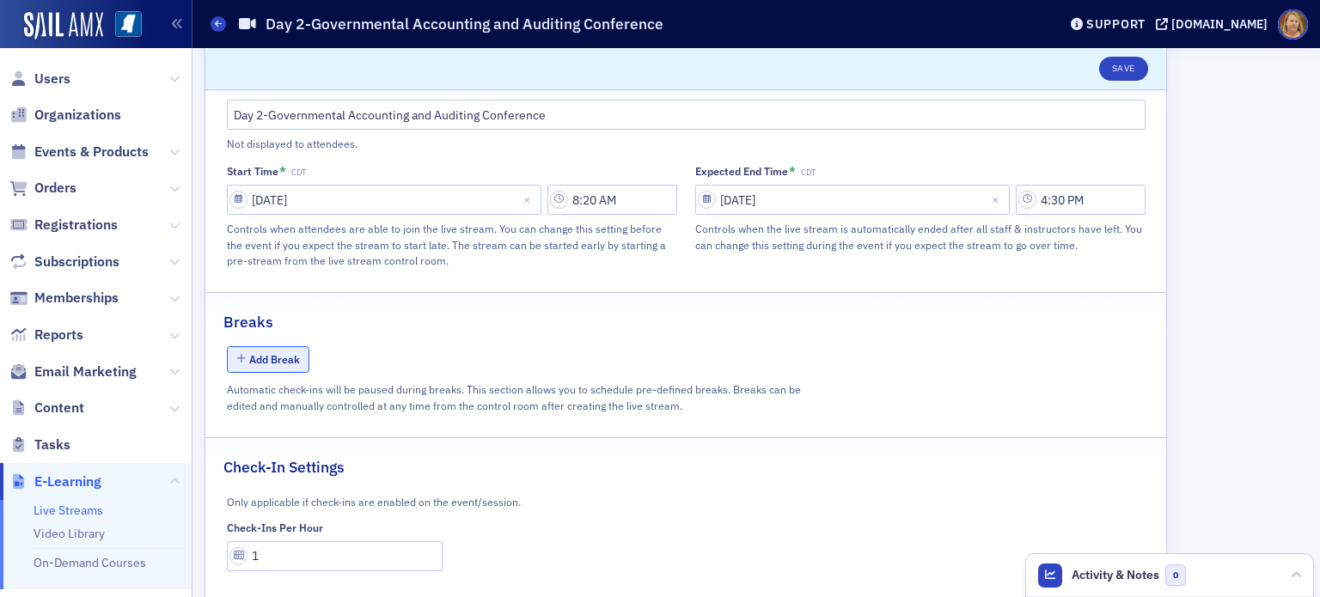
click at [261, 346] on button "Add Break" at bounding box center [268, 359] width 83 height 27
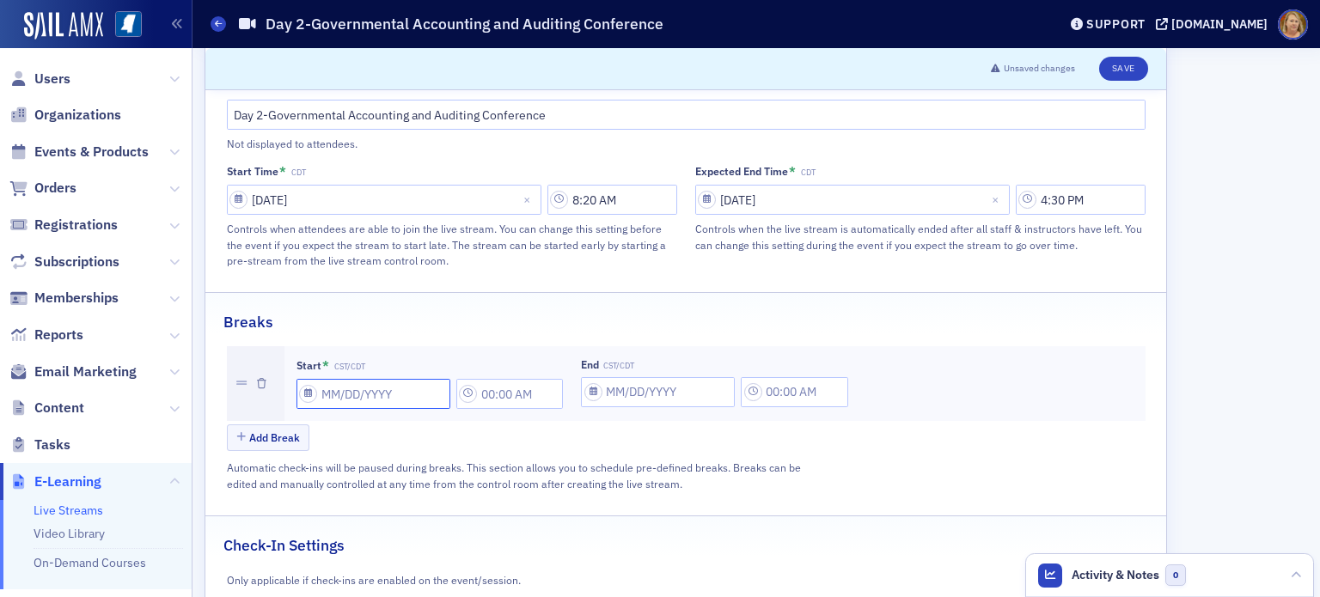
select select "8"
select select "2025"
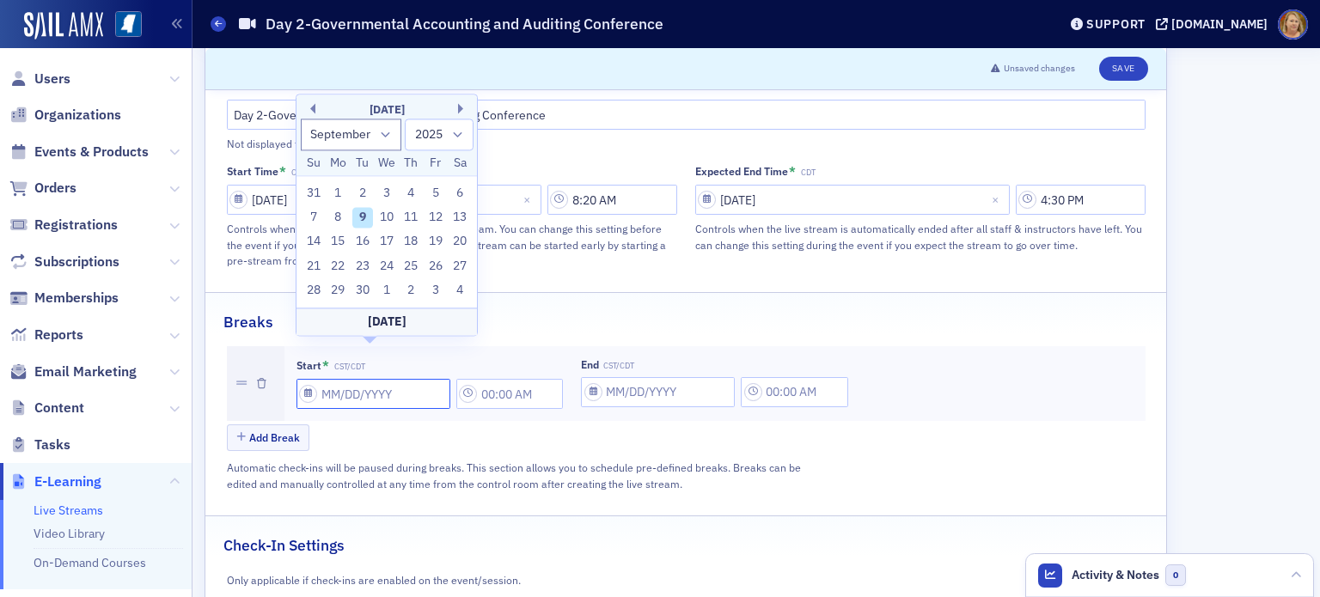
click at [330, 379] on input "Start * CST/CDT" at bounding box center [373, 394] width 154 height 30
click at [432, 218] on div "12" at bounding box center [435, 217] width 21 height 21
type input "[DATE]"
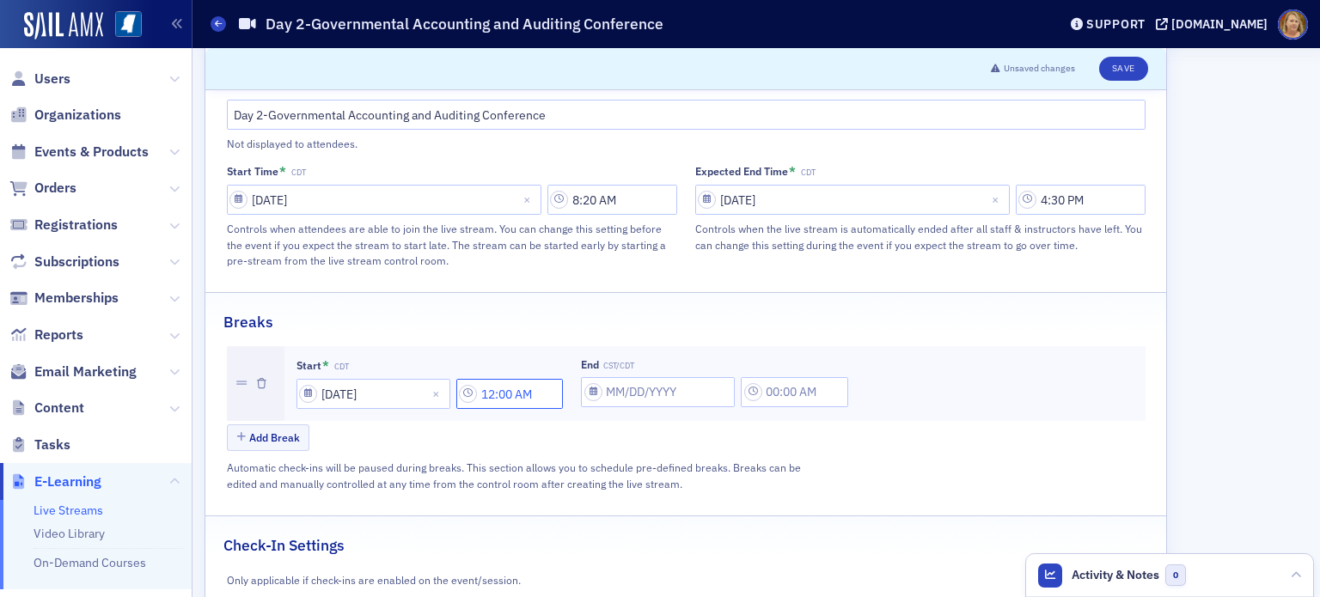
click at [515, 379] on input "12:00 AM" at bounding box center [509, 394] width 107 height 30
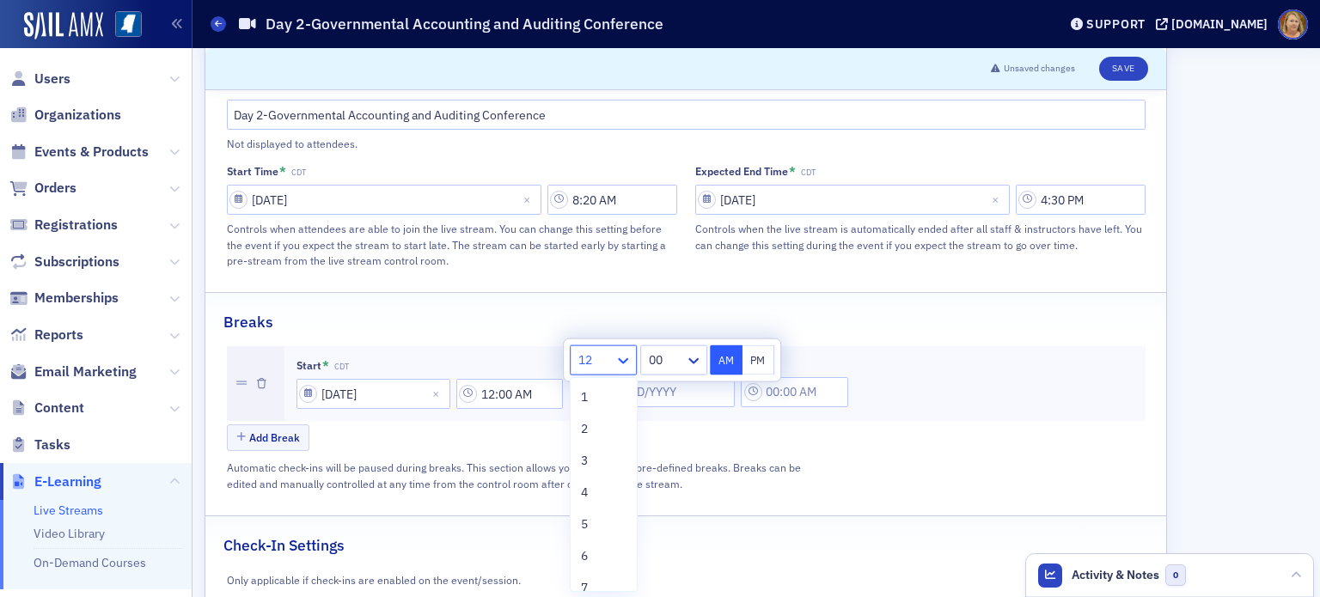
click at [620, 357] on icon at bounding box center [622, 360] width 17 height 17
click at [590, 504] on span "10" at bounding box center [588, 508] width 14 height 18
type input "10:00 AM"
click at [729, 353] on button "AM" at bounding box center [726, 360] width 33 height 30
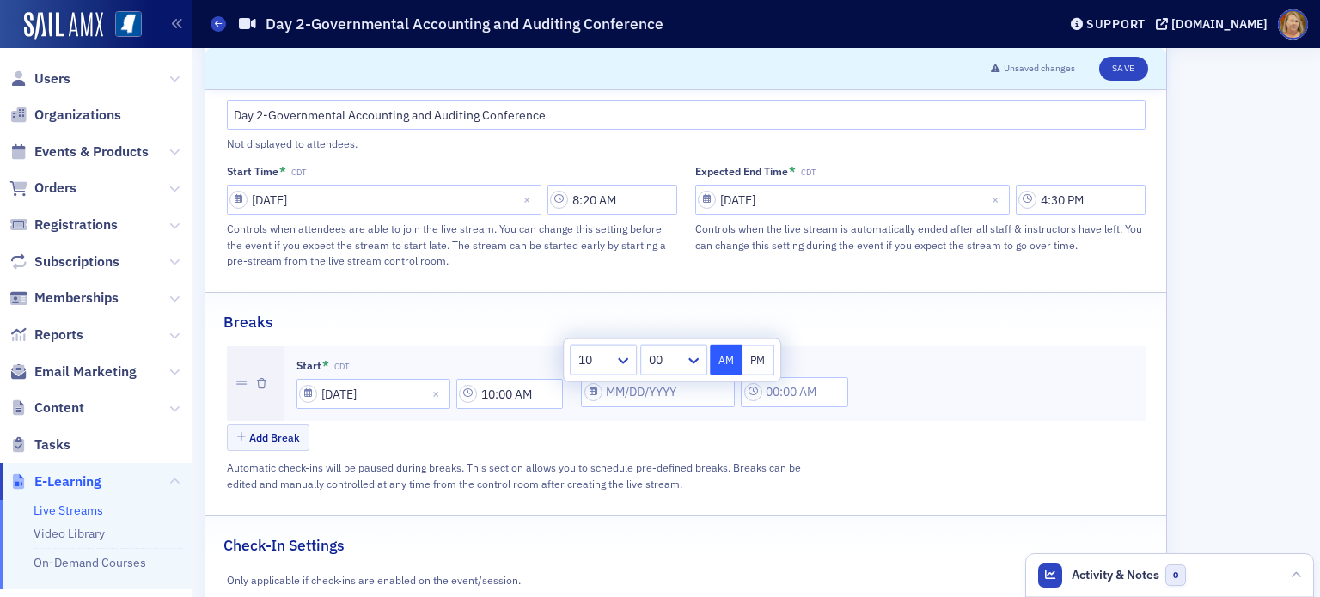
click at [729, 424] on div "Add Break" at bounding box center [686, 439] width 918 height 30
select select "8"
select select "2025"
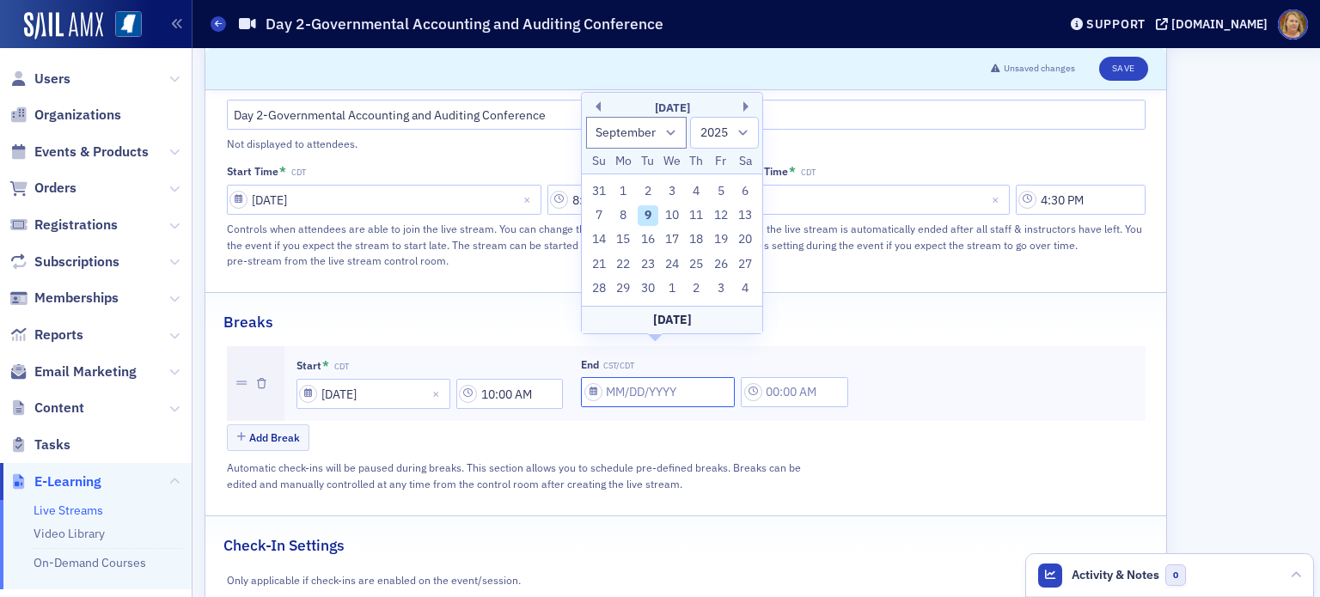
click at [641, 377] on input "End CST/CDT" at bounding box center [658, 392] width 154 height 30
click at [715, 212] on div "12" at bounding box center [721, 215] width 21 height 21
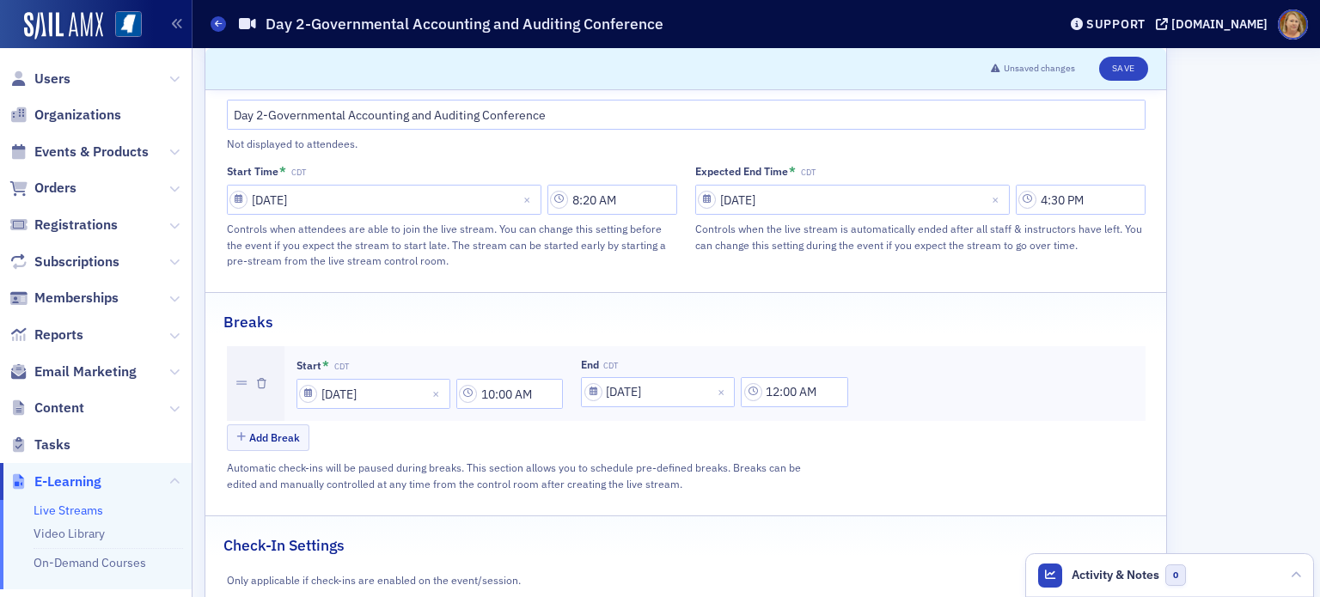
type input "[DATE]"
click at [773, 377] on input "12:00 AM" at bounding box center [794, 392] width 107 height 30
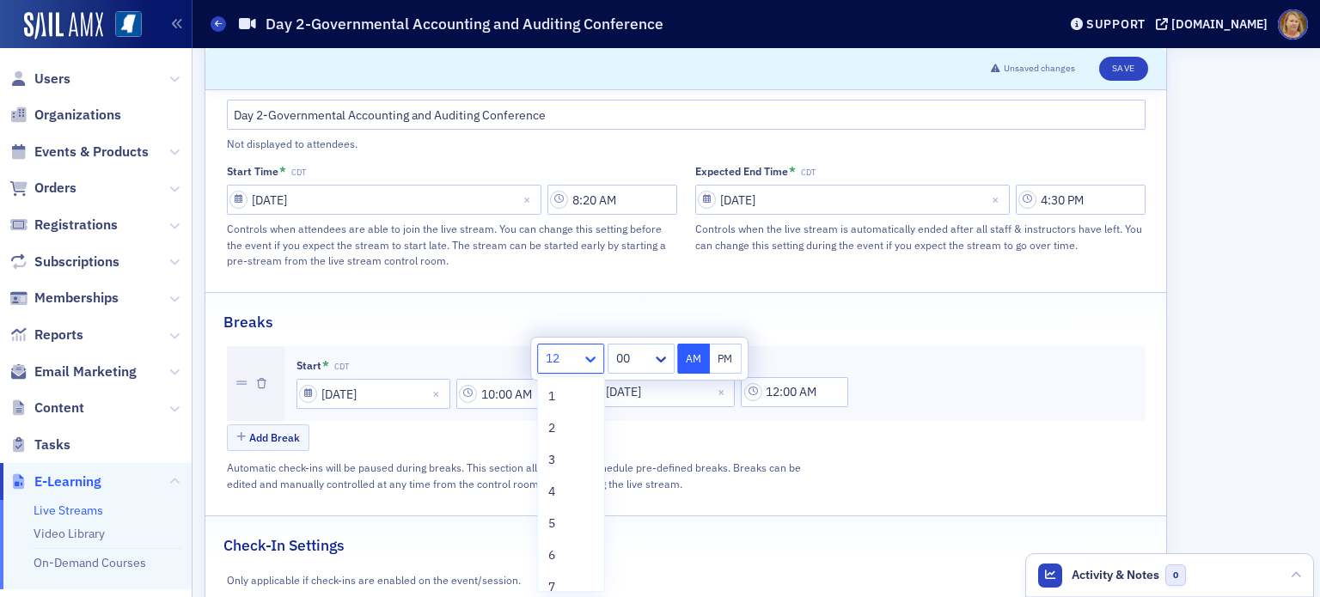
click at [590, 363] on icon at bounding box center [590, 359] width 17 height 17
click at [575, 508] on div "10" at bounding box center [571, 509] width 46 height 18
click at [632, 360] on div at bounding box center [632, 358] width 36 height 21
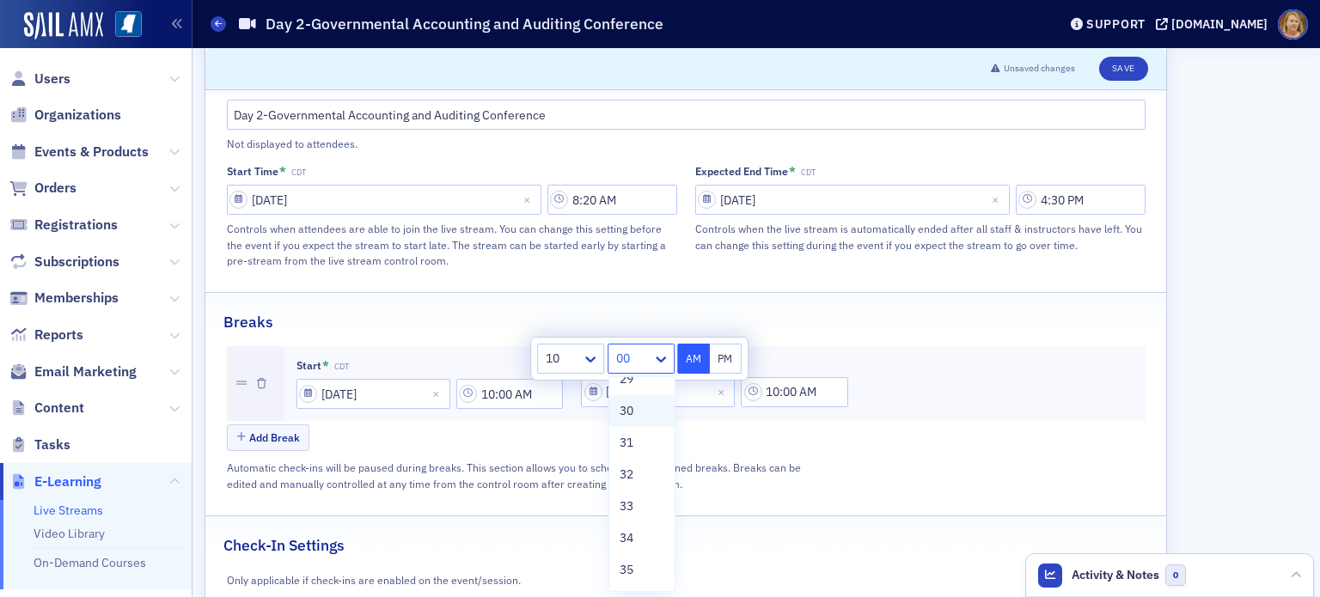
click at [629, 413] on span "30" at bounding box center [626, 411] width 14 height 18
type input "10:30 AM"
click at [686, 360] on button "AM" at bounding box center [693, 359] width 33 height 30
click at [683, 389] on div "Start * CDT [DATE] 10:00 AM End CDT [DATE] 10:30 AM Add Break" at bounding box center [686, 400] width 918 height 108
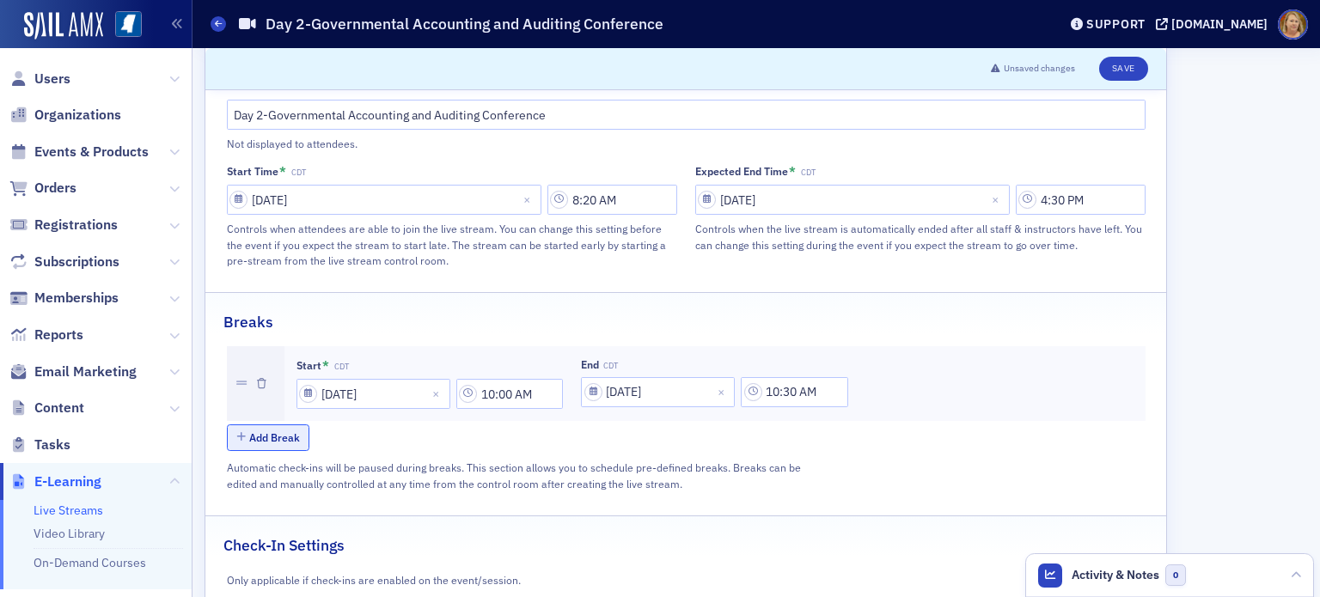
click at [260, 424] on button "Add Break" at bounding box center [268, 437] width 83 height 27
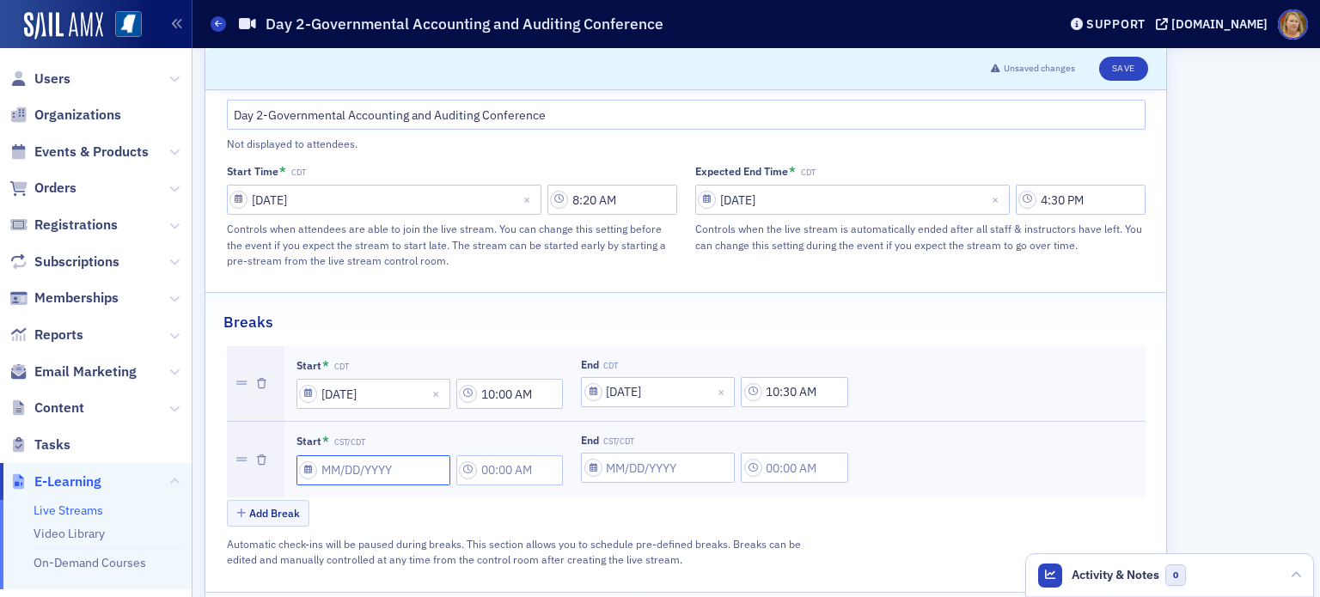
drag, startPoint x: 321, startPoint y: 439, endPoint x: 330, endPoint y: 441, distance: 8.8
click at [323, 455] on input "Start * CST/CDT" at bounding box center [373, 470] width 154 height 30
select select "8"
select select "2025"
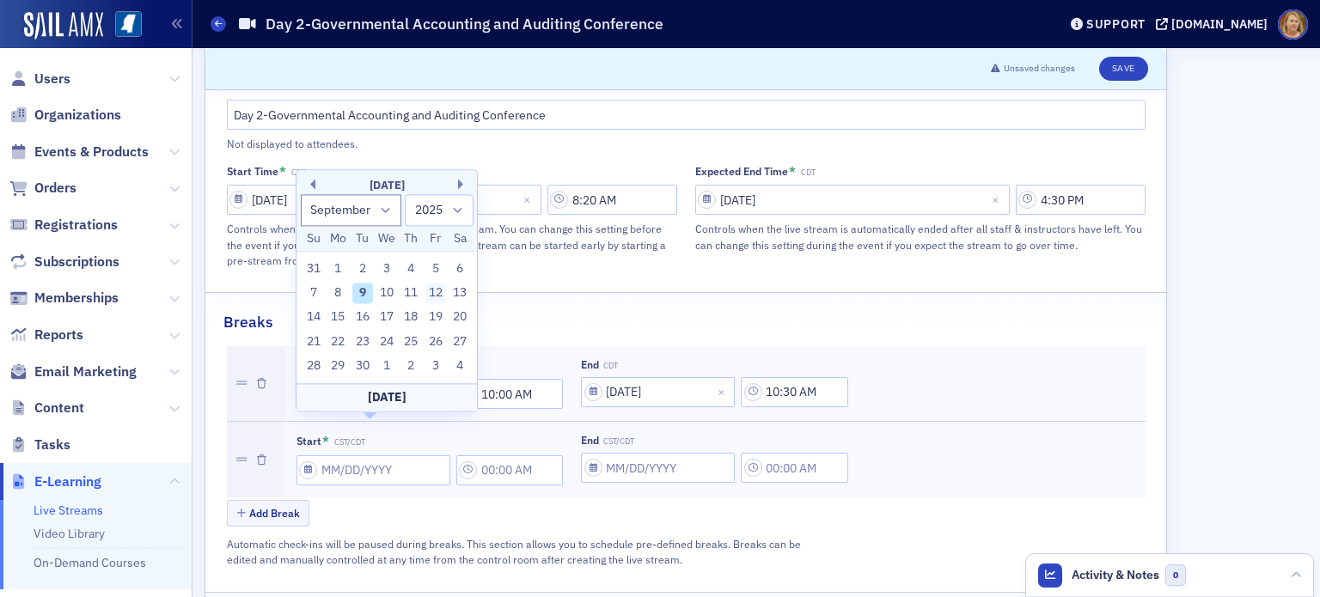
click at [434, 295] on div "12" at bounding box center [435, 293] width 21 height 21
type input "[DATE]"
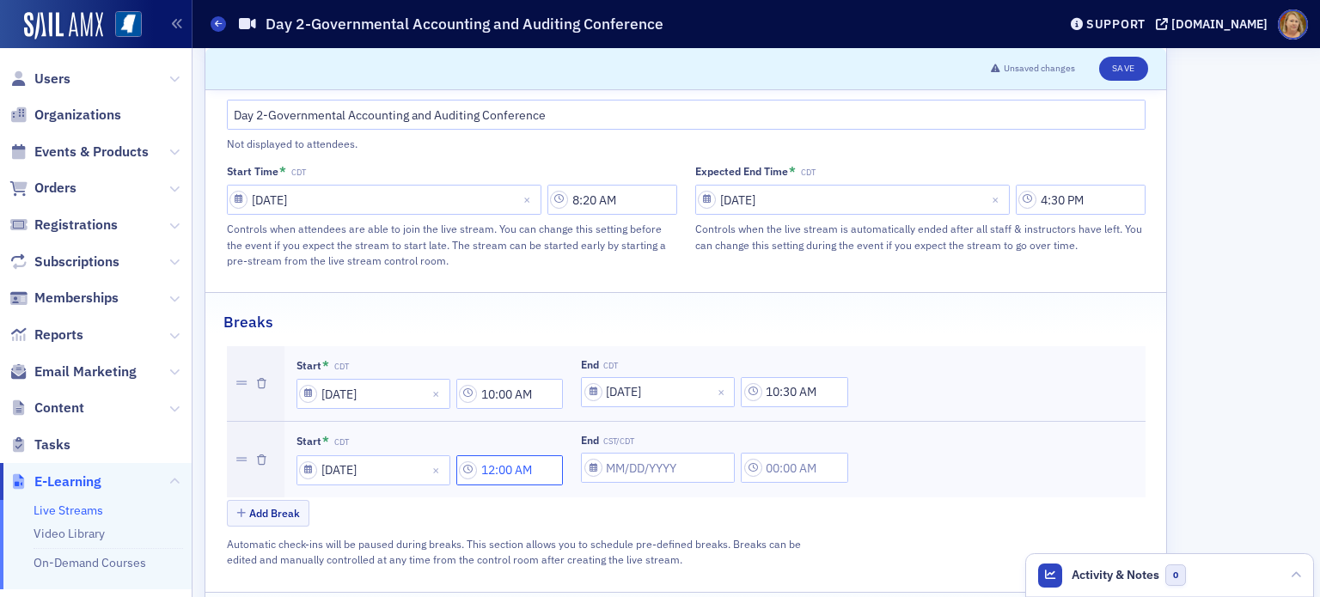
click at [499, 455] on input "12:00 AM" at bounding box center [509, 470] width 107 height 30
click at [756, 434] on button "PM" at bounding box center [758, 436] width 33 height 30
type input "12:00 PM"
click at [741, 500] on div "Add Break" at bounding box center [686, 515] width 918 height 30
click at [673, 453] on input "End CST/CDT" at bounding box center [658, 468] width 154 height 30
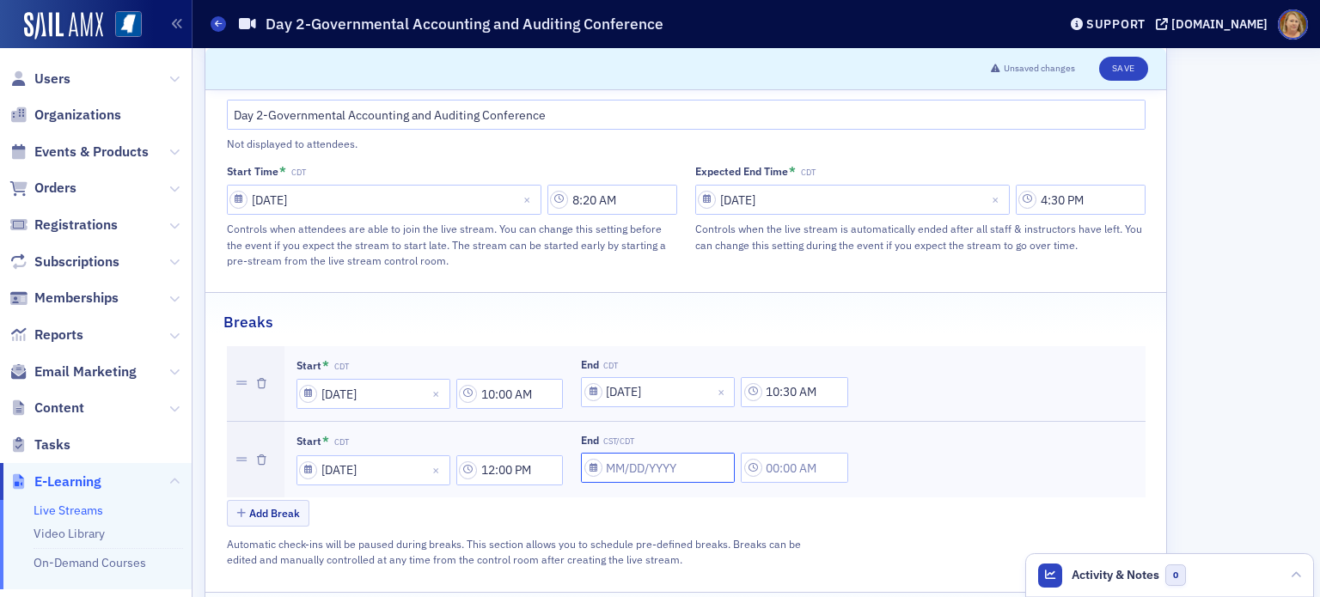
select select "8"
select select "2025"
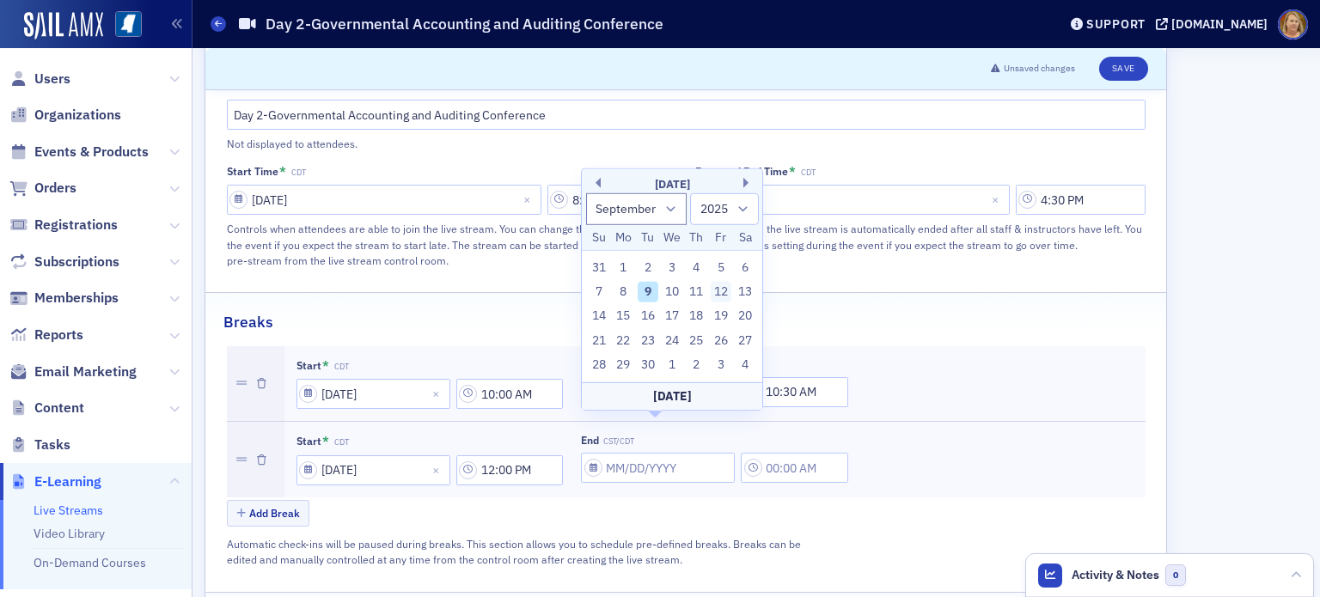
click at [714, 294] on div "12" at bounding box center [721, 292] width 21 height 21
type input "[DATE]"
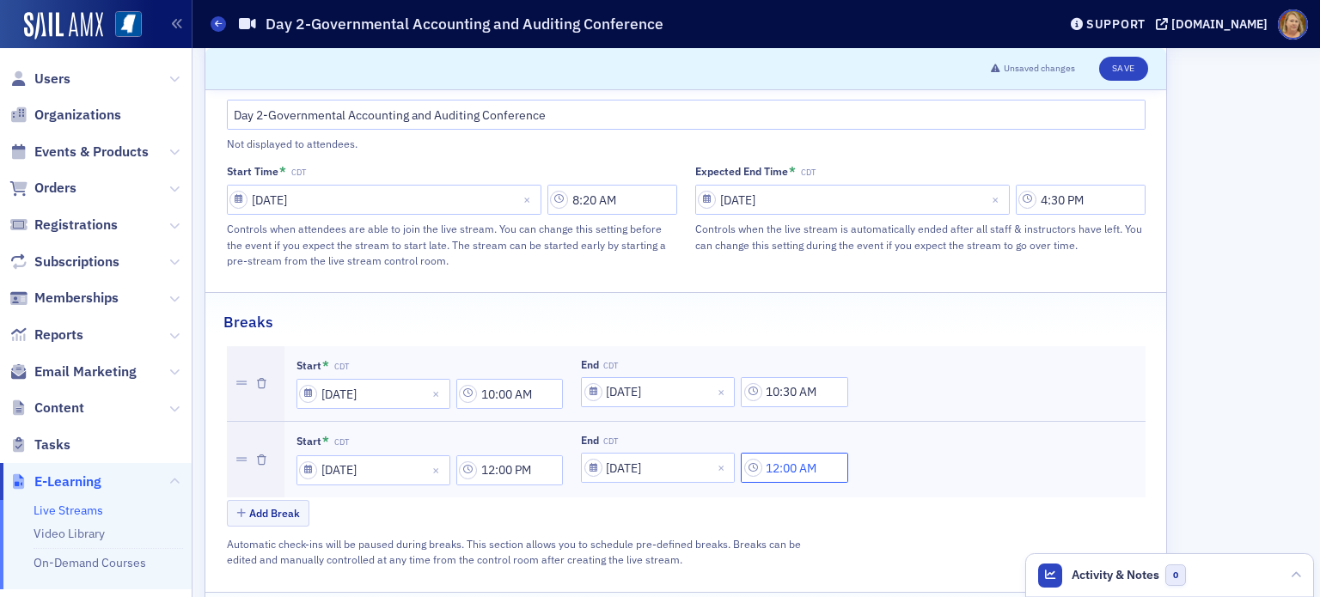
click at [777, 453] on input "12:00 AM" at bounding box center [794, 468] width 107 height 30
click at [592, 435] on icon at bounding box center [590, 435] width 10 height 6
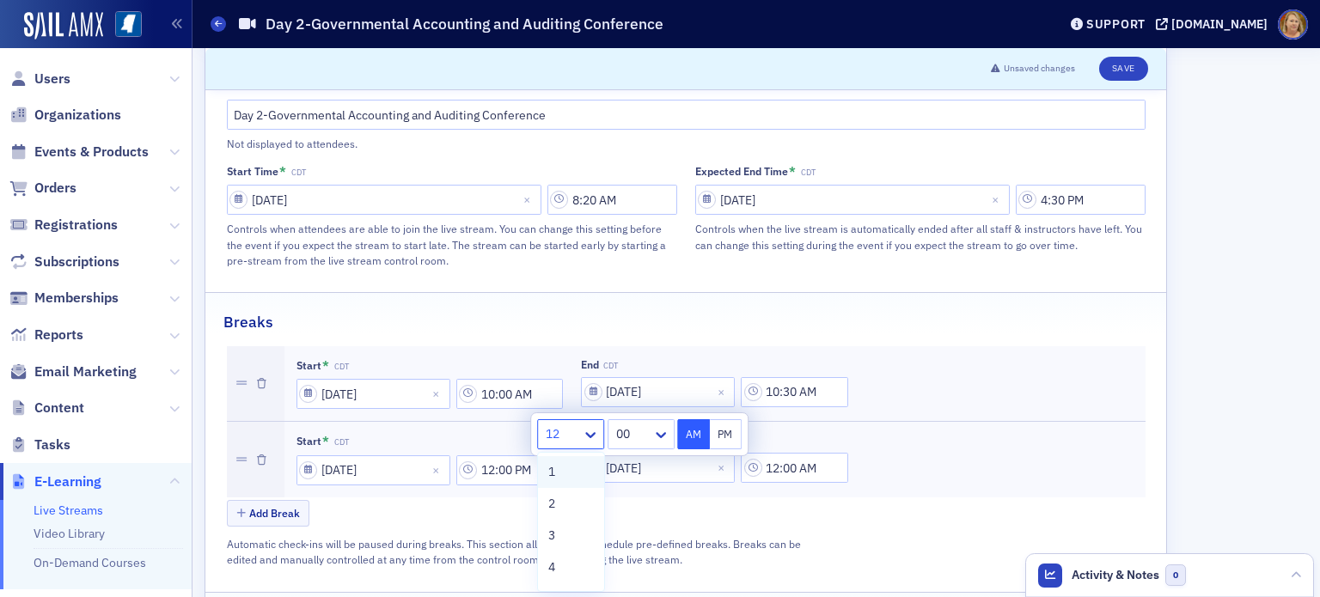
click at [565, 470] on div "1" at bounding box center [571, 472] width 46 height 18
click at [719, 432] on button "PM" at bounding box center [726, 434] width 33 height 30
type input "1:00 PM"
click at [824, 500] on div "Add Break" at bounding box center [686, 515] width 918 height 30
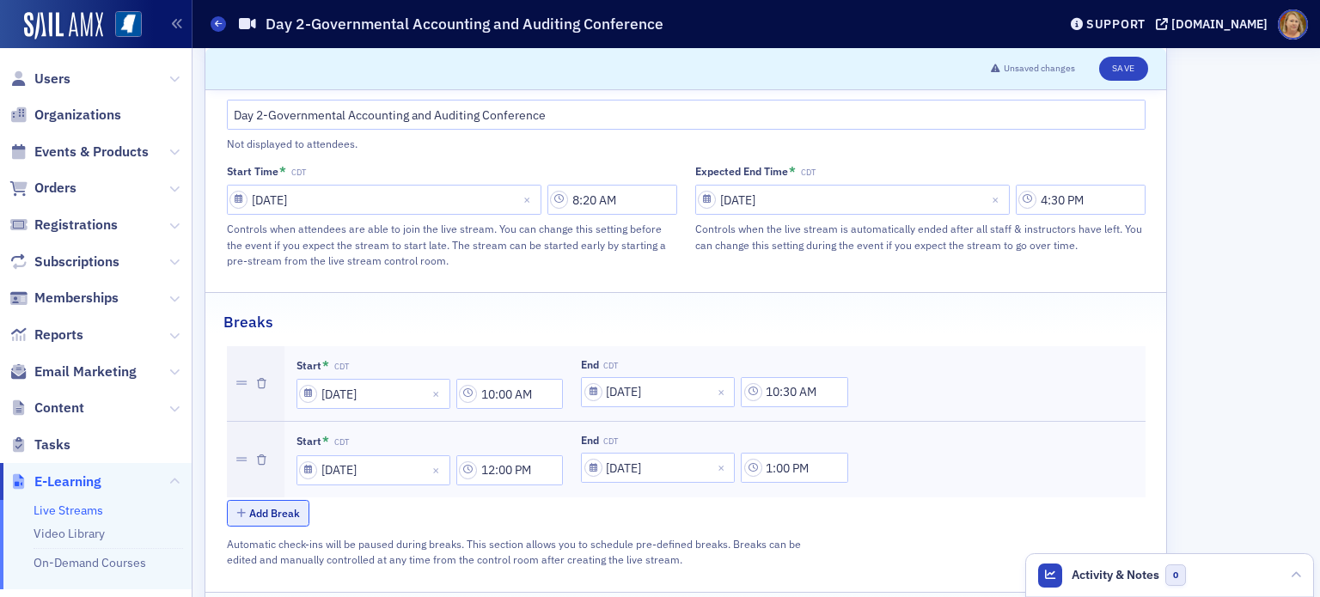
click at [275, 500] on button "Add Break" at bounding box center [268, 513] width 83 height 27
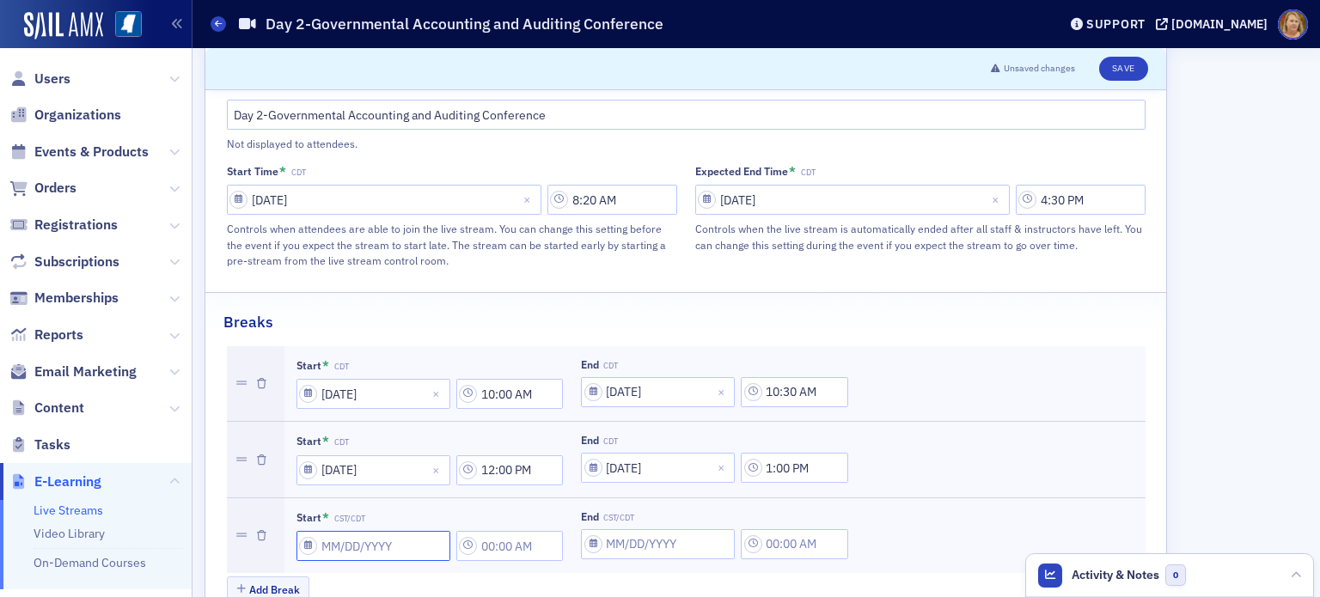
select select "8"
select select "2025"
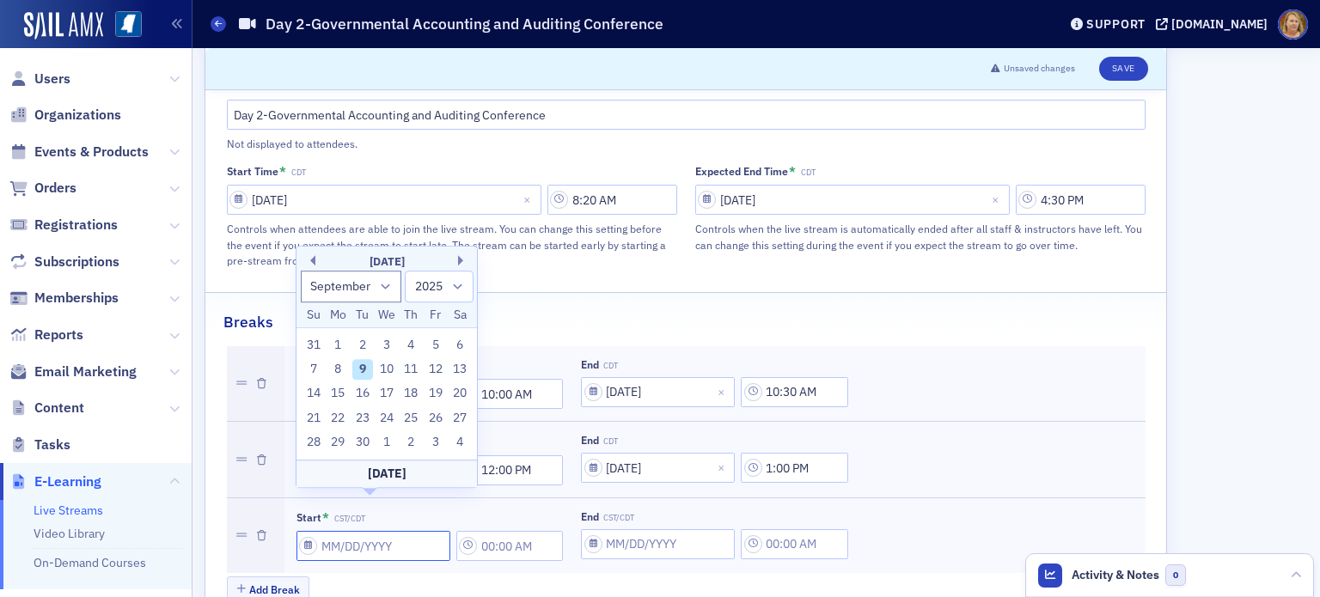
click at [336, 531] on input "Start * CST/CDT" at bounding box center [373, 546] width 154 height 30
click at [442, 371] on div "12" at bounding box center [435, 369] width 21 height 21
type input "[DATE]"
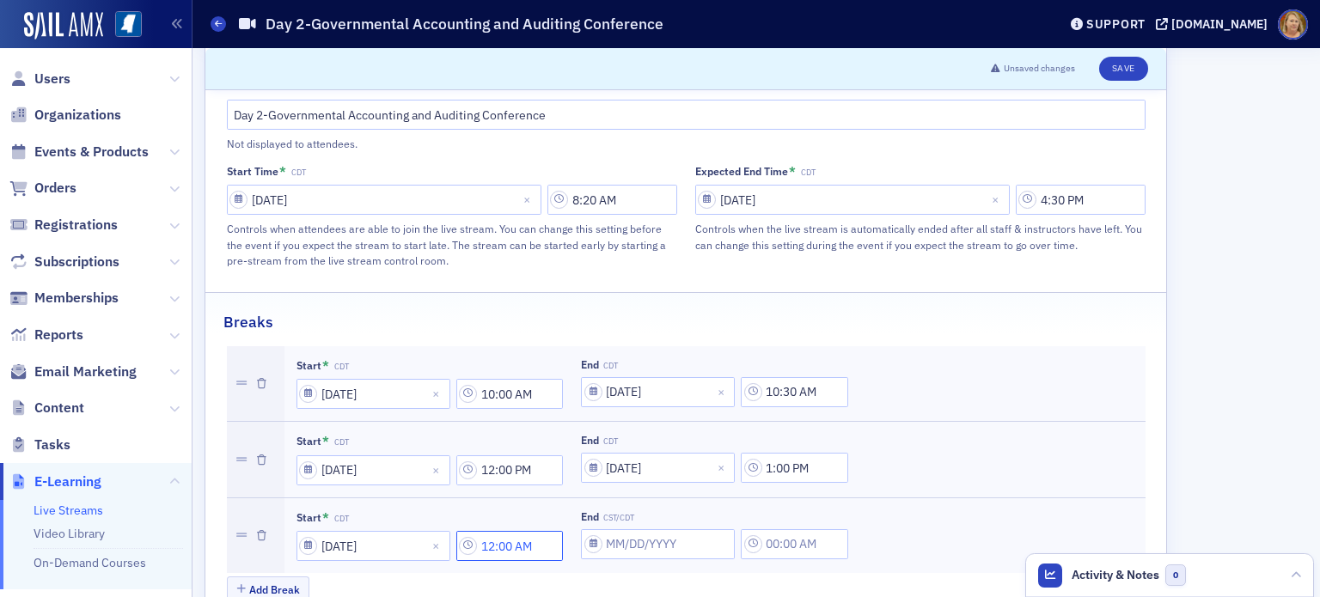
click at [494, 531] on input "12:00 AM" at bounding box center [509, 546] width 107 height 30
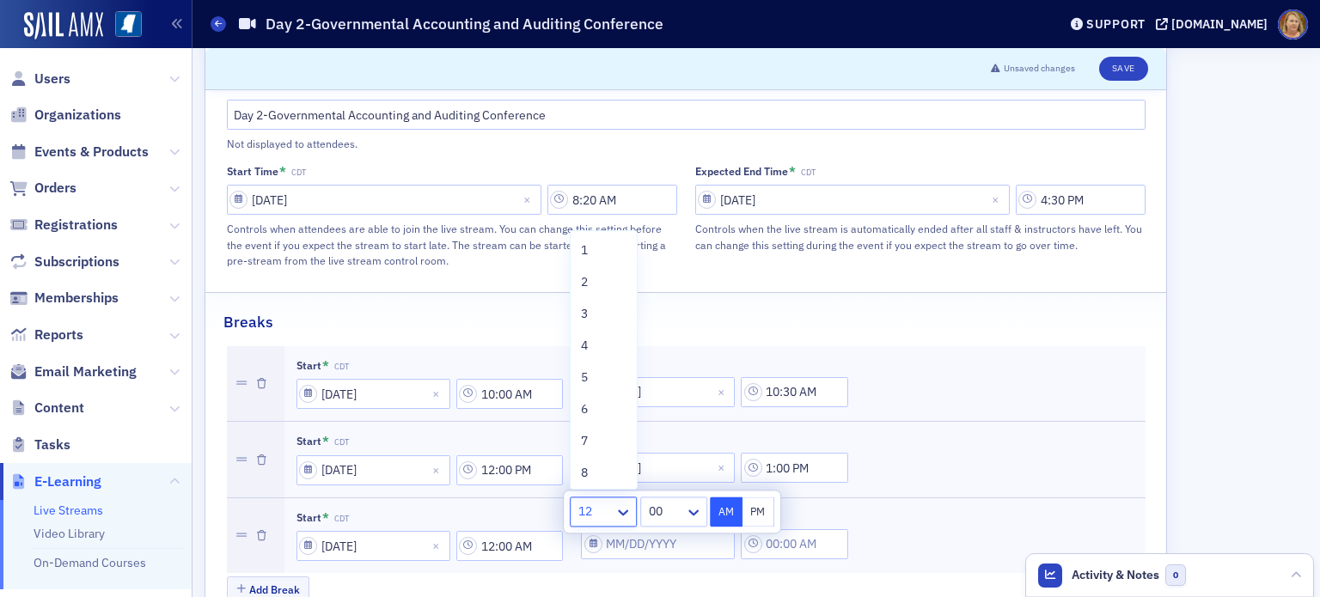
click at [586, 509] on div at bounding box center [594, 511] width 36 height 21
click at [575, 281] on div "2" at bounding box center [603, 272] width 66 height 32
click at [747, 512] on button "PM" at bounding box center [758, 512] width 33 height 30
type input "2:00 PM"
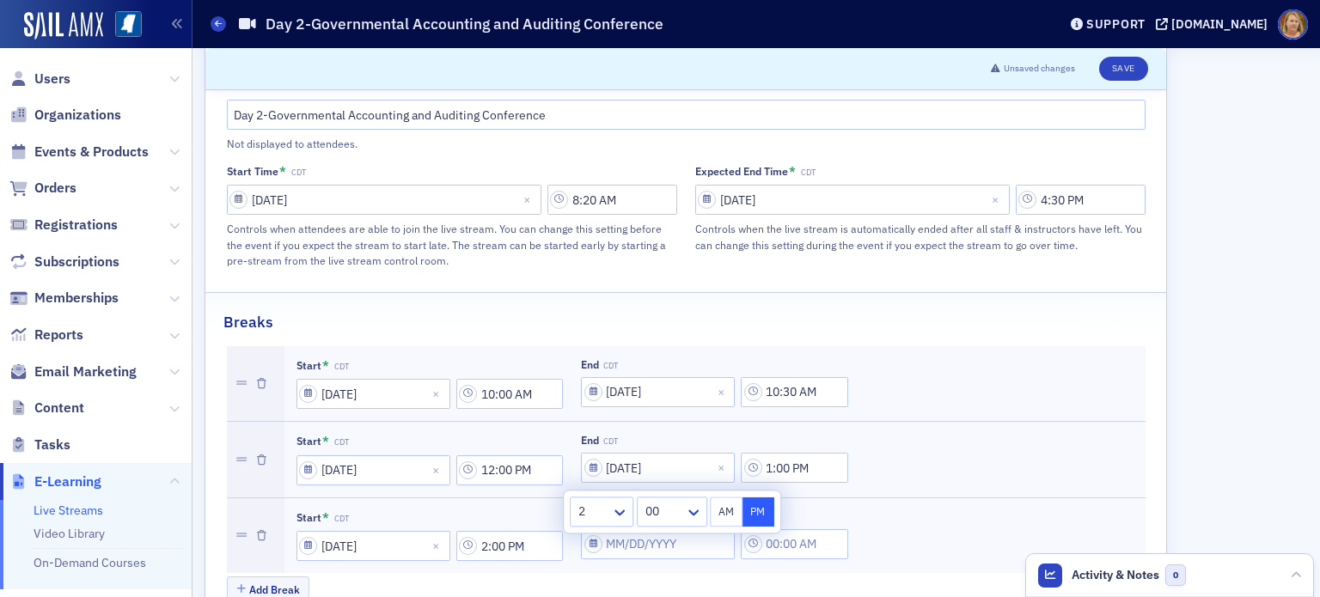
click at [723, 576] on div "Add Break" at bounding box center [686, 591] width 918 height 30
click at [656, 529] on input "End CST/CDT" at bounding box center [658, 544] width 154 height 30
select select "8"
select select "2025"
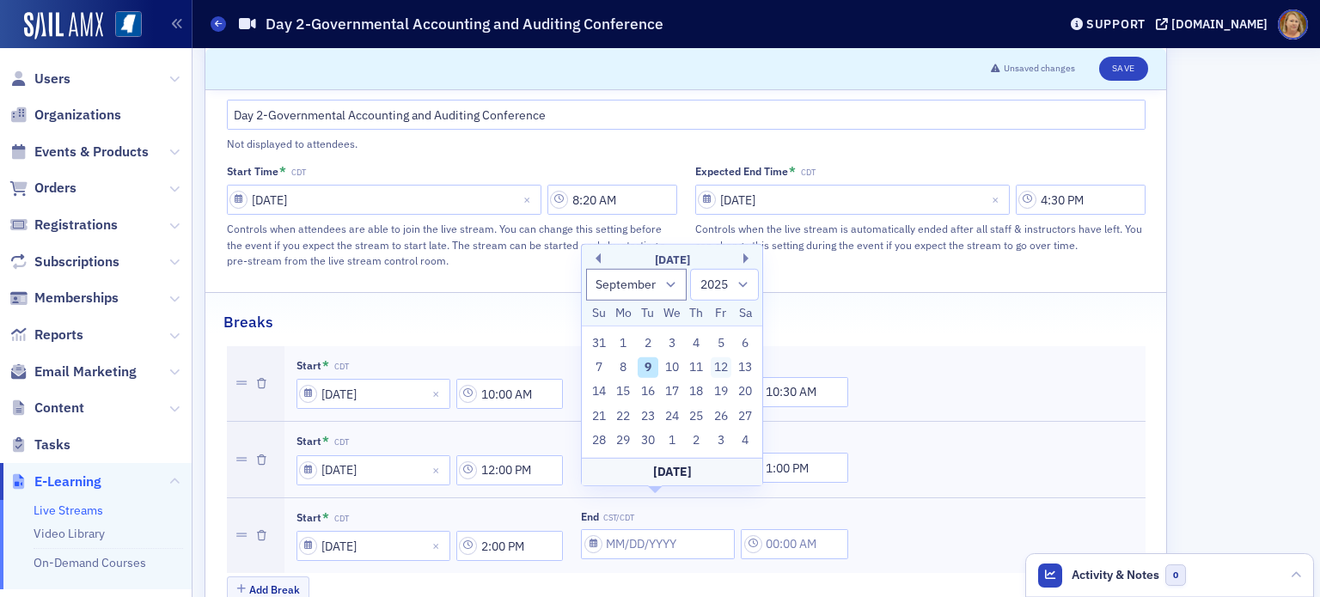
click at [717, 369] on div "12" at bounding box center [721, 367] width 21 height 21
type input "09/12/2025"
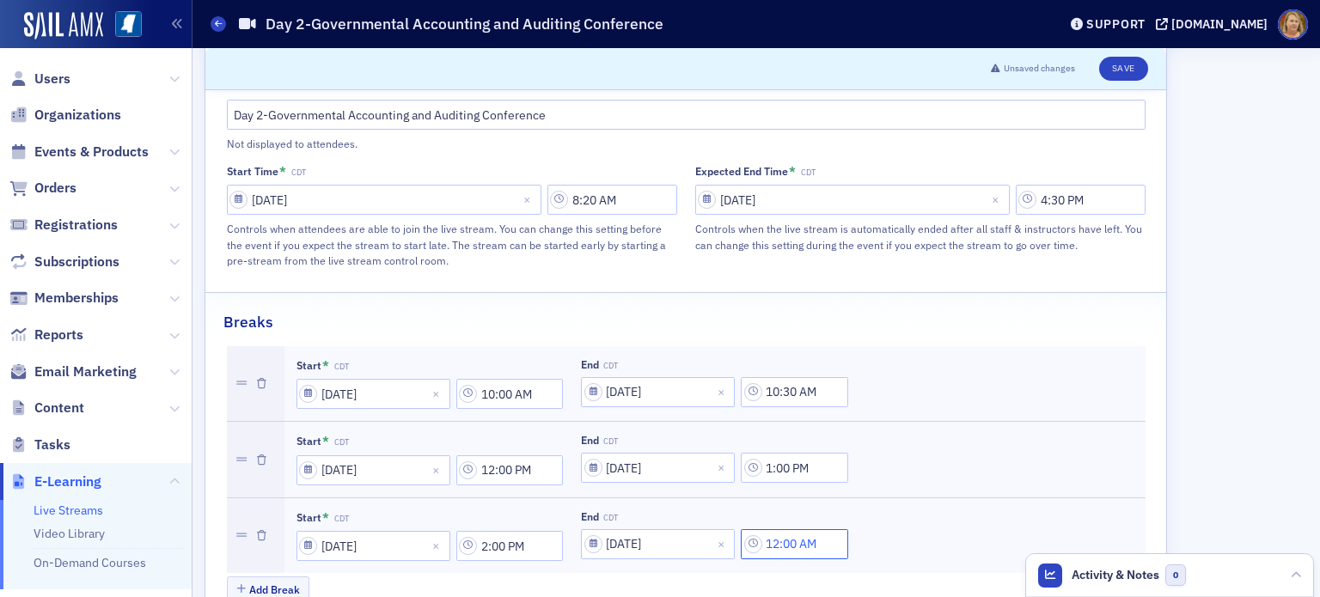
click at [772, 529] on input "12:00 AM" at bounding box center [794, 544] width 107 height 30
click at [599, 514] on icon at bounding box center [590, 510] width 17 height 17
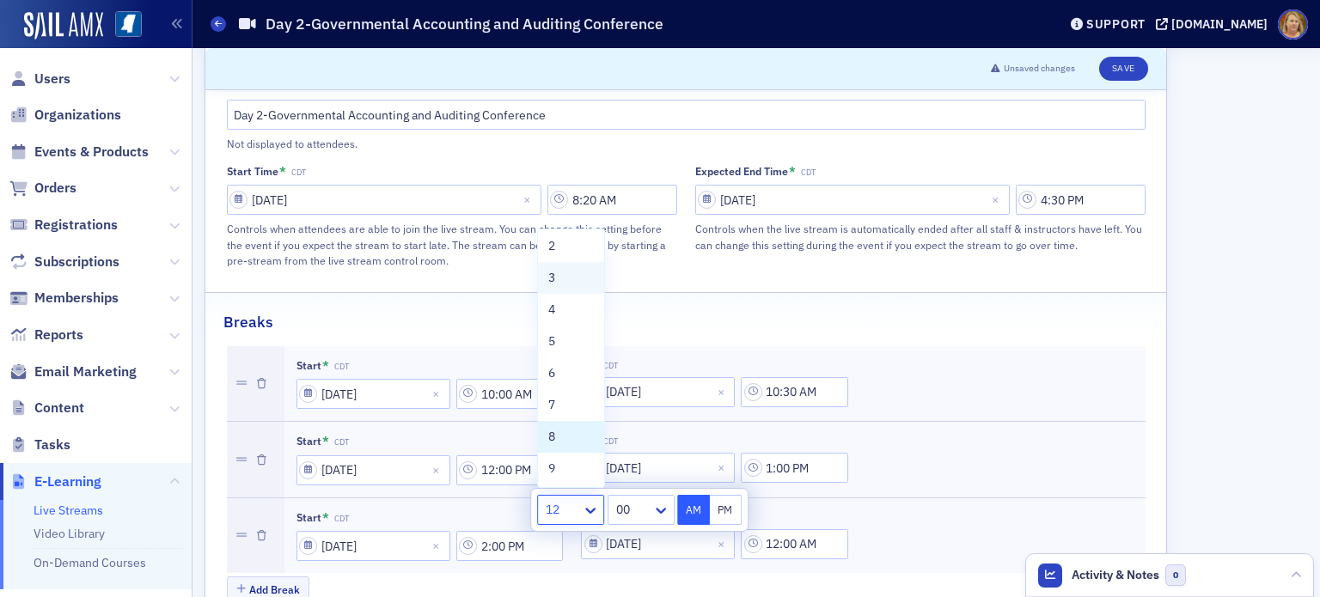
scroll to position [19, 0]
click at [541, 259] on div "2" at bounding box center [571, 262] width 66 height 32
click at [666, 515] on icon at bounding box center [660, 510] width 17 height 17
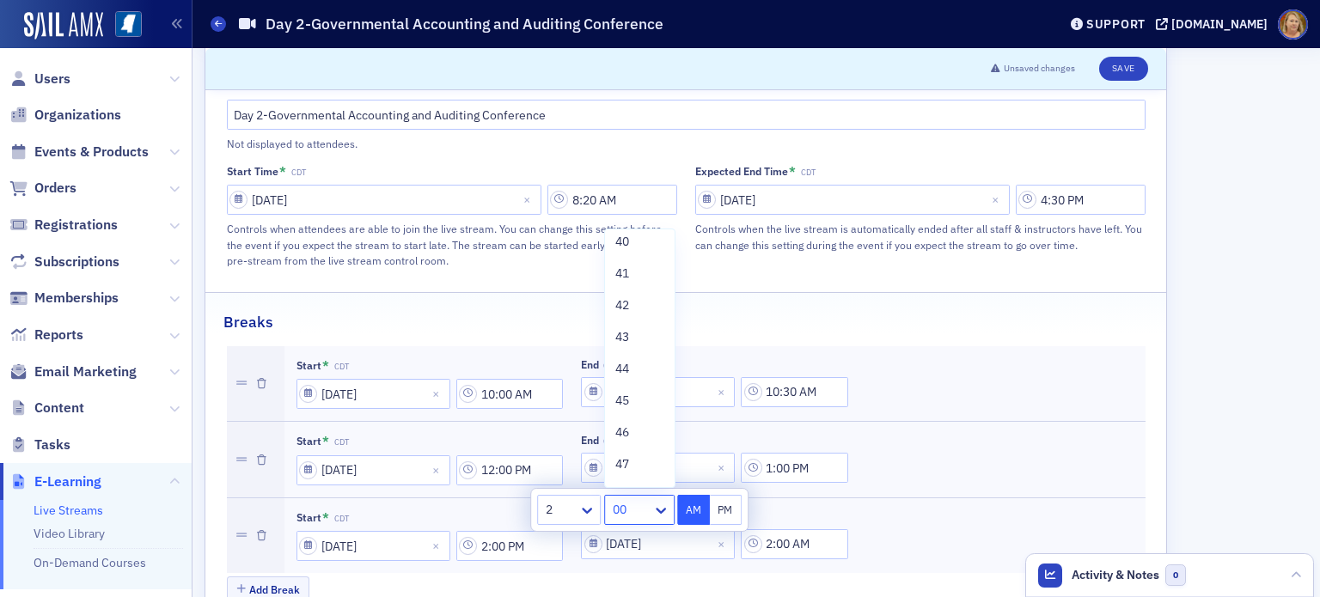
scroll to position [1320, 0]
click at [636, 357] on div "45" at bounding box center [639, 360] width 49 height 18
click at [728, 518] on button "PM" at bounding box center [726, 510] width 33 height 30
type input "2:45 PM"
click at [683, 576] on div "Add Break" at bounding box center [686, 591] width 918 height 30
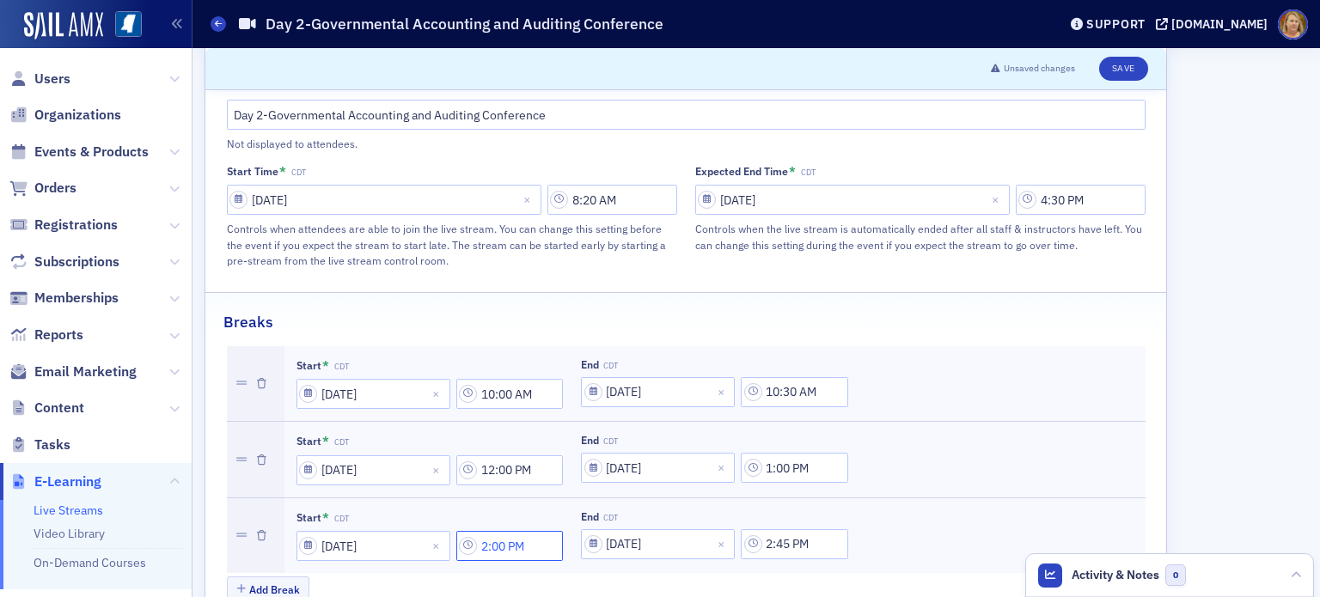
click at [515, 531] on input "2:00 PM" at bounding box center [509, 546] width 107 height 30
click at [664, 511] on div at bounding box center [663, 511] width 40 height 21
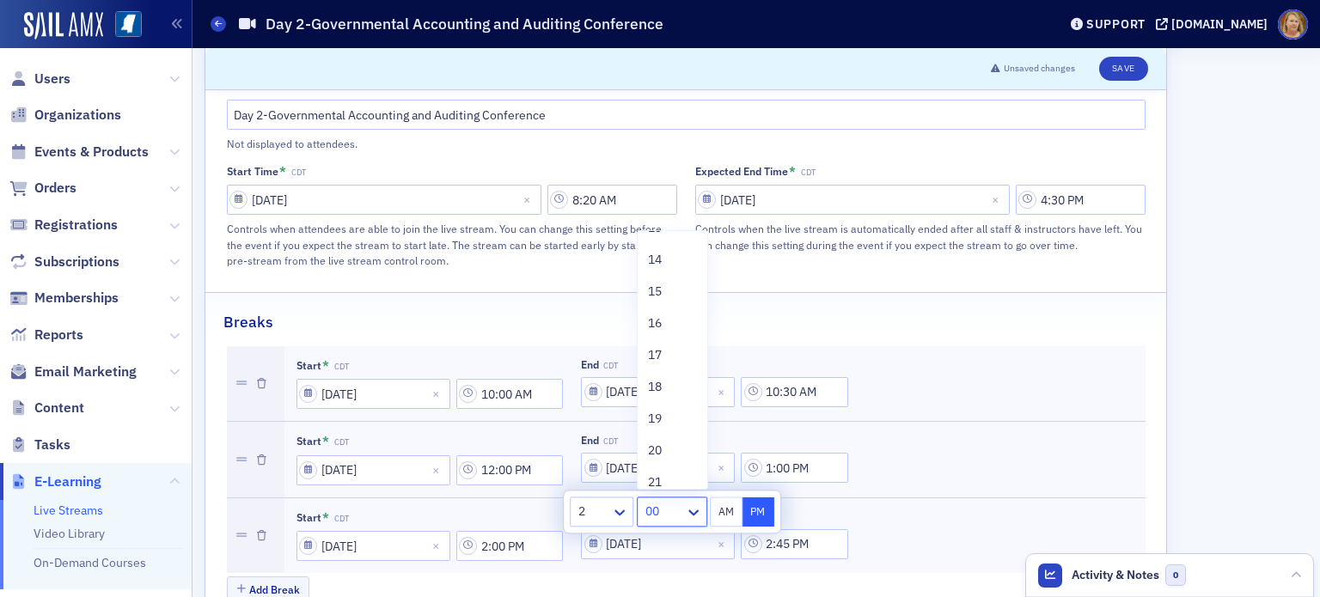
scroll to position [505, 0]
click at [678, 384] on div "20" at bounding box center [672, 381] width 49 height 18
type input "2:20 PM"
click at [753, 512] on button "PM" at bounding box center [758, 512] width 33 height 30
click at [748, 576] on div "Add Break" at bounding box center [686, 591] width 918 height 30
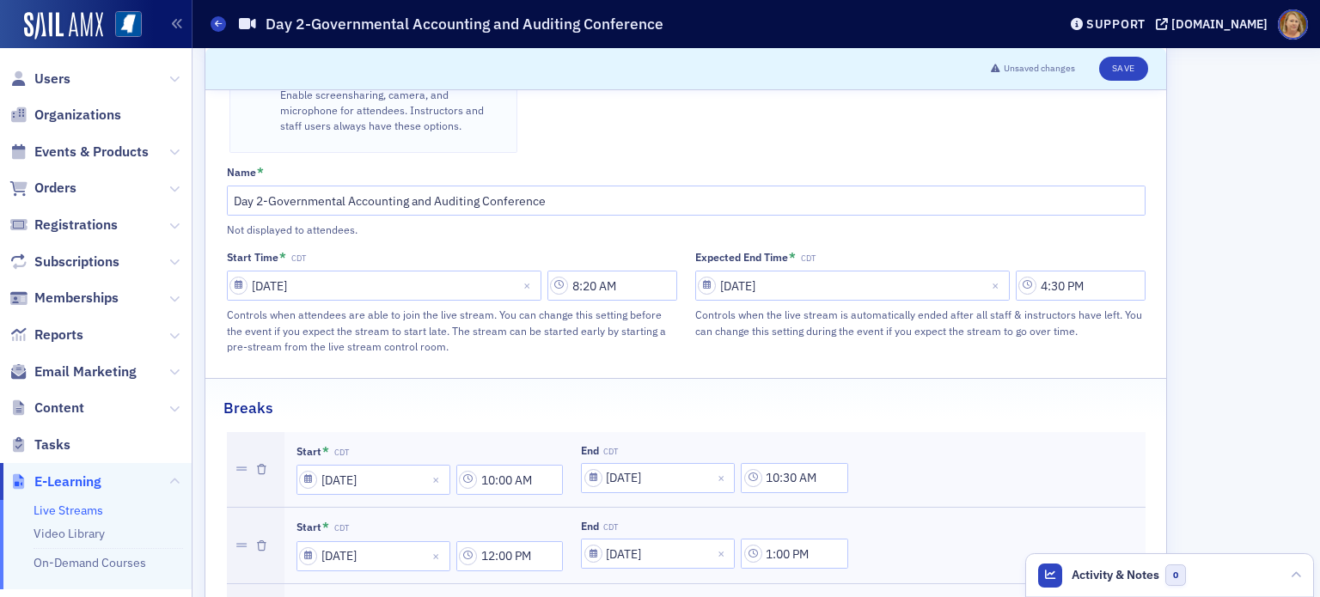
scroll to position [856, 0]
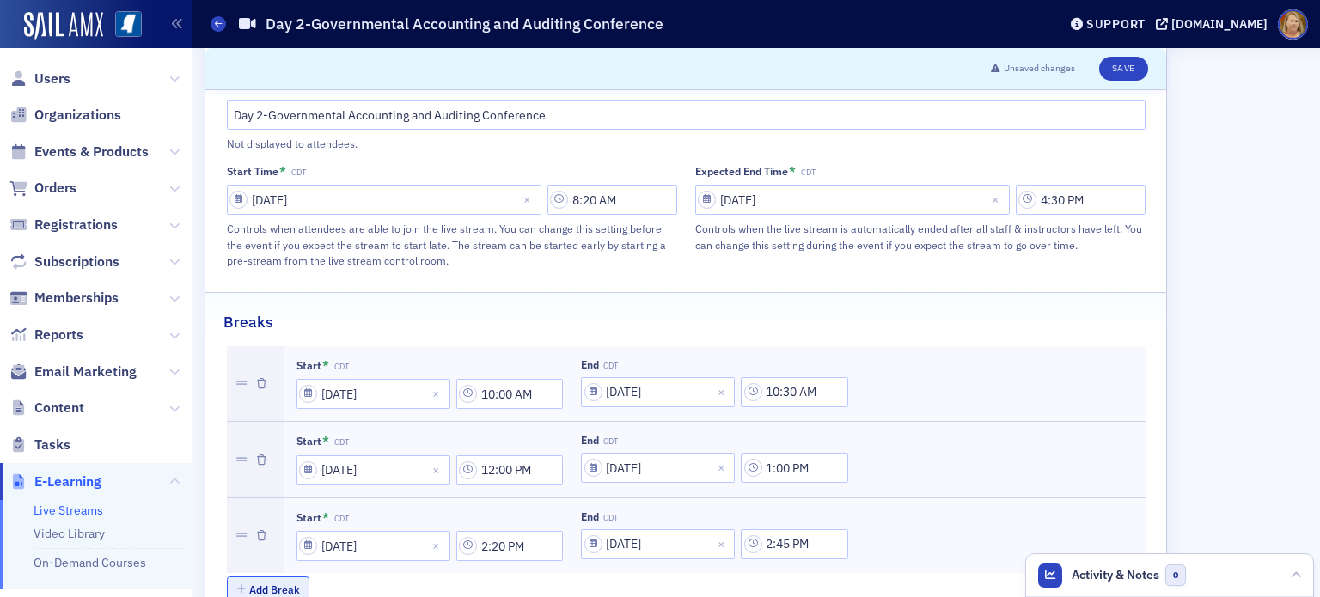
click at [290, 576] on button "Add Break" at bounding box center [268, 589] width 83 height 27
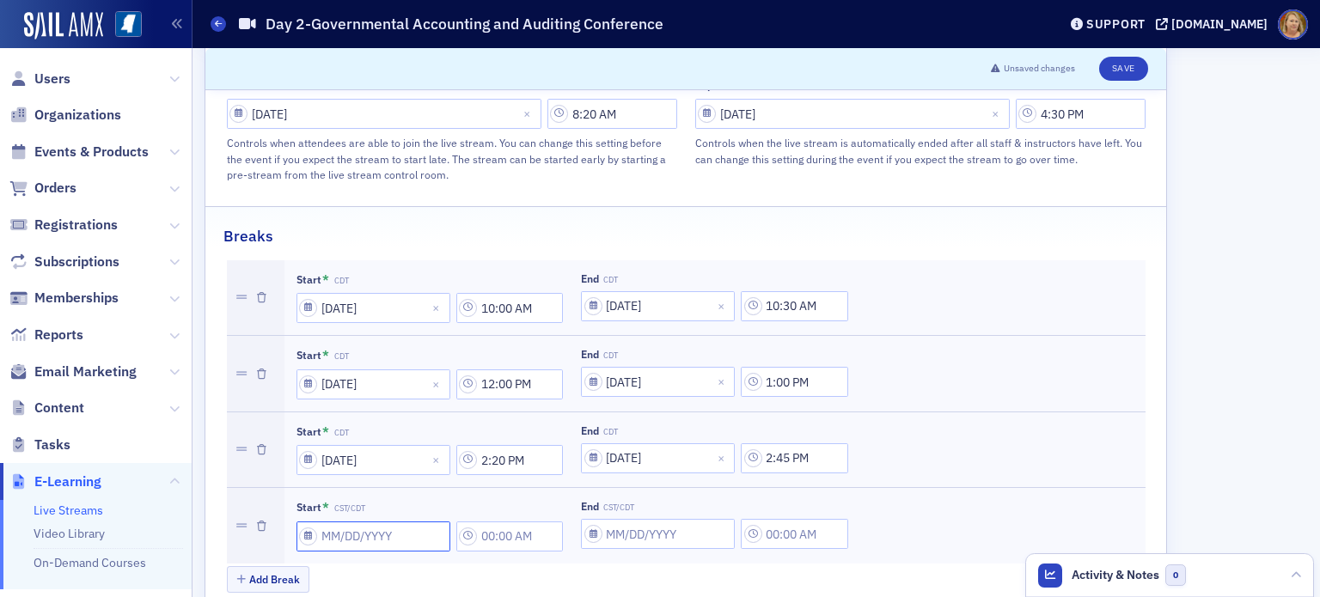
select select "8"
select select "2025"
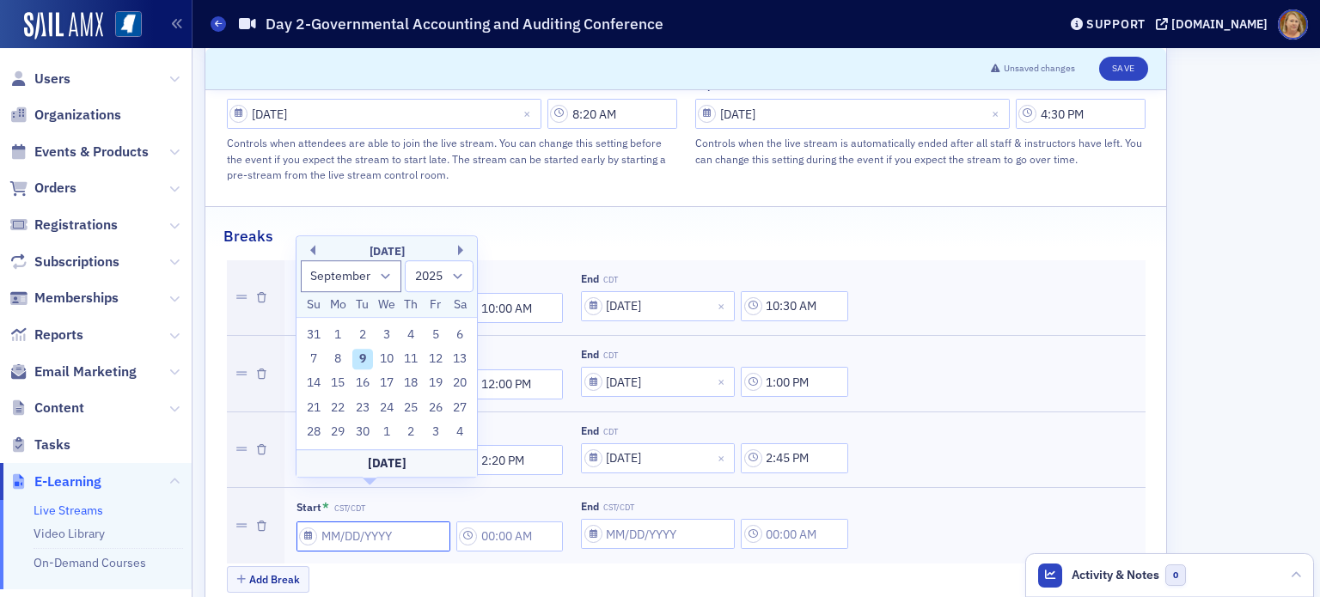
click at [343, 522] on input "Start * CST/CDT" at bounding box center [373, 537] width 154 height 30
click at [437, 363] on div "12" at bounding box center [435, 359] width 21 height 21
type input "09/12/2025"
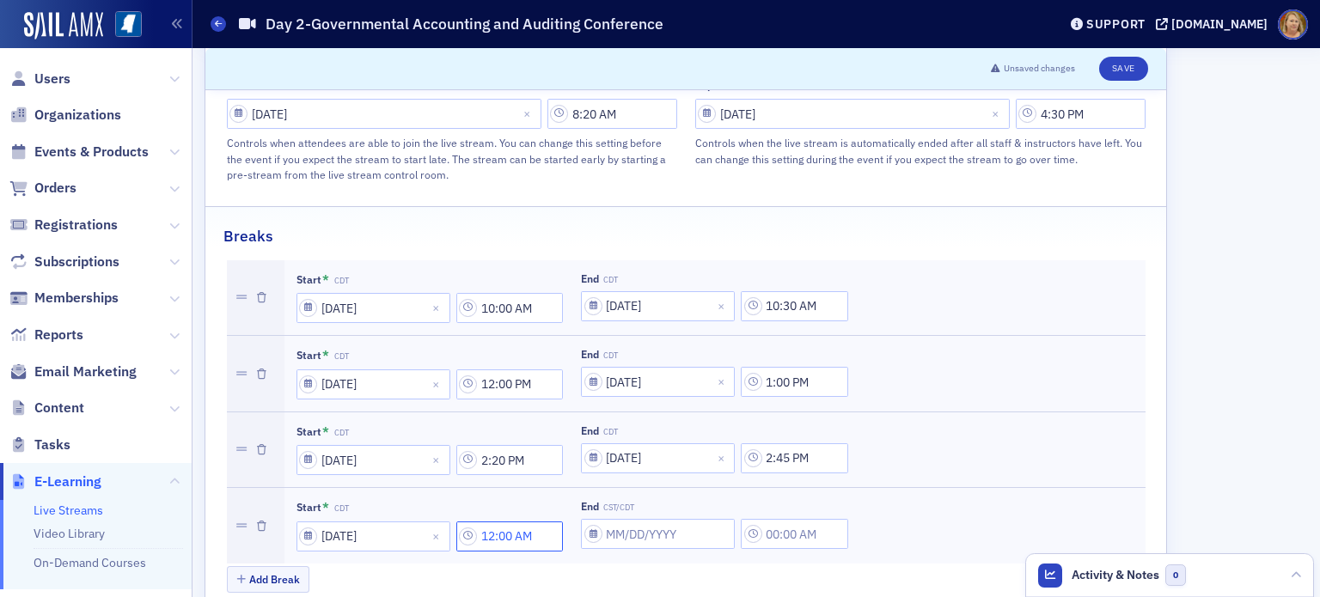
click at [497, 522] on input "12:00 AM" at bounding box center [509, 537] width 107 height 30
click at [622, 507] on icon at bounding box center [622, 502] width 17 height 17
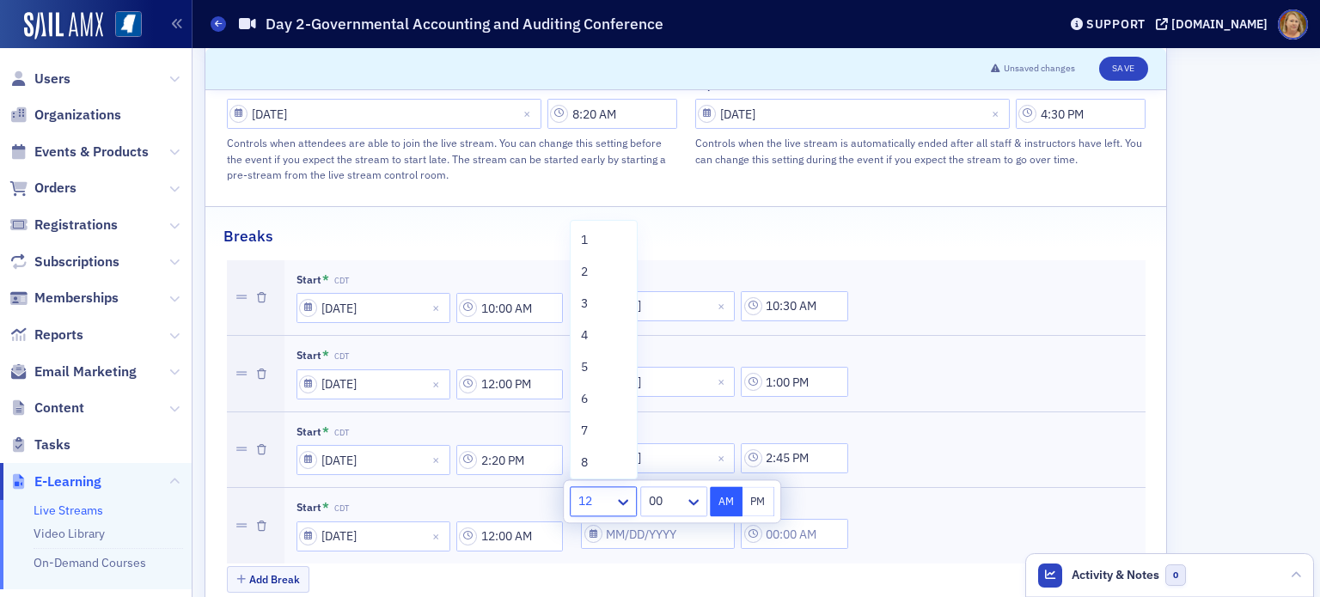
scroll to position [10, 0]
click at [595, 452] on div "8" at bounding box center [604, 452] width 46 height 18
type input "8:00 AM"
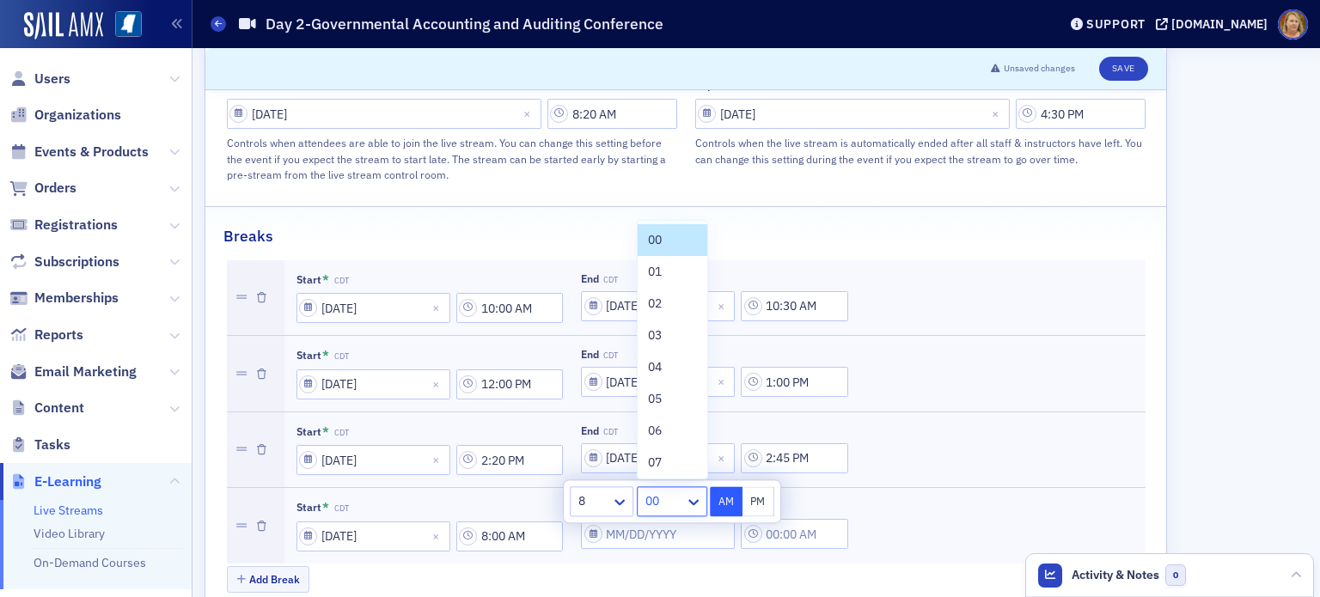
click at [684, 499] on div "00" at bounding box center [660, 501] width 47 height 25
click at [730, 499] on button "AM" at bounding box center [726, 501] width 33 height 30
click at [737, 566] on div "Add Break" at bounding box center [686, 581] width 918 height 30
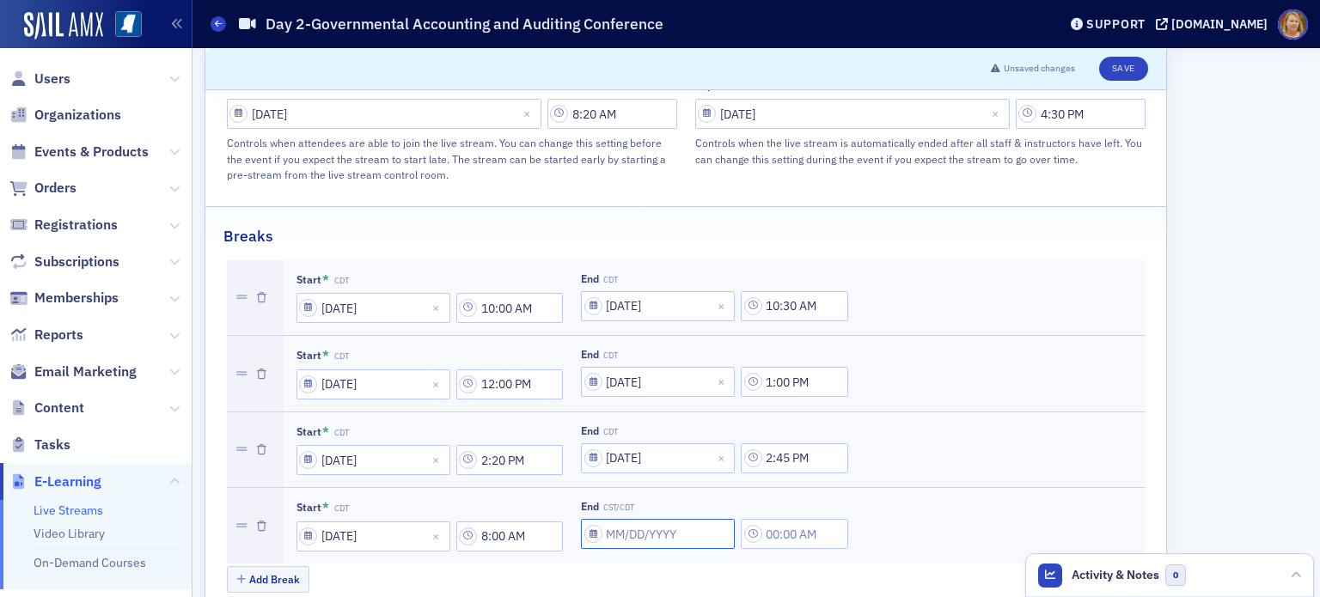
click at [626, 519] on input "End CST/CDT" at bounding box center [658, 534] width 154 height 30
select select "8"
select select "2025"
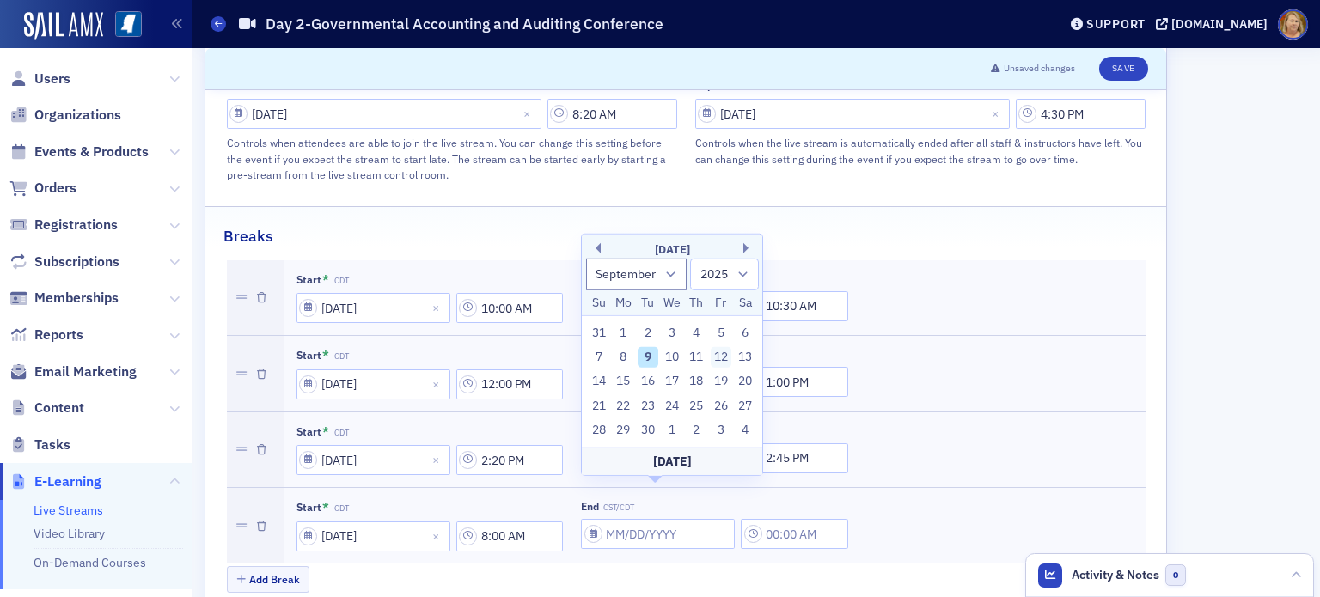
click at [720, 362] on div "12" at bounding box center [721, 357] width 21 height 21
type input "09/12/2025"
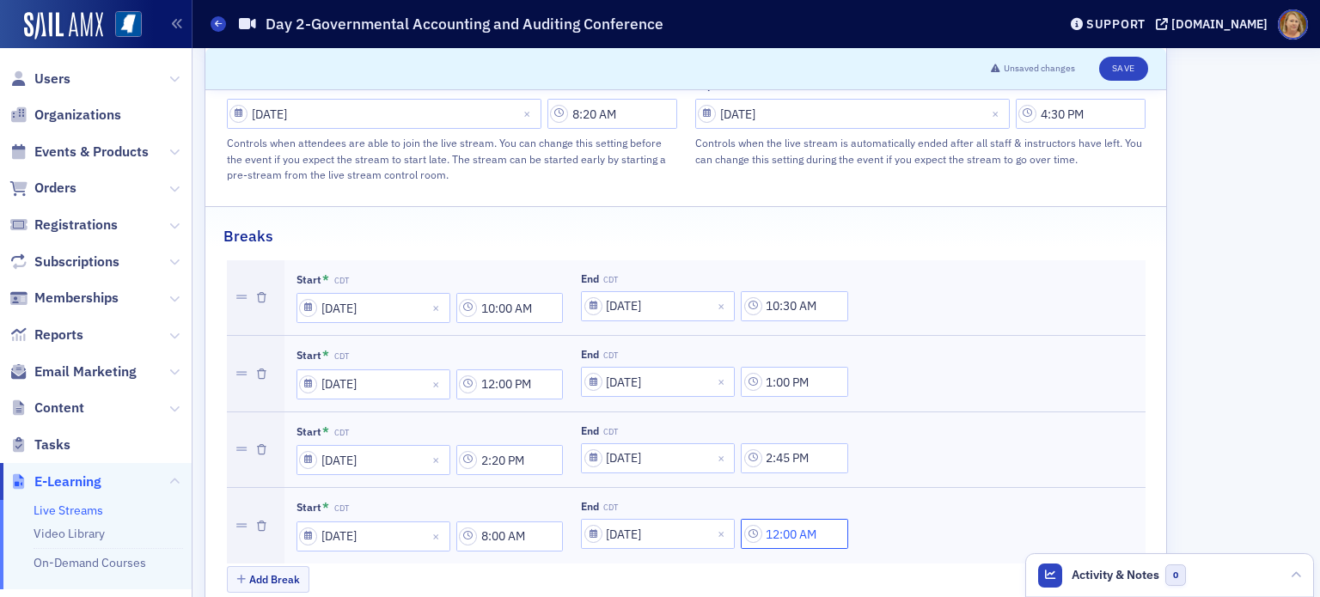
click at [810, 519] on input "12:00 AM" at bounding box center [794, 534] width 107 height 30
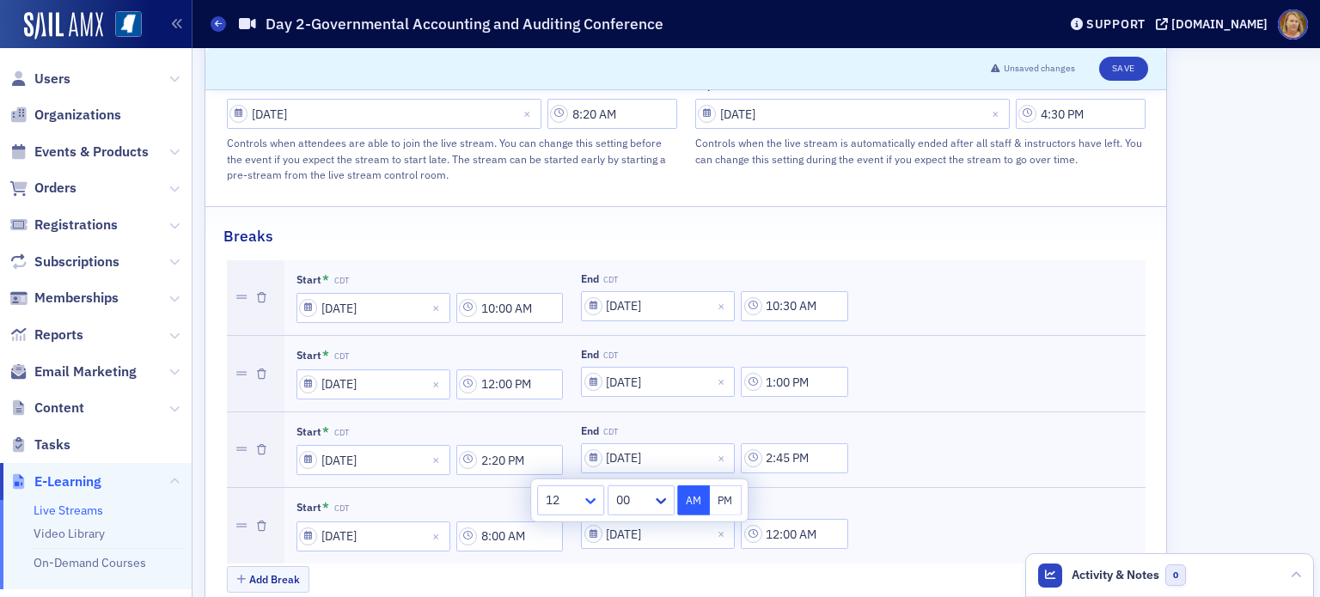
click at [595, 499] on icon at bounding box center [590, 501] width 10 height 6
click at [564, 337] on div "8" at bounding box center [571, 331] width 46 height 18
click at [633, 494] on div at bounding box center [631, 500] width 40 height 21
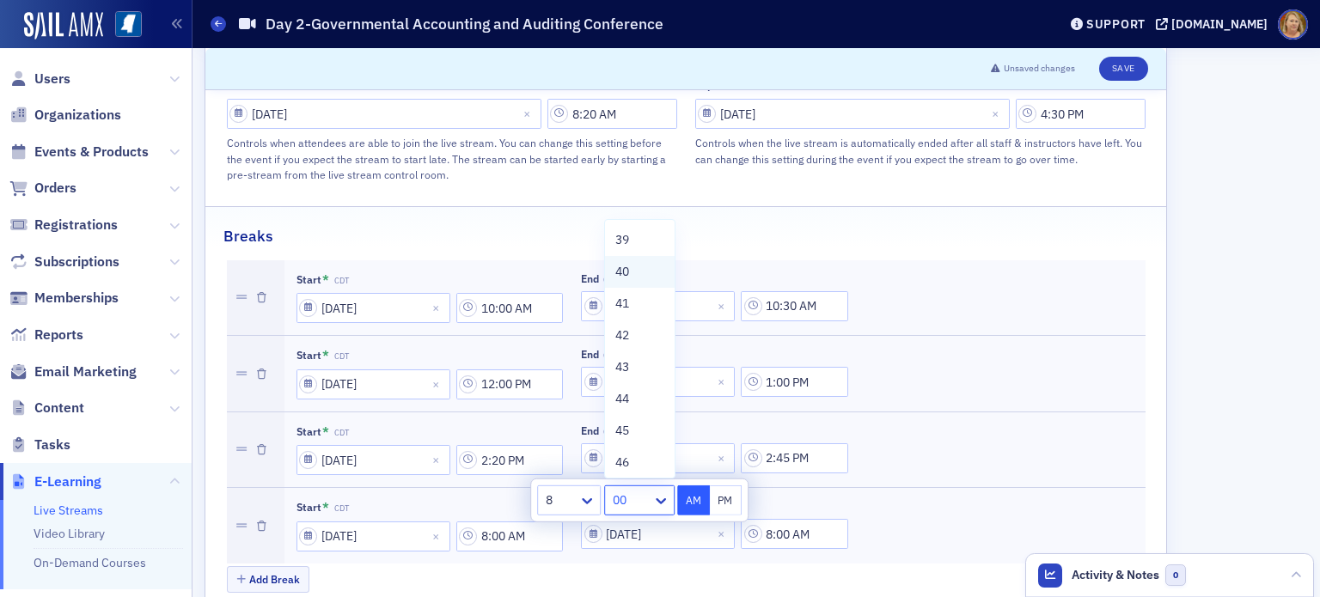
click at [625, 266] on span "40" at bounding box center [622, 272] width 14 height 18
click at [723, 496] on button "PM" at bounding box center [726, 500] width 33 height 30
click at [753, 566] on div "Add Break" at bounding box center [686, 581] width 918 height 30
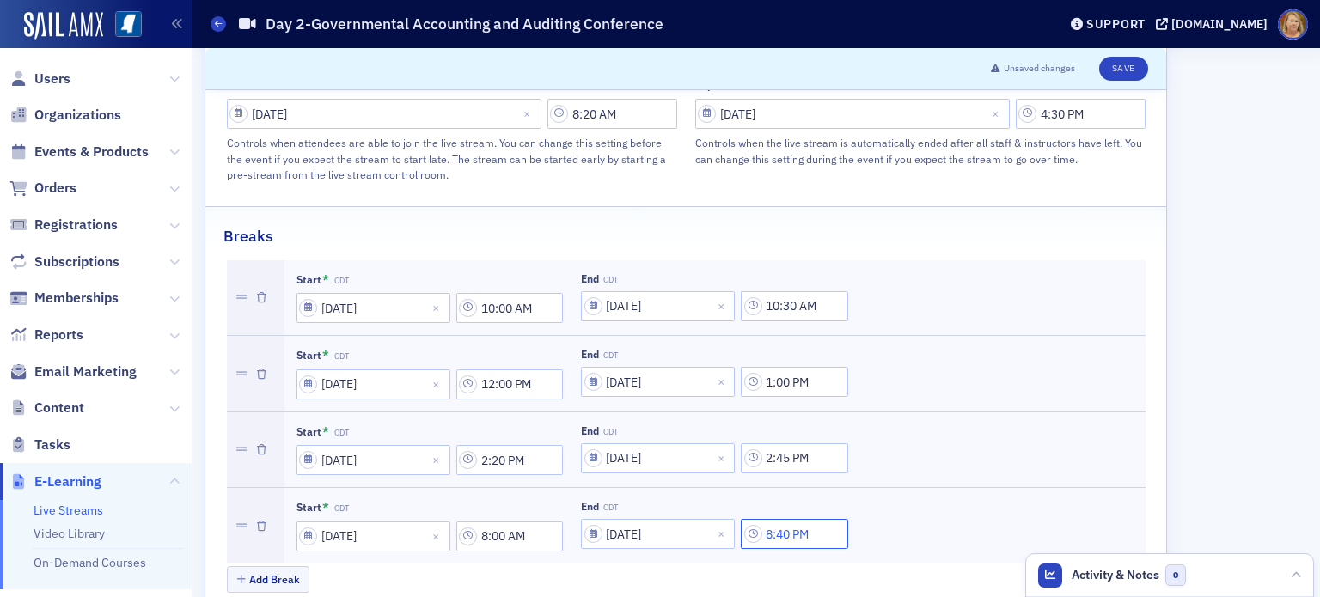
click at [772, 519] on input "8:40 PM" at bounding box center [794, 534] width 107 height 30
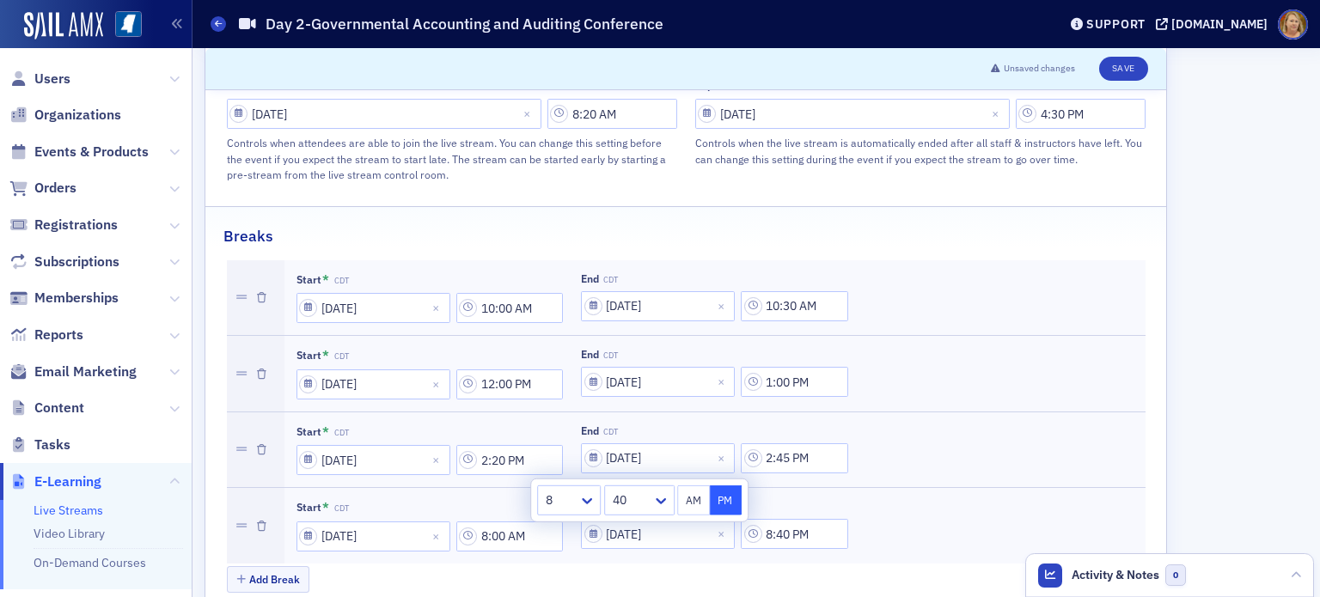
click at [695, 502] on button "AM" at bounding box center [693, 500] width 33 height 30
type input "8:40 AM"
click at [757, 566] on div "Add Break" at bounding box center [686, 581] width 918 height 30
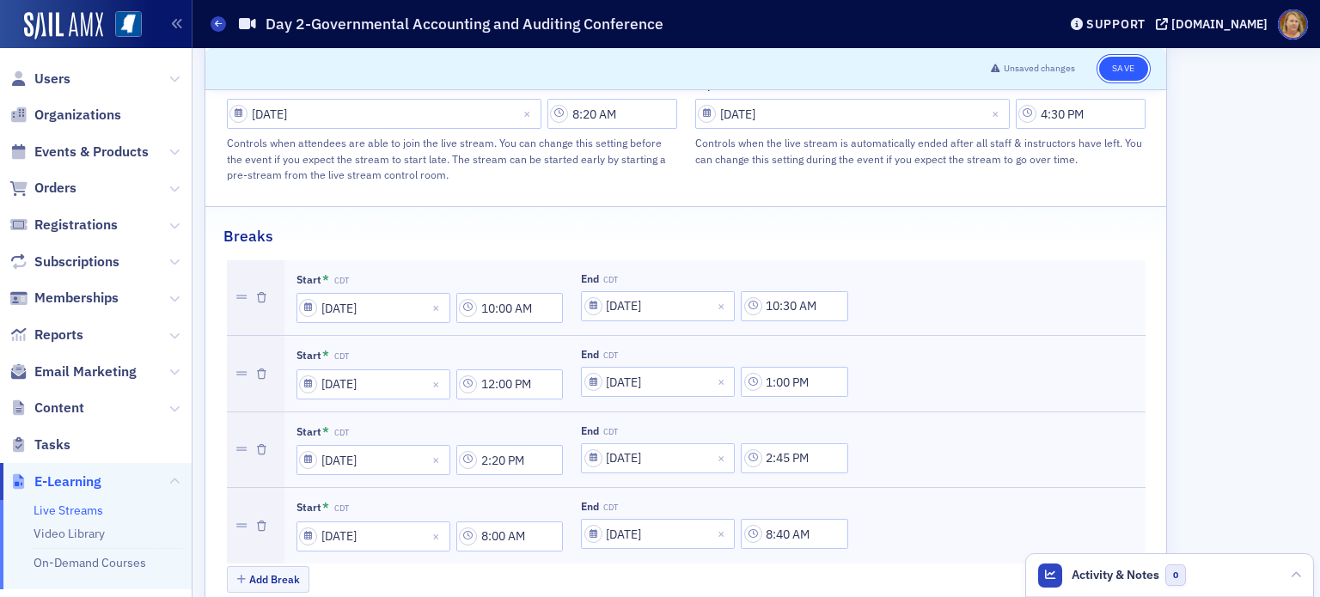
click at [1119, 66] on button "Save" at bounding box center [1123, 69] width 49 height 24
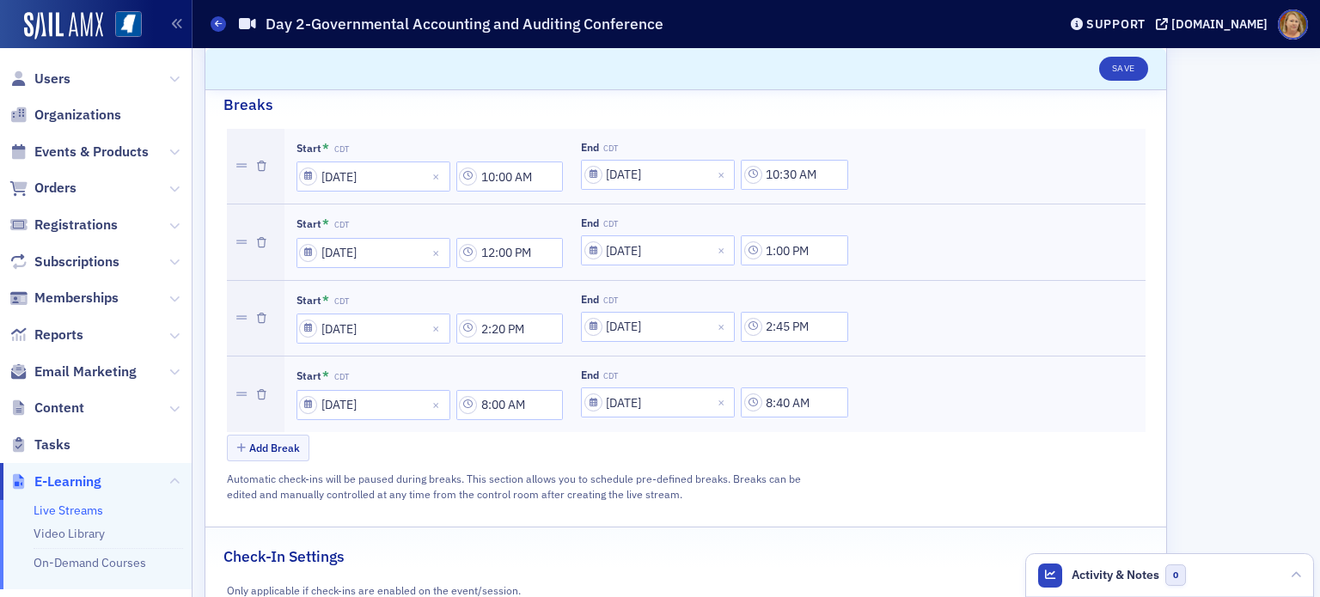
scroll to position [818, 0]
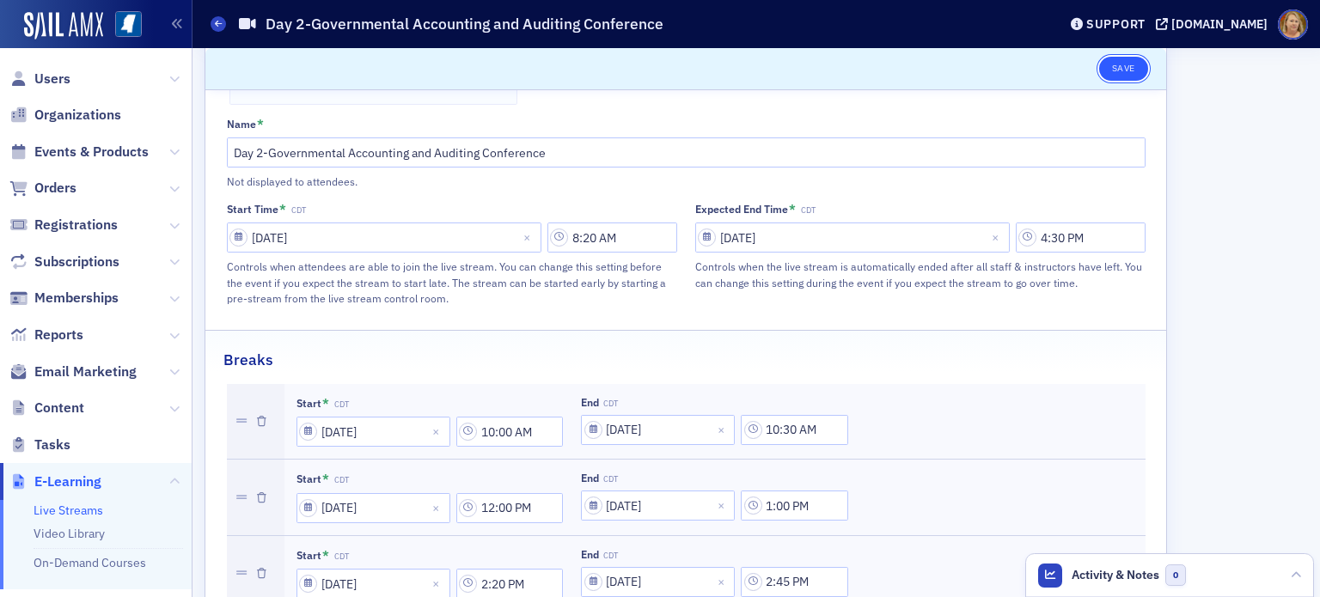
click at [1118, 61] on button "Save" at bounding box center [1123, 69] width 49 height 24
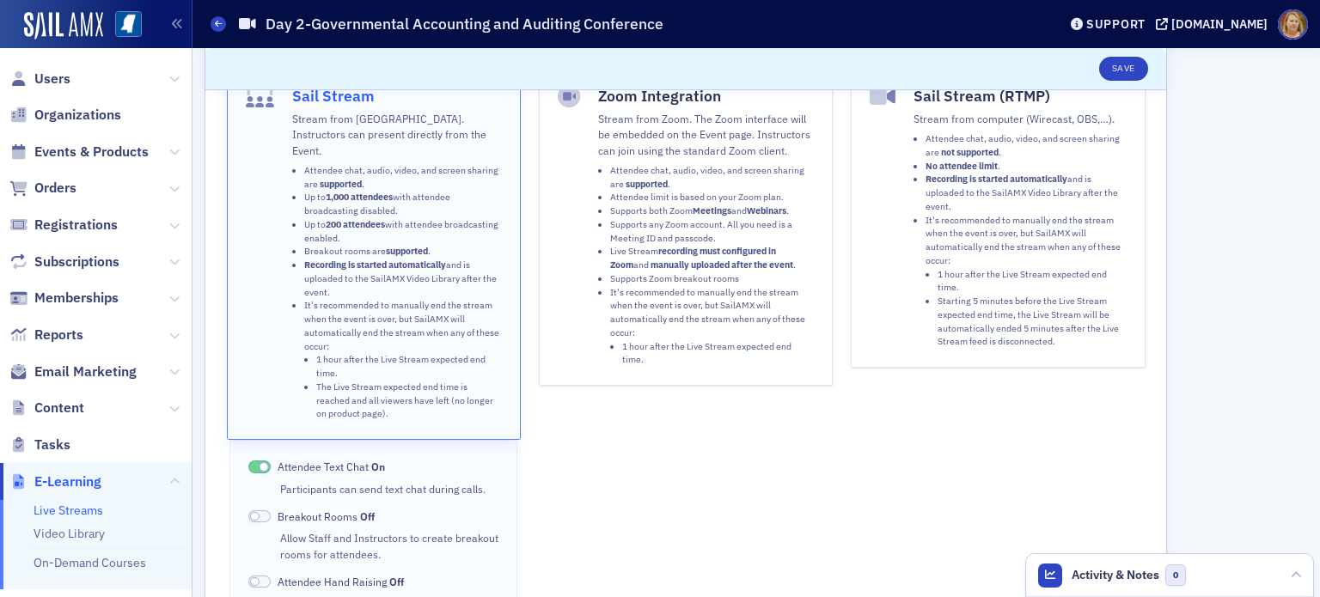
scroll to position [0, 0]
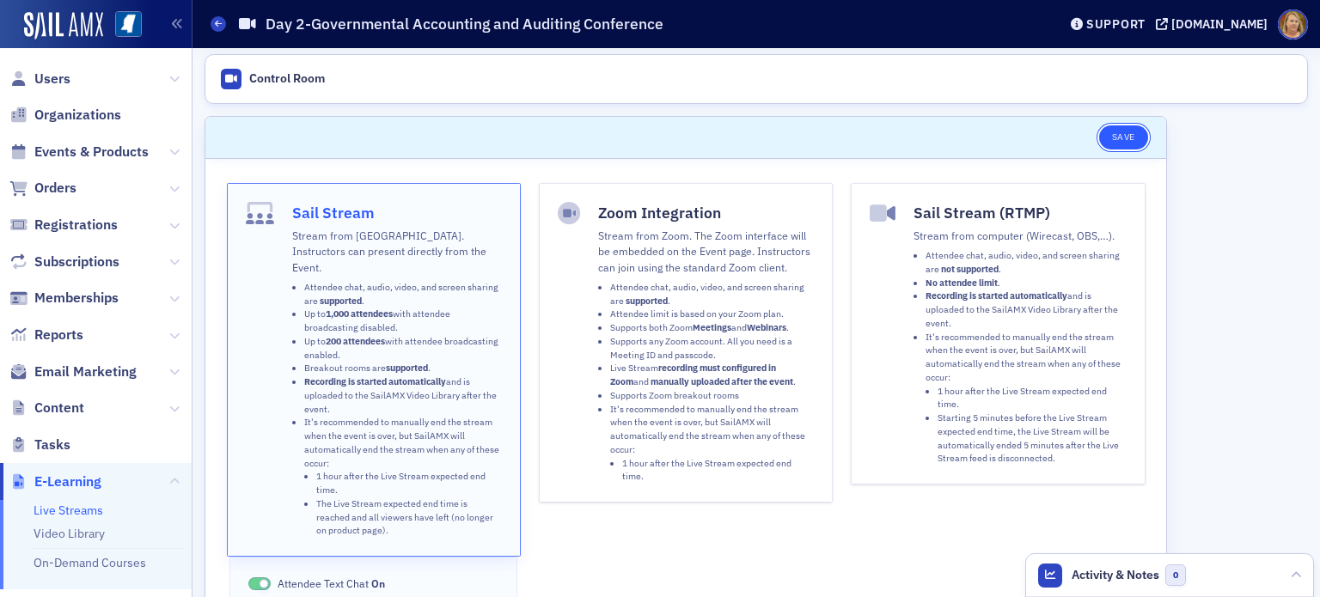
click at [1118, 136] on button "Save" at bounding box center [1123, 137] width 49 height 24
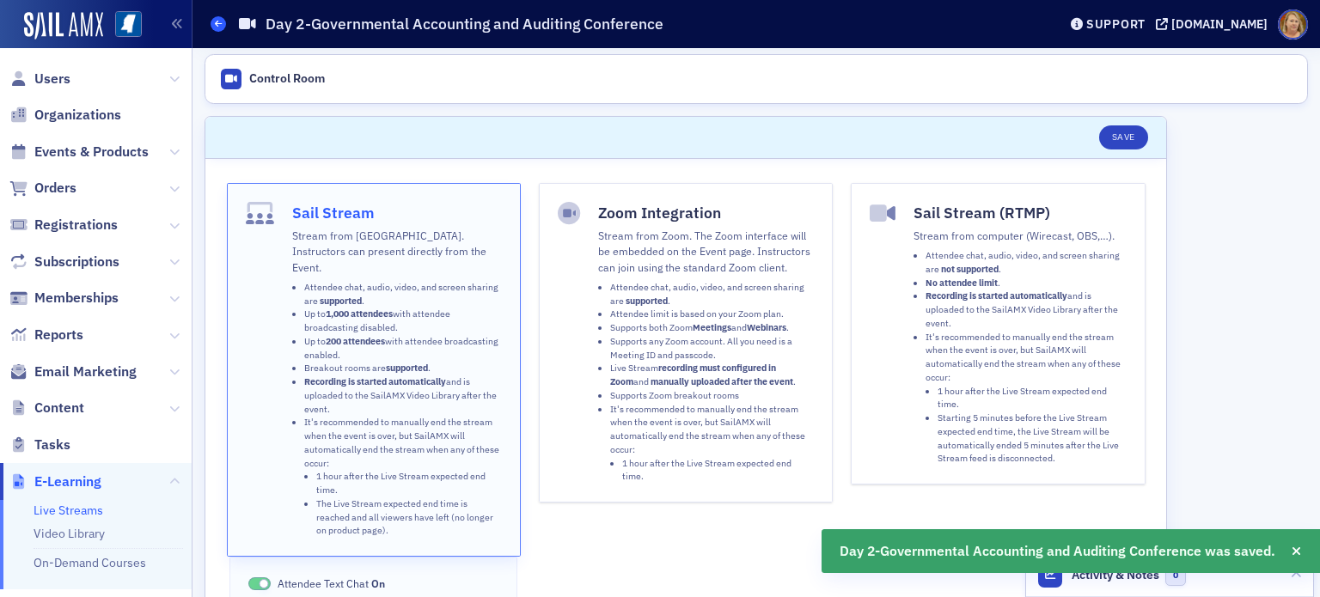
click at [216, 20] on icon at bounding box center [218, 24] width 7 height 8
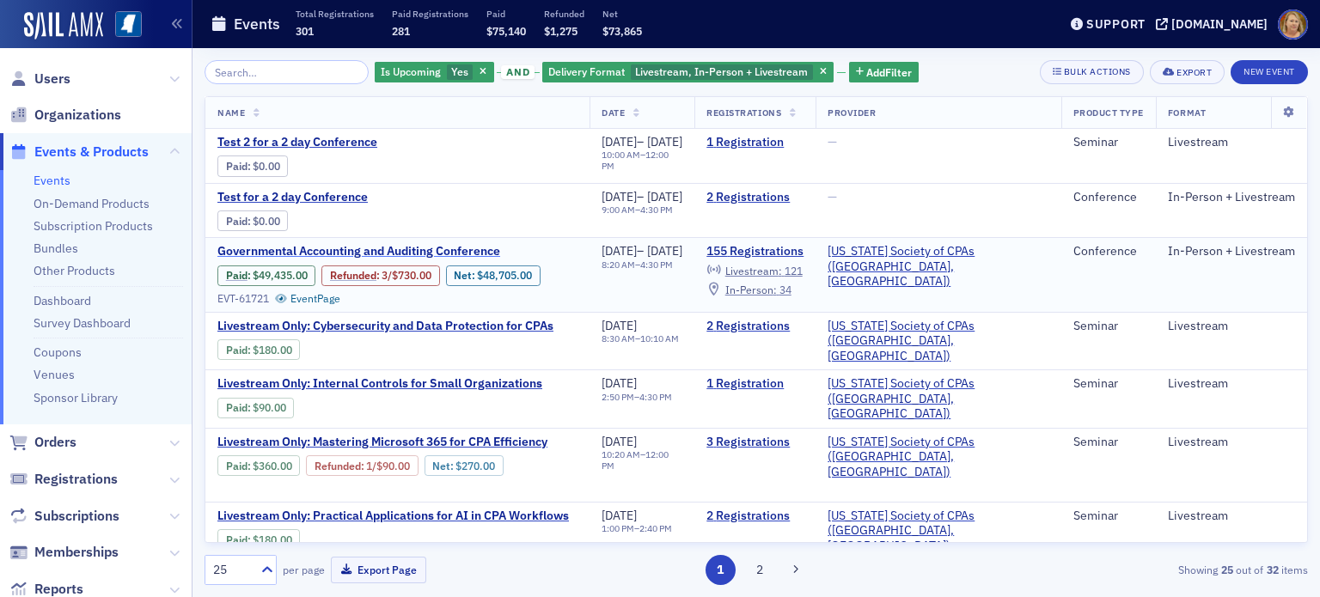
click at [463, 247] on span "Governmental Accounting and Auditing Conference" at bounding box center [361, 251] width 289 height 15
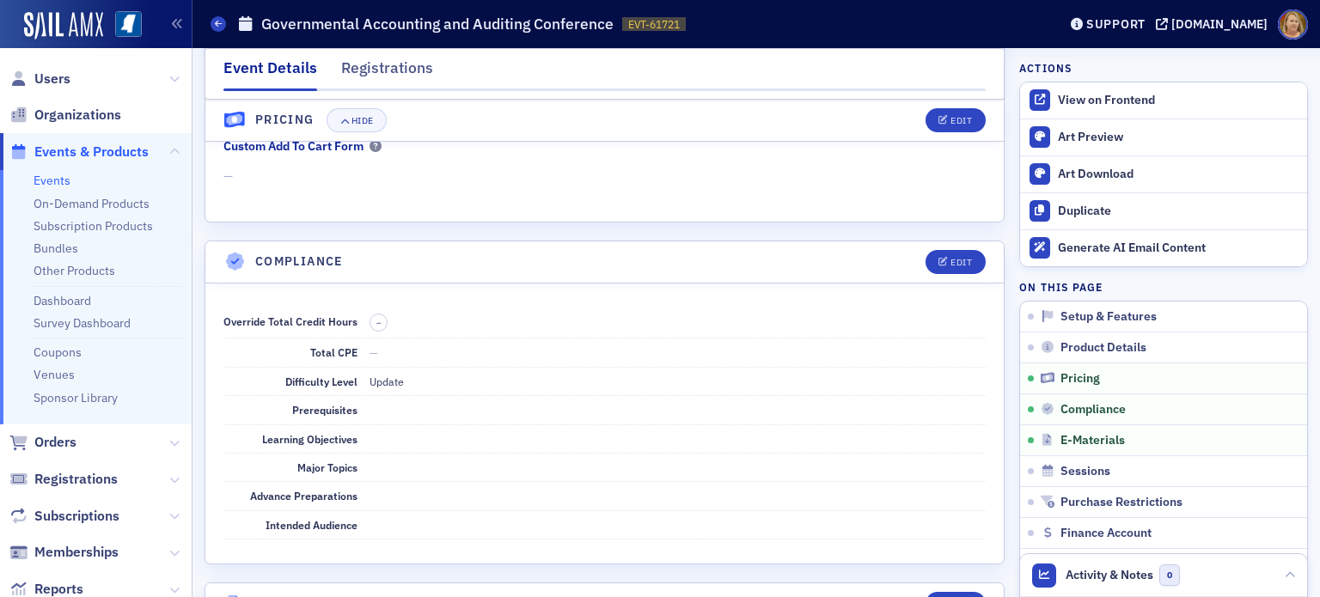
scroll to position [2835, 0]
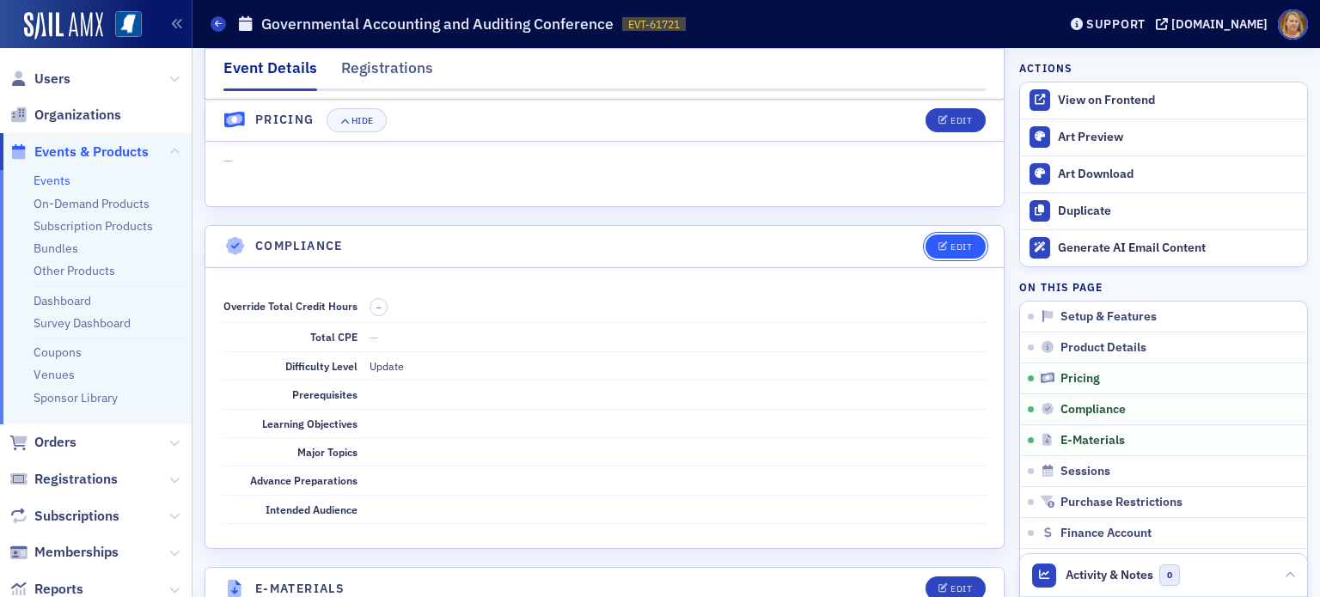
click at [936, 235] on button "Edit" at bounding box center [954, 247] width 59 height 24
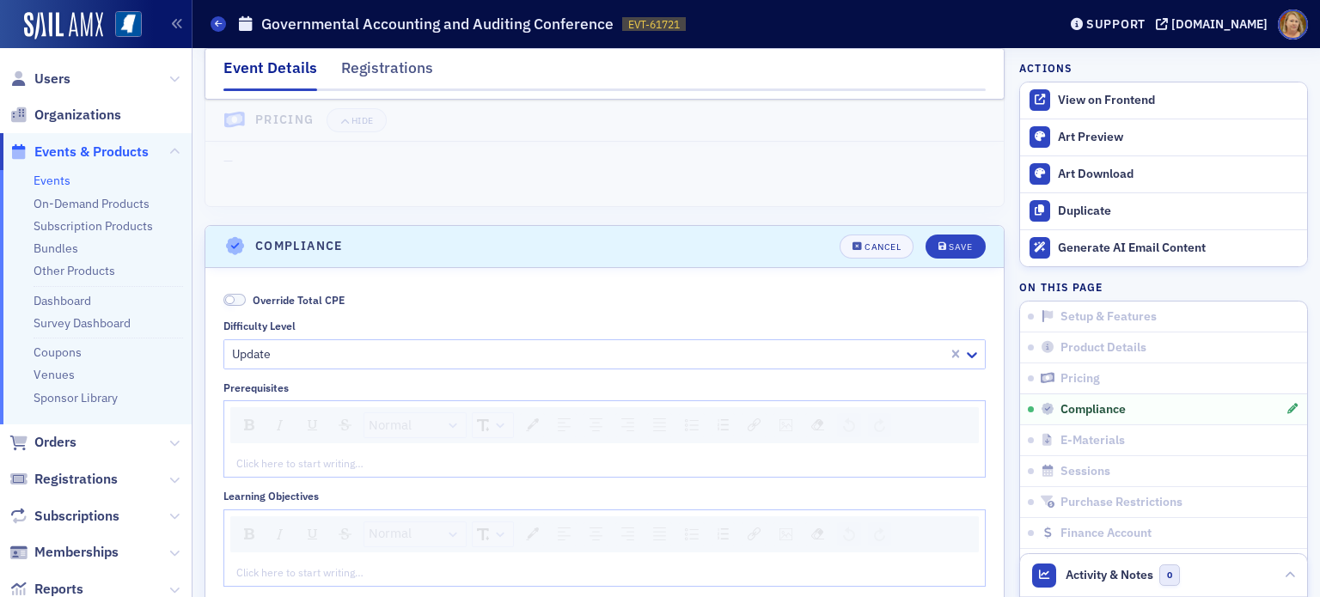
scroll to position [2912, 0]
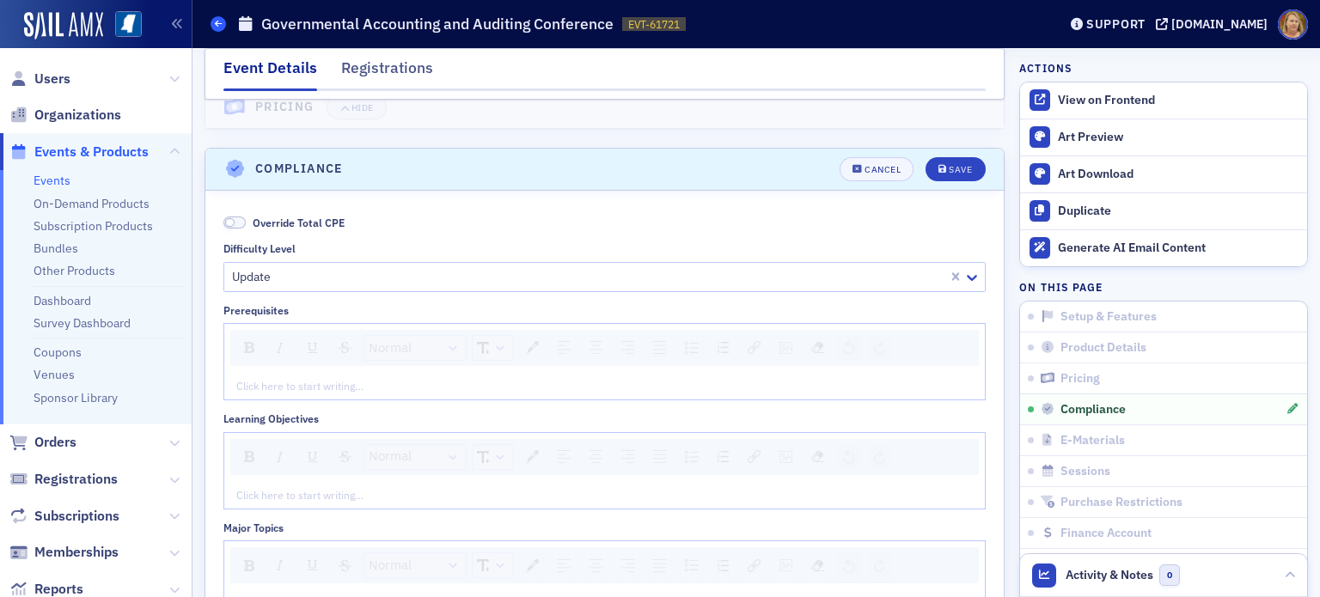
click at [220, 22] on icon at bounding box center [218, 24] width 7 height 8
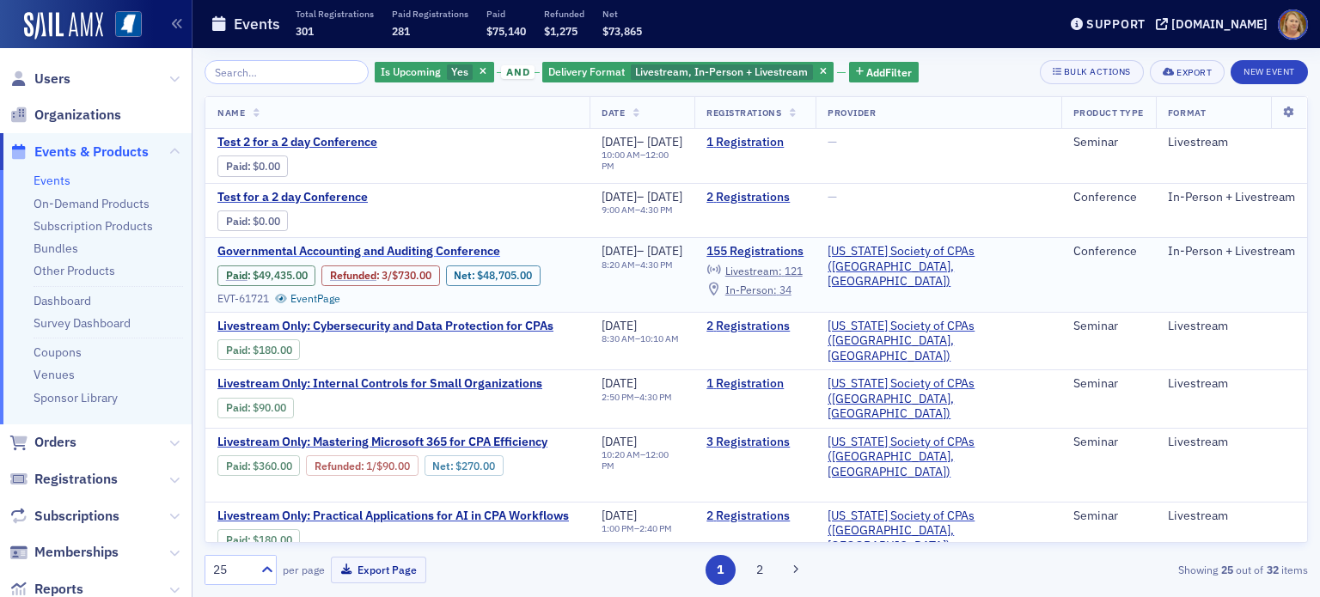
click at [443, 254] on span "Governmental Accounting and Auditing Conference" at bounding box center [361, 251] width 289 height 15
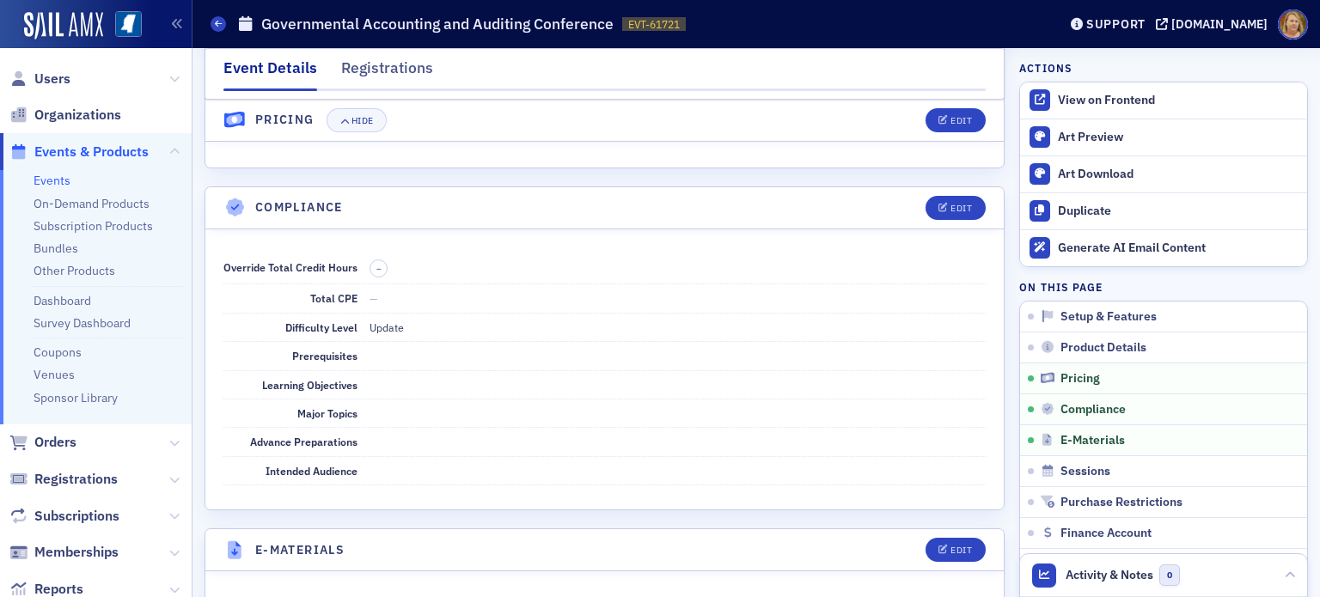
scroll to position [2835, 0]
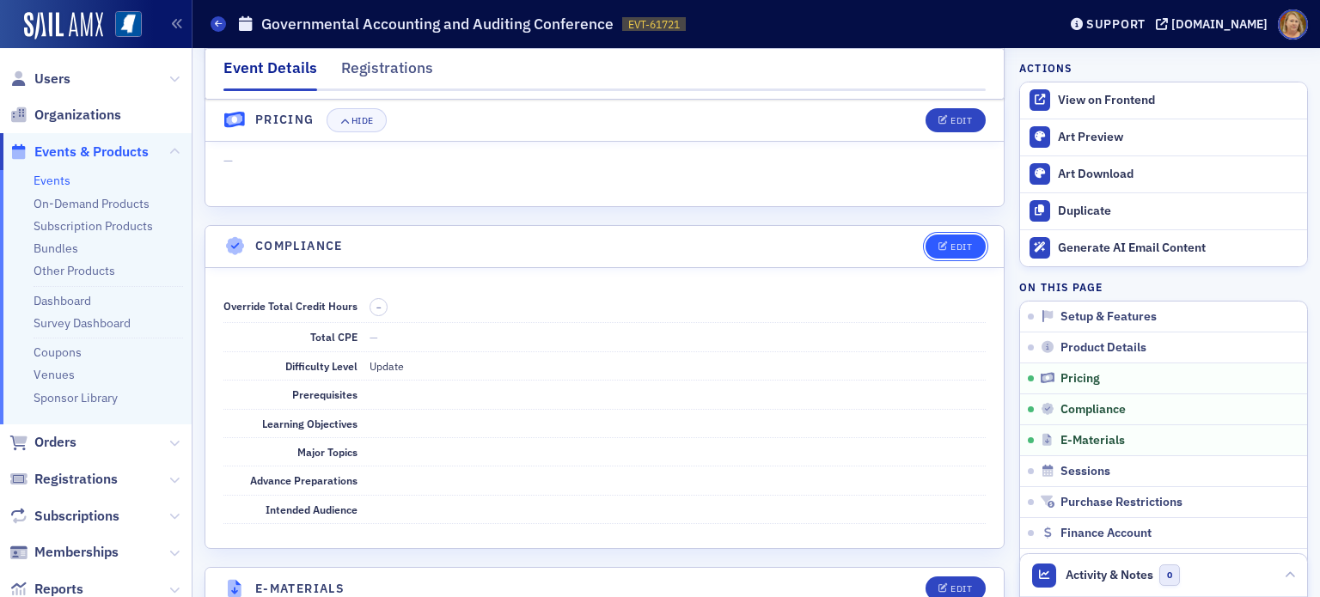
click at [936, 235] on button "Edit" at bounding box center [954, 247] width 59 height 24
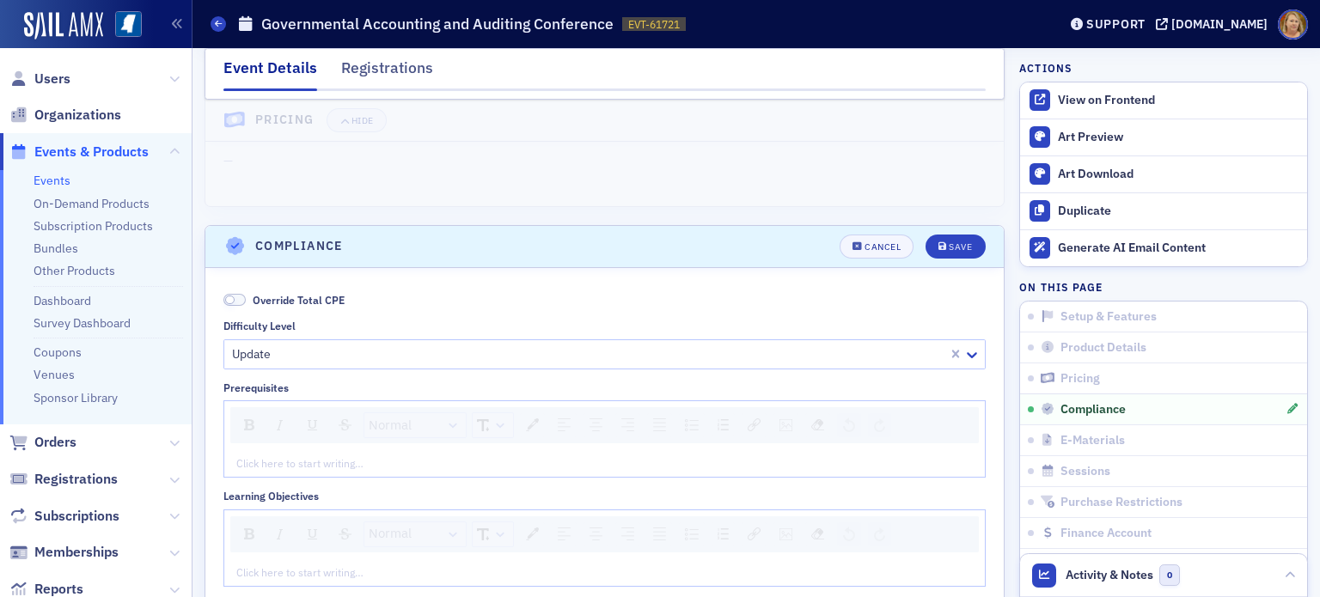
scroll to position [2912, 0]
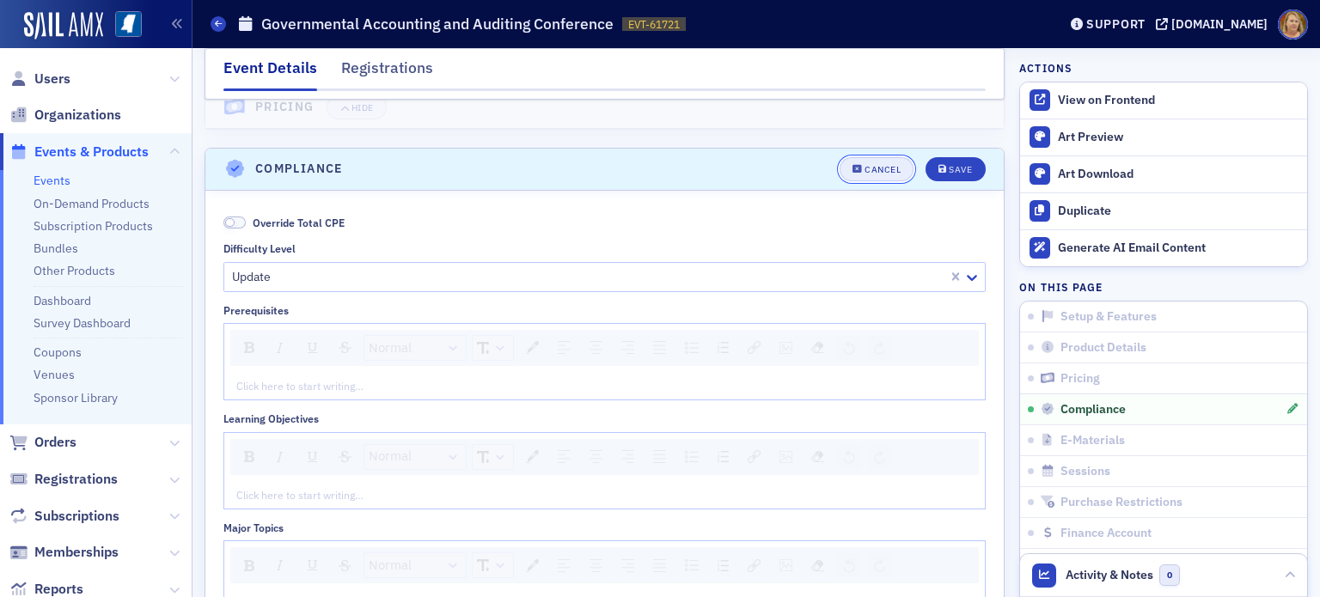
click at [848, 157] on button "Cancel" at bounding box center [876, 169] width 74 height 24
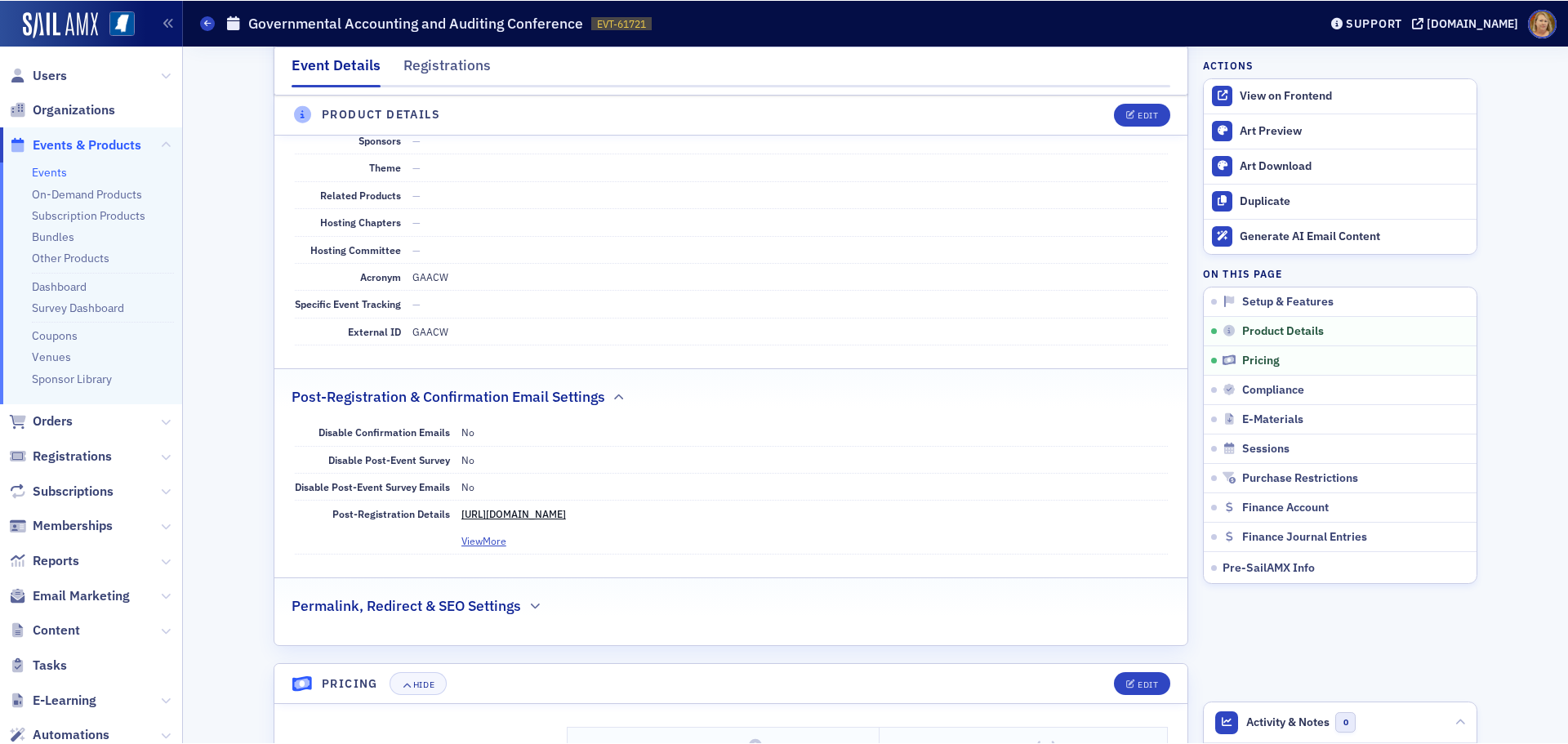
scroll to position [2250, 0]
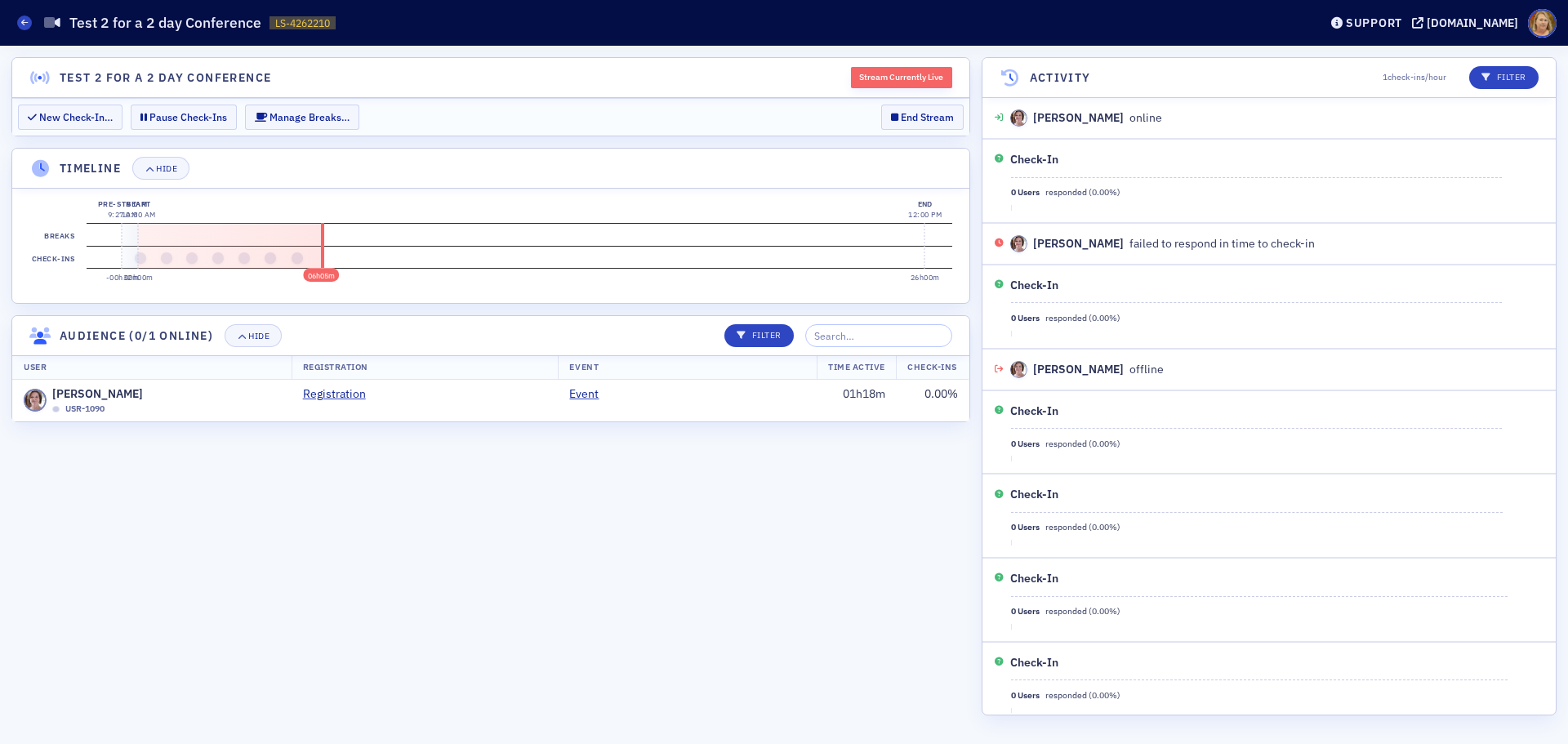
scroll to position [96, 0]
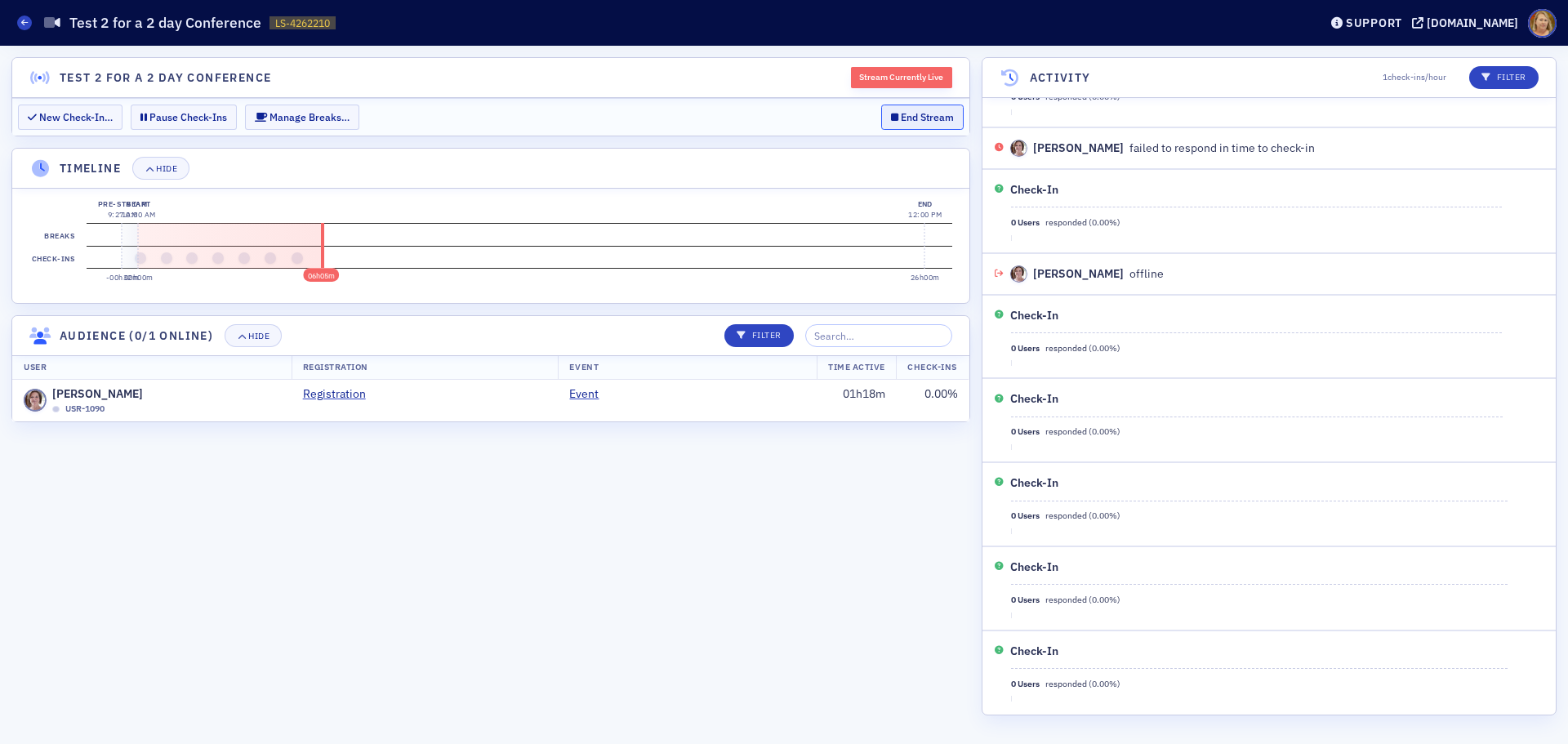
click at [930, 116] on button "End Stream" at bounding box center [922, 117] width 83 height 26
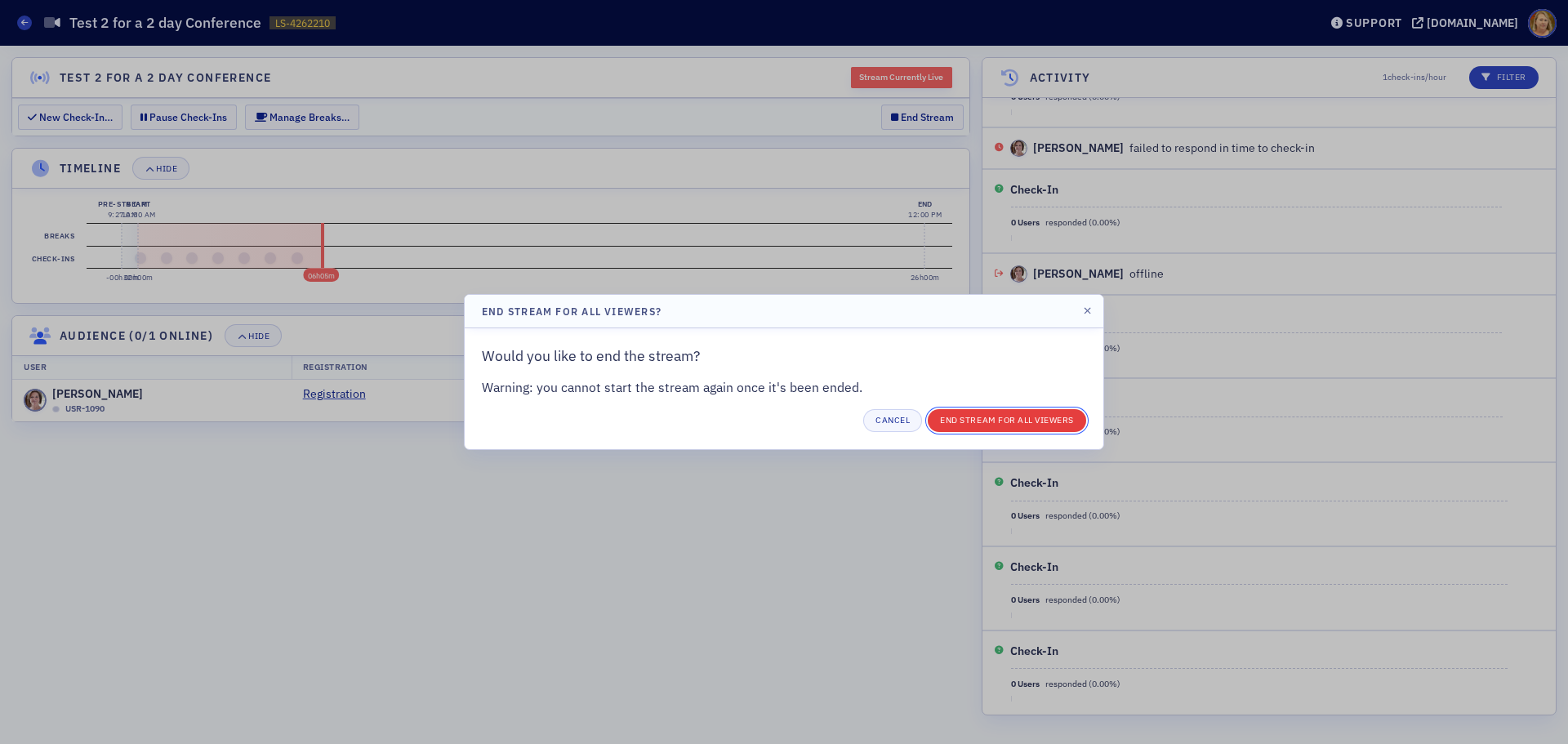
click at [988, 414] on button "End Stream for all Viewers" at bounding box center [1006, 420] width 159 height 23
